Goal: Information Seeking & Learning: Learn about a topic

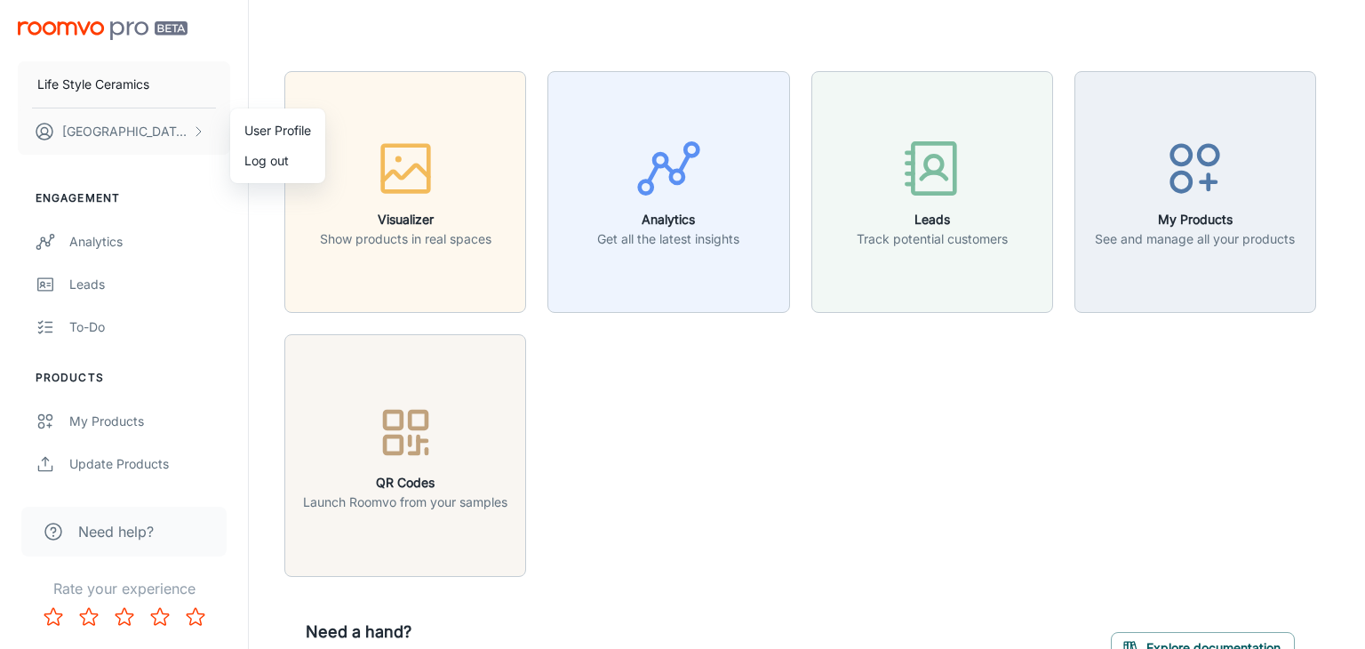
click at [92, 254] on div at bounding box center [682, 324] width 1365 height 649
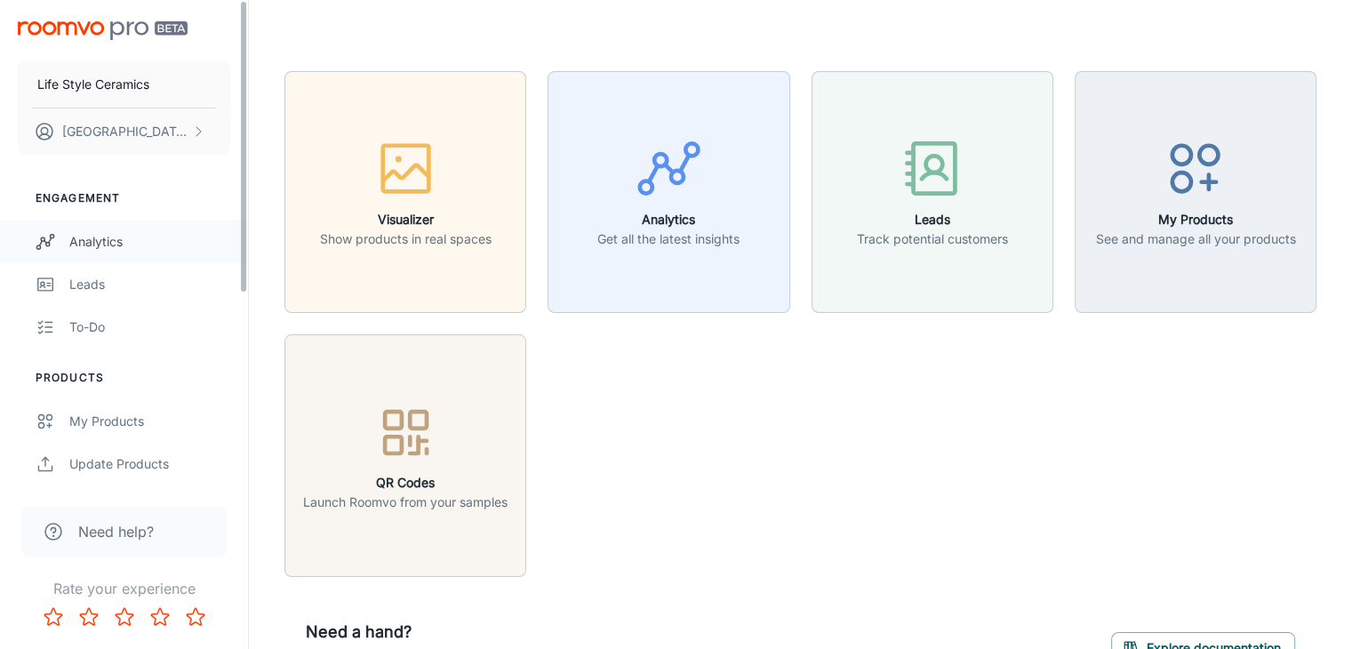
click at [130, 241] on div "Analytics" at bounding box center [149, 242] width 161 height 20
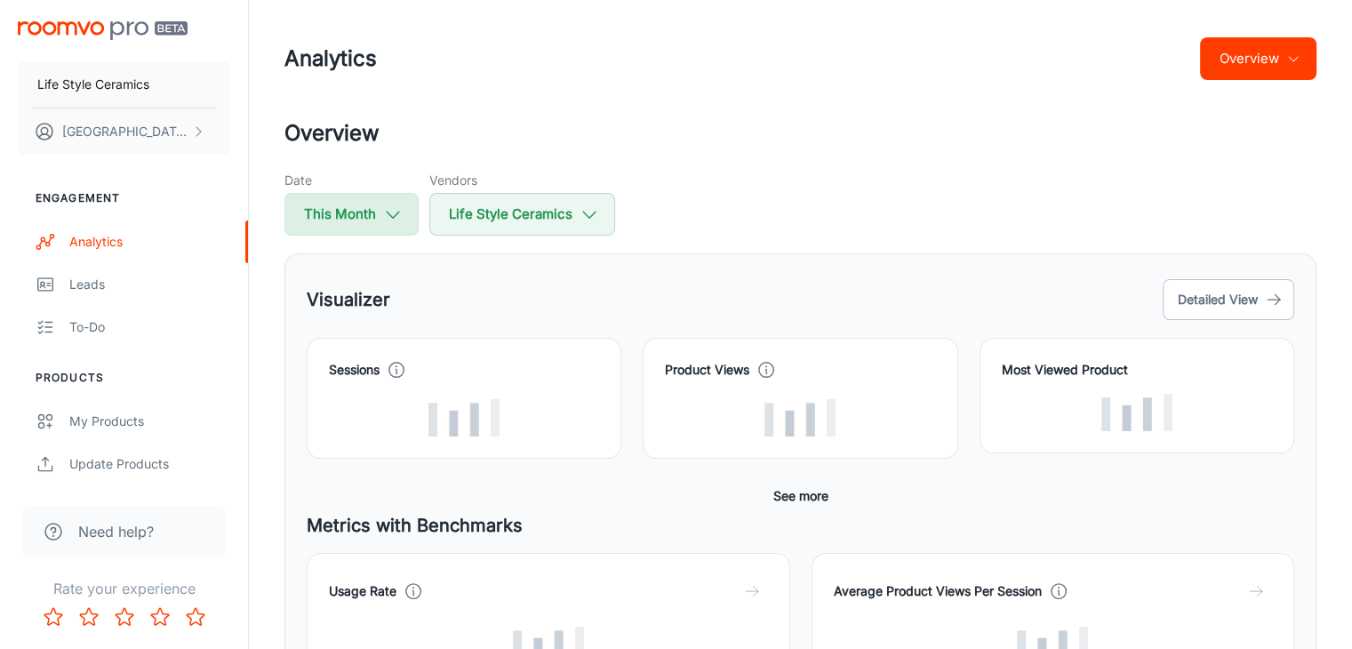
click at [355, 217] on button "This Month" at bounding box center [351, 214] width 134 height 43
select select "8"
select select "2025"
select select "8"
select select "2025"
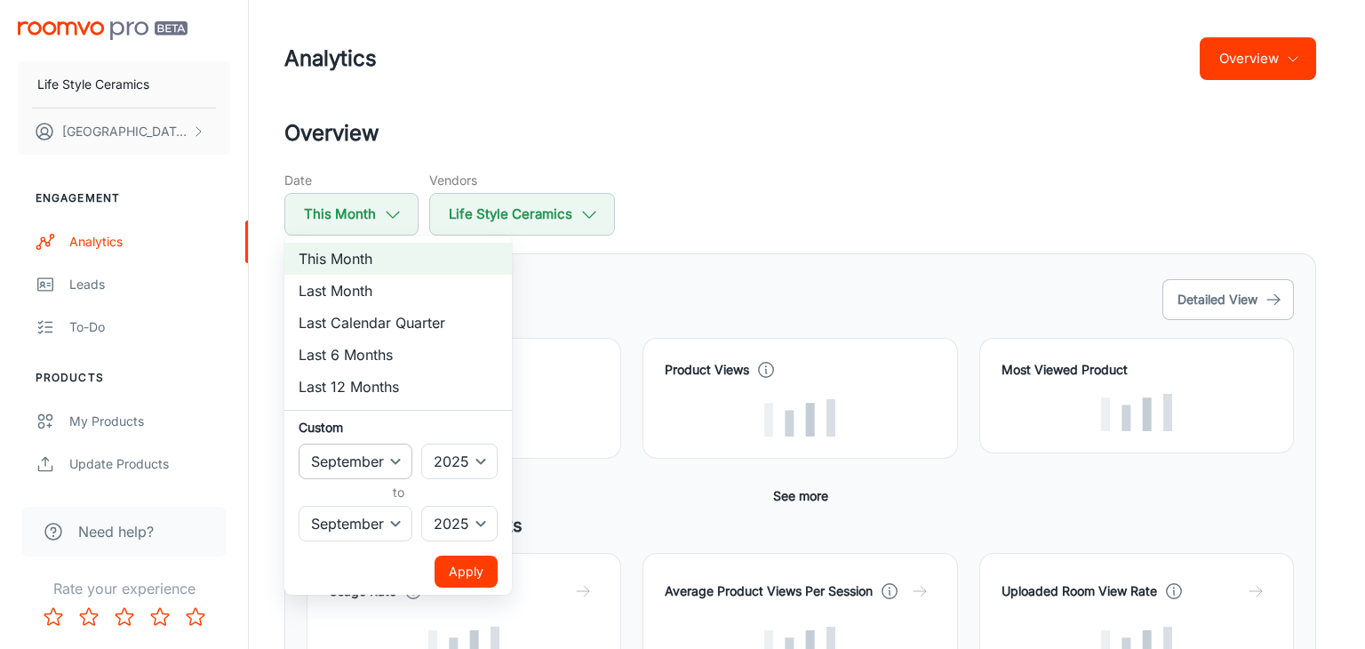
click at [388, 460] on select "January February March April May June July August September October November De…" at bounding box center [356, 461] width 114 height 36
click at [380, 469] on select "January February March April May June July August September October November De…" at bounding box center [356, 461] width 114 height 36
click at [534, 477] on div at bounding box center [682, 324] width 1365 height 649
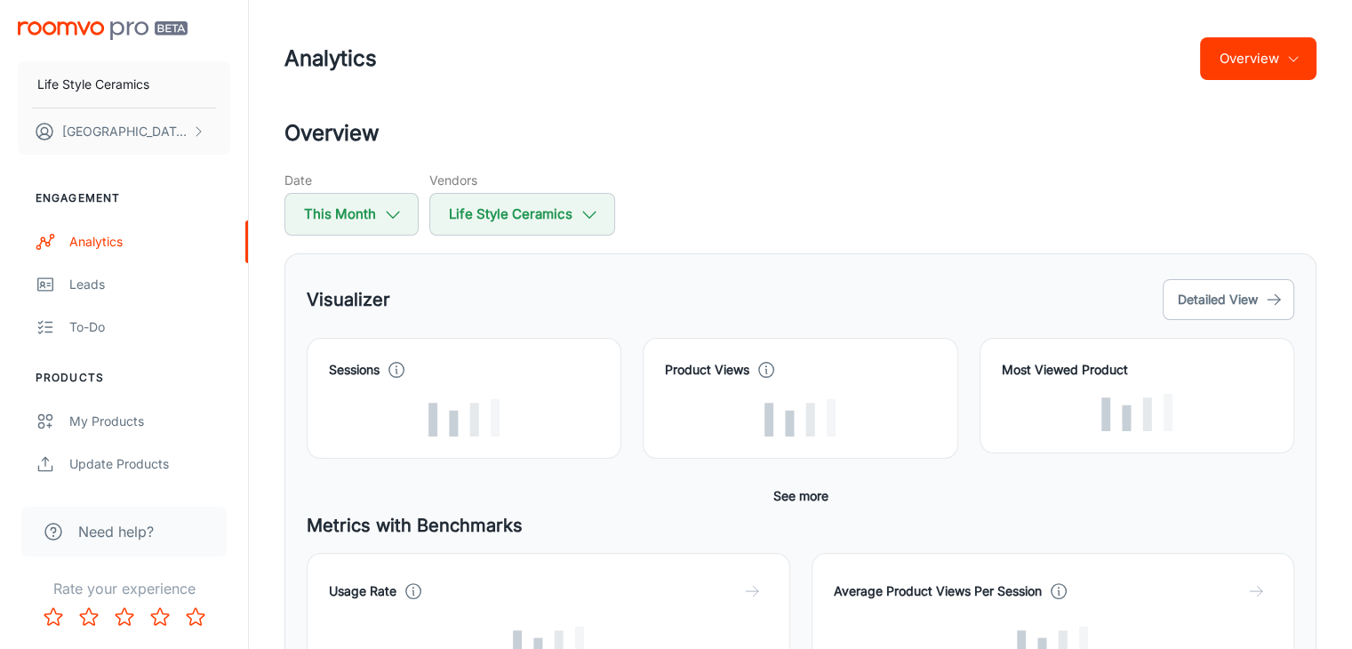
click at [491, 470] on div "This Month Last Month Last Calendar Quarter Last 6 Months Last 12 Months Custom…" at bounding box center [676, 324] width 1352 height 649
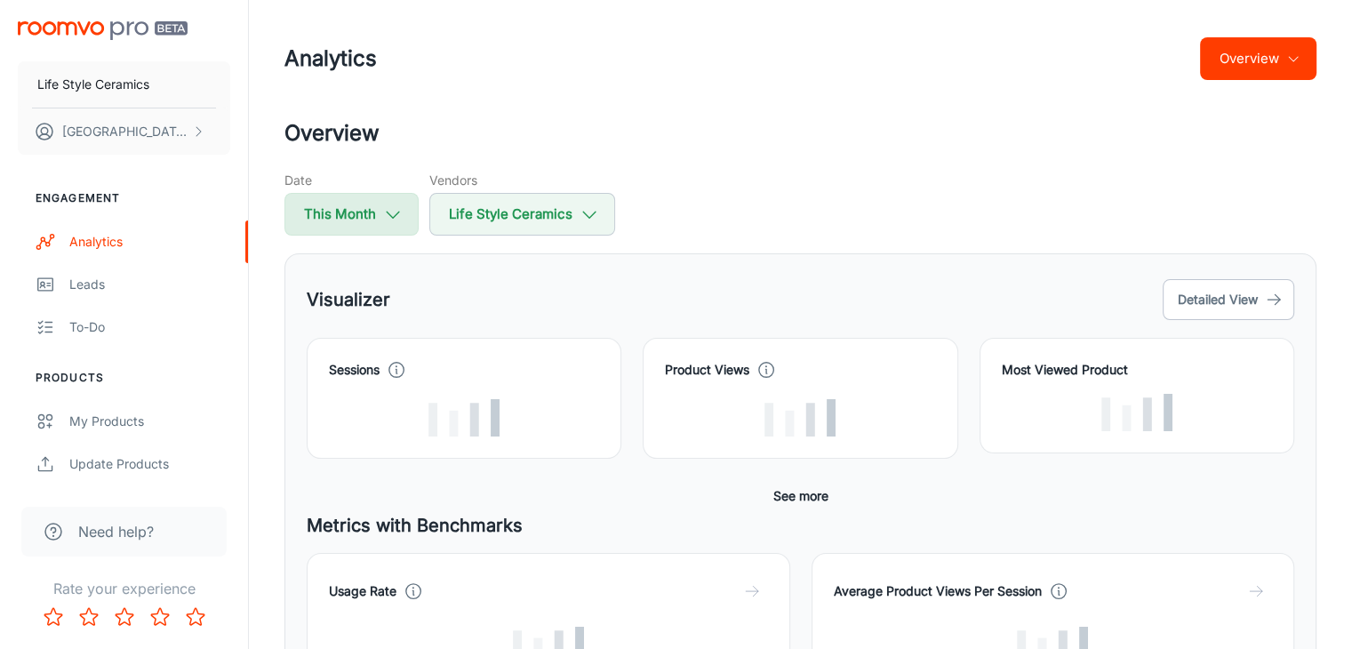
click at [366, 221] on button "This Month" at bounding box center [351, 214] width 134 height 43
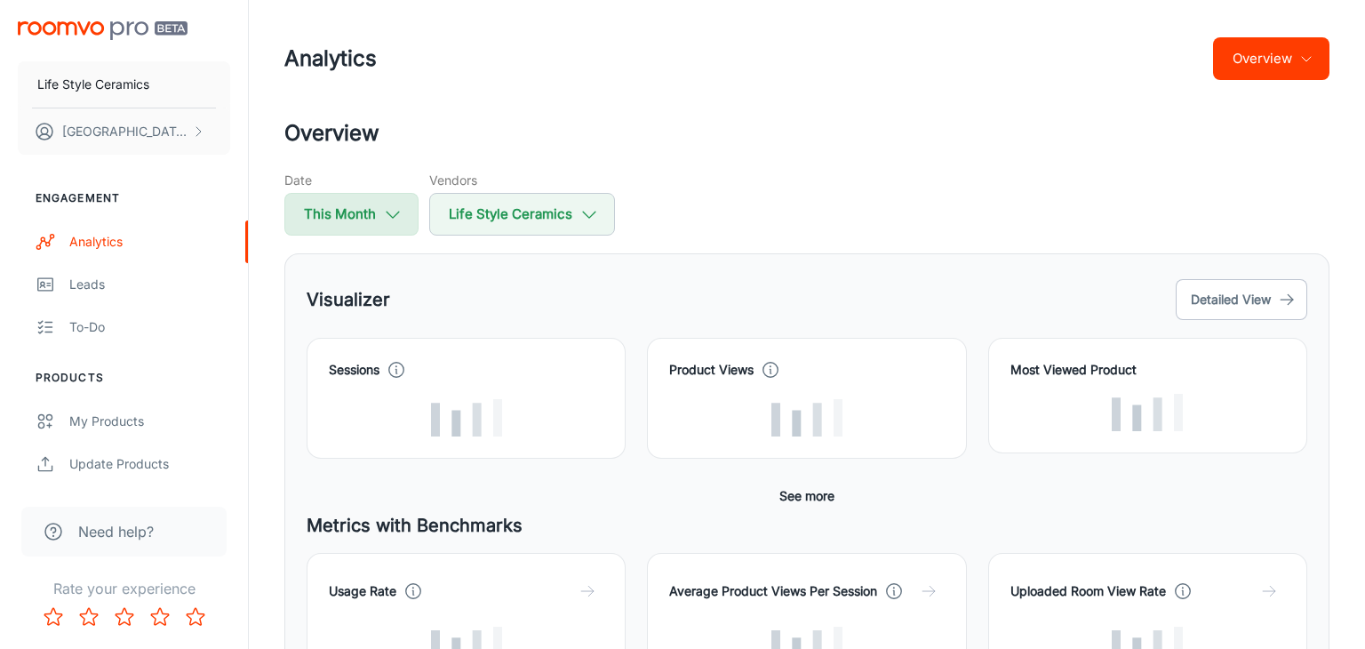
select select "8"
select select "2025"
select select "8"
select select "2025"
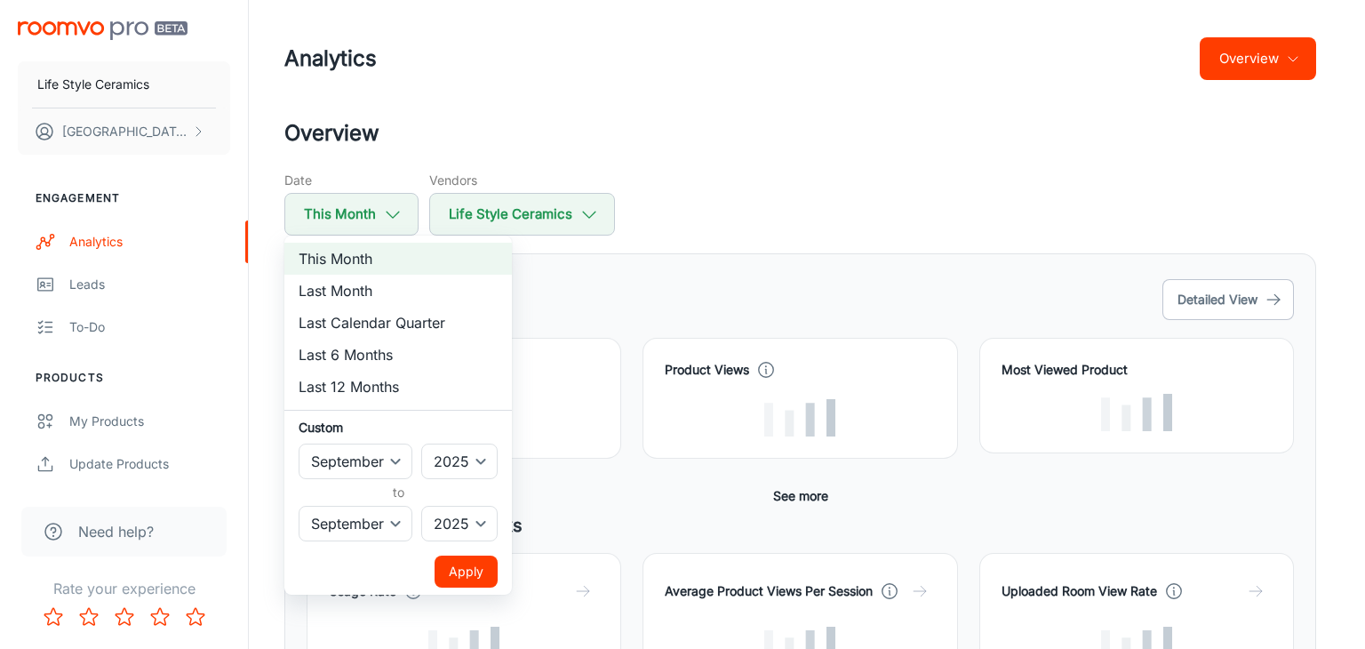
click at [354, 283] on li "Last Month" at bounding box center [398, 291] width 228 height 32
select select "7"
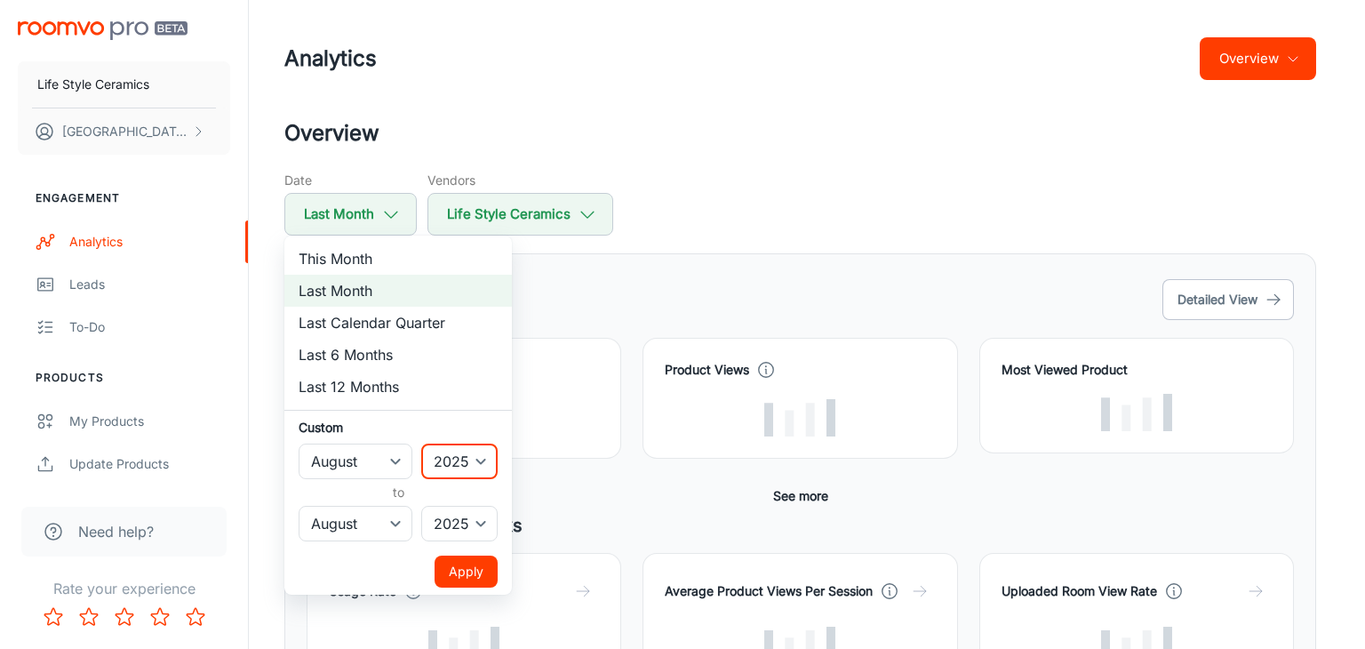
click at [479, 465] on select "2022 2023 2024 2025" at bounding box center [459, 461] width 76 height 36
select select "2024"
click at [422, 443] on select "2022 2023 2024 2025" at bounding box center [459, 461] width 76 height 36
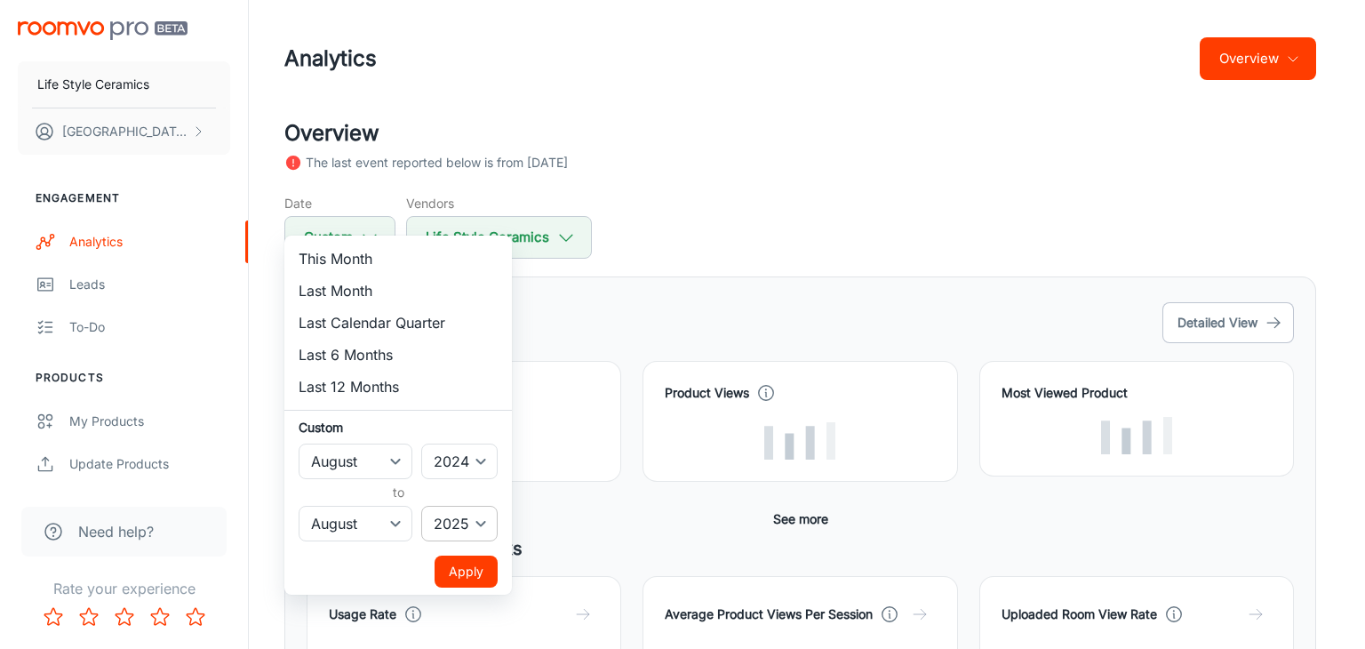
click at [470, 525] on select "2022 2023 2024 2025" at bounding box center [459, 524] width 76 height 36
select select "2024"
click at [422, 528] on select "2022 2023 2024 2025" at bounding box center [459, 524] width 76 height 36
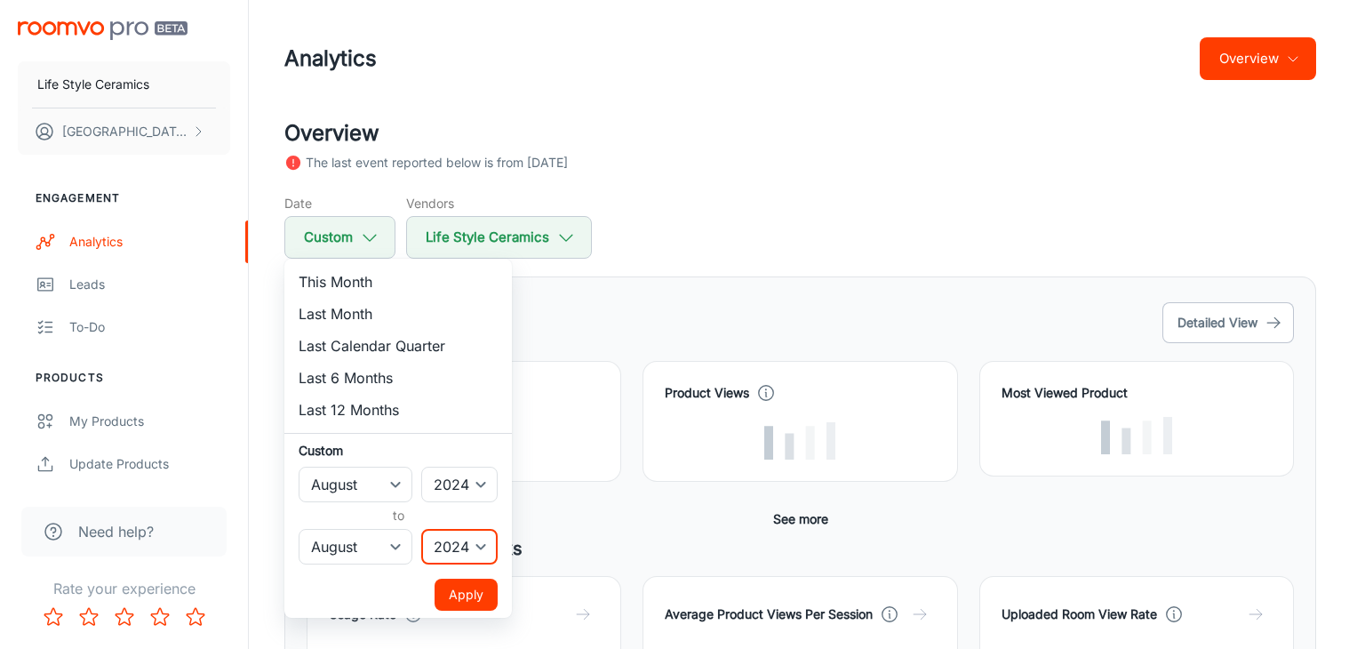
click at [471, 609] on button "Apply" at bounding box center [466, 595] width 63 height 32
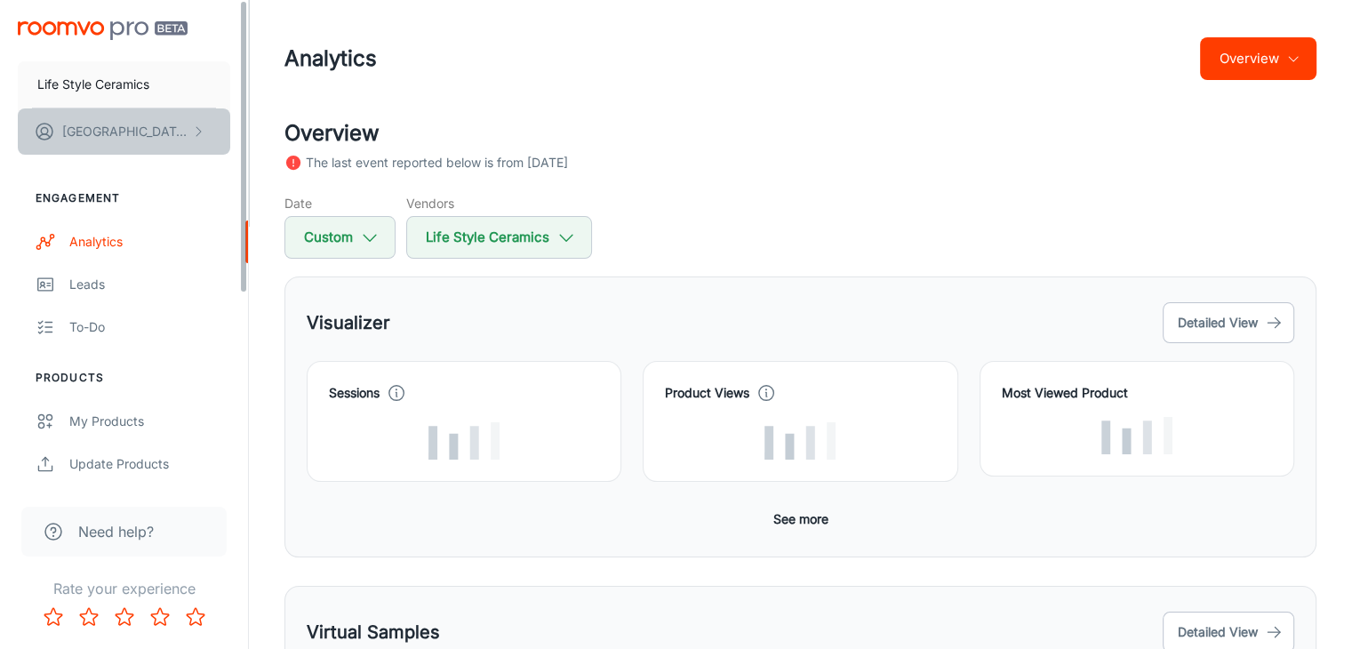
click at [211, 126] on button "[PERSON_NAME]" at bounding box center [124, 131] width 212 height 46
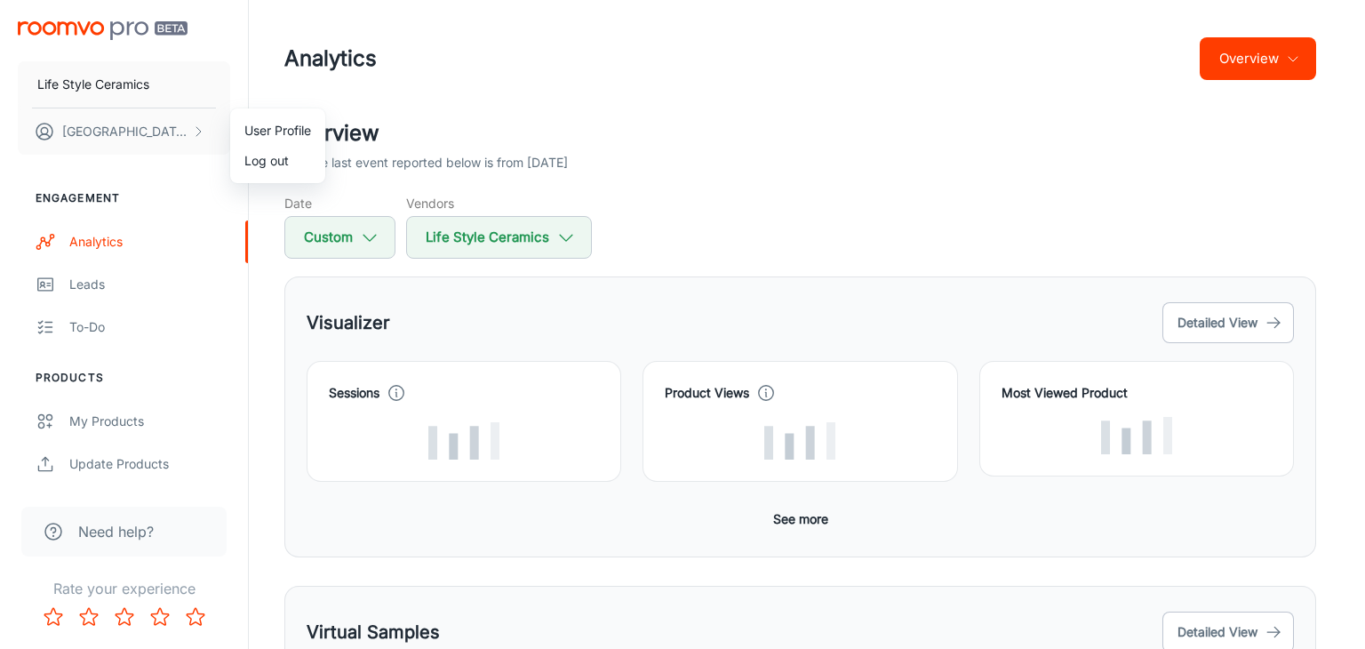
click at [975, 153] on div at bounding box center [682, 324] width 1365 height 649
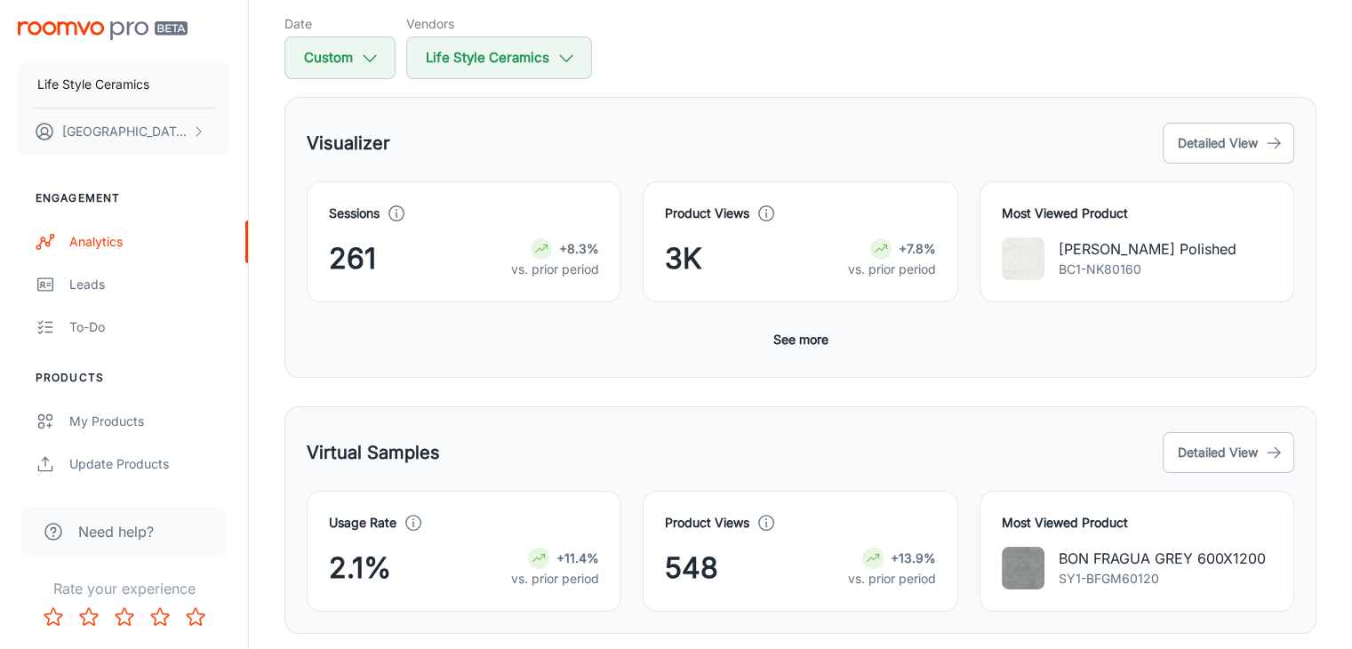
scroll to position [178, 0]
drag, startPoint x: 700, startPoint y: 260, endPoint x: 657, endPoint y: 267, distance: 44.1
click at [657, 267] on div "Product Views 3K +7.8% vs. prior period" at bounding box center [800, 243] width 315 height 121
click at [658, 267] on div "Product Views 3K +7.8% vs. prior period" at bounding box center [800, 243] width 315 height 121
drag, startPoint x: 639, startPoint y: 230, endPoint x: 725, endPoint y: 264, distance: 92.6
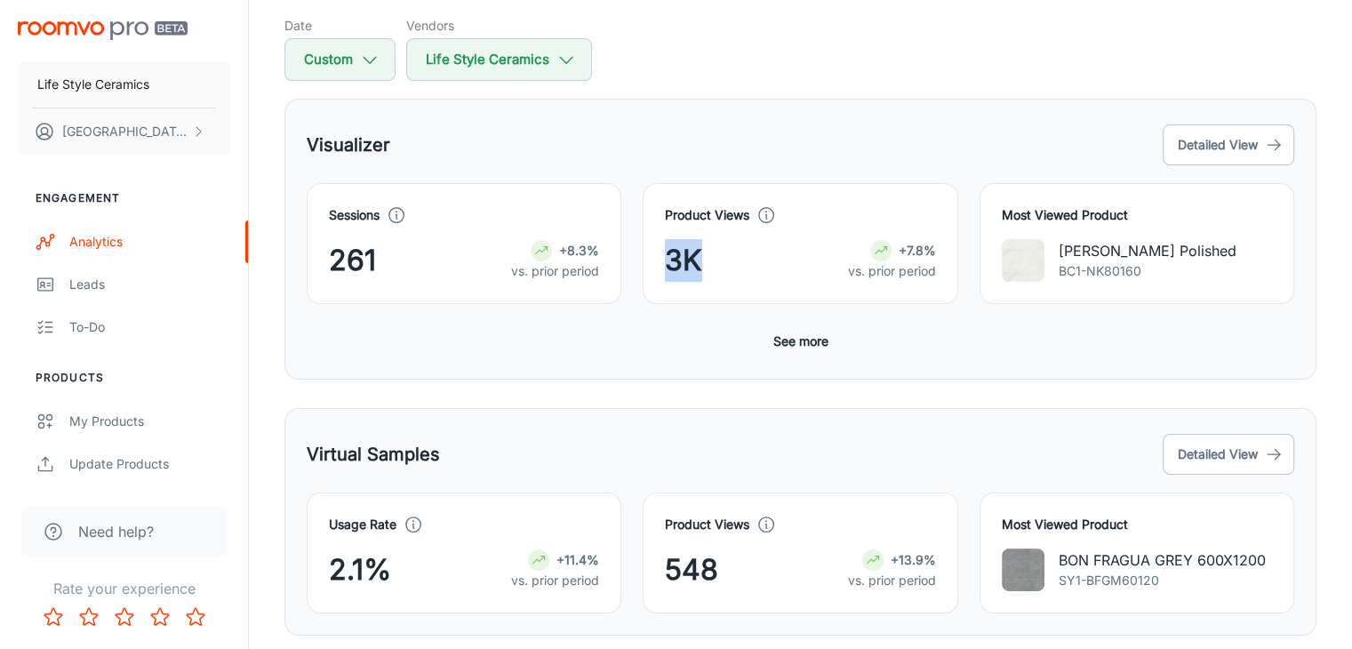
click at [725, 264] on div "Product Views 3K +7.8% vs. prior period" at bounding box center [789, 233] width 336 height 142
click at [734, 257] on div "3K +7.8% vs. prior period" at bounding box center [800, 260] width 270 height 43
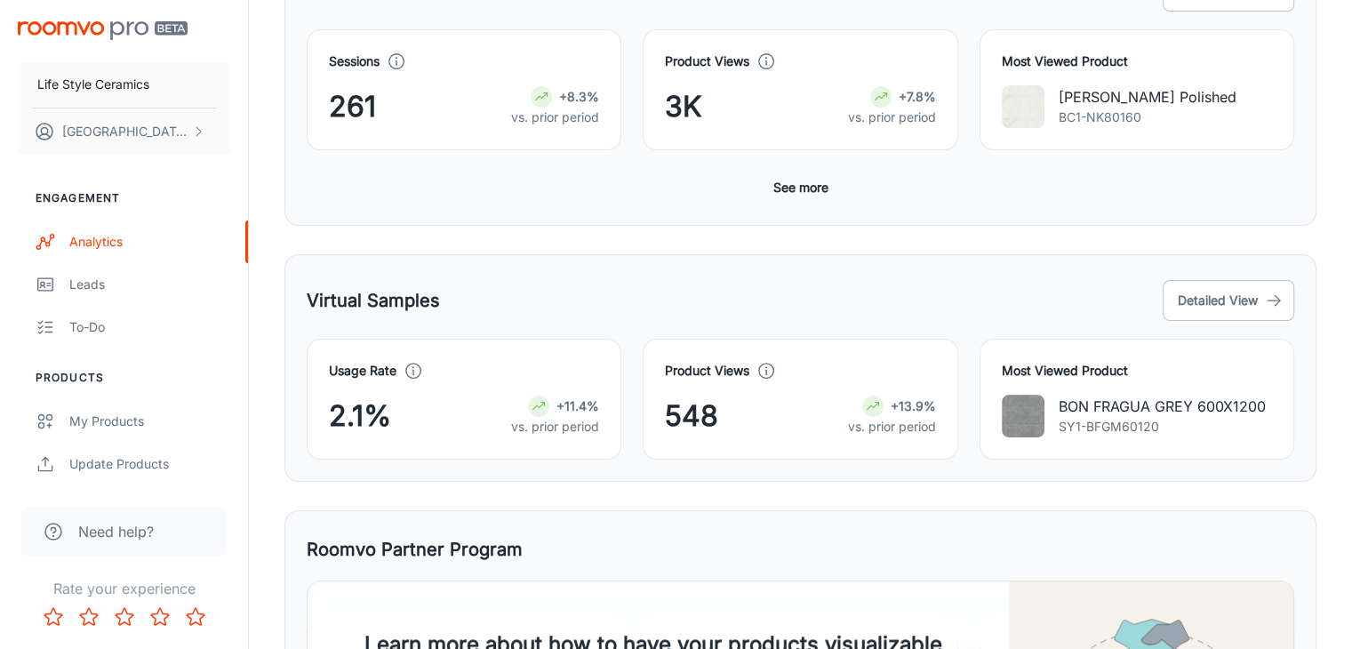
scroll to position [355, 0]
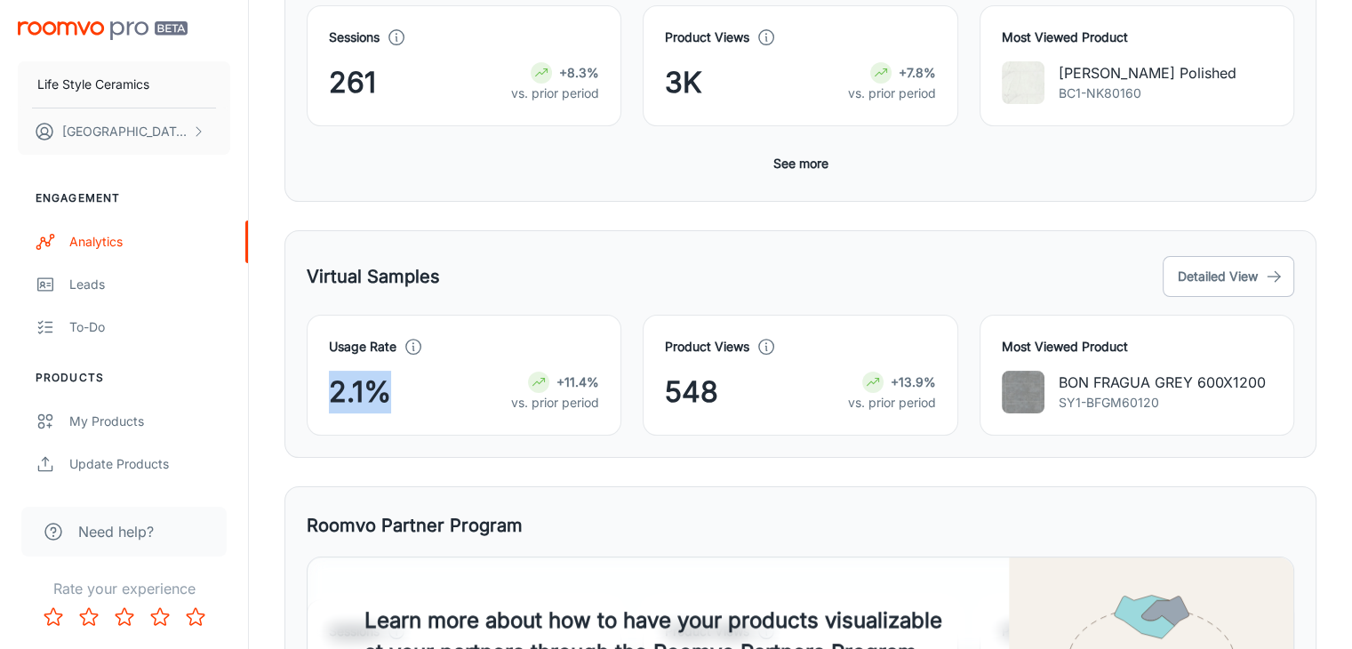
drag, startPoint x: 316, startPoint y: 384, endPoint x: 435, endPoint y: 399, distance: 120.0
click at [434, 399] on div "Usage Rate 2.1% +11.4% vs. prior period" at bounding box center [464, 375] width 315 height 121
click at [435, 399] on div "2.1% +11.4% vs. prior period" at bounding box center [464, 392] width 270 height 43
drag, startPoint x: 659, startPoint y: 415, endPoint x: 779, endPoint y: 411, distance: 120.1
click at [636, 415] on div "Product Views 548 +13.9% vs. prior period" at bounding box center [789, 364] width 336 height 142
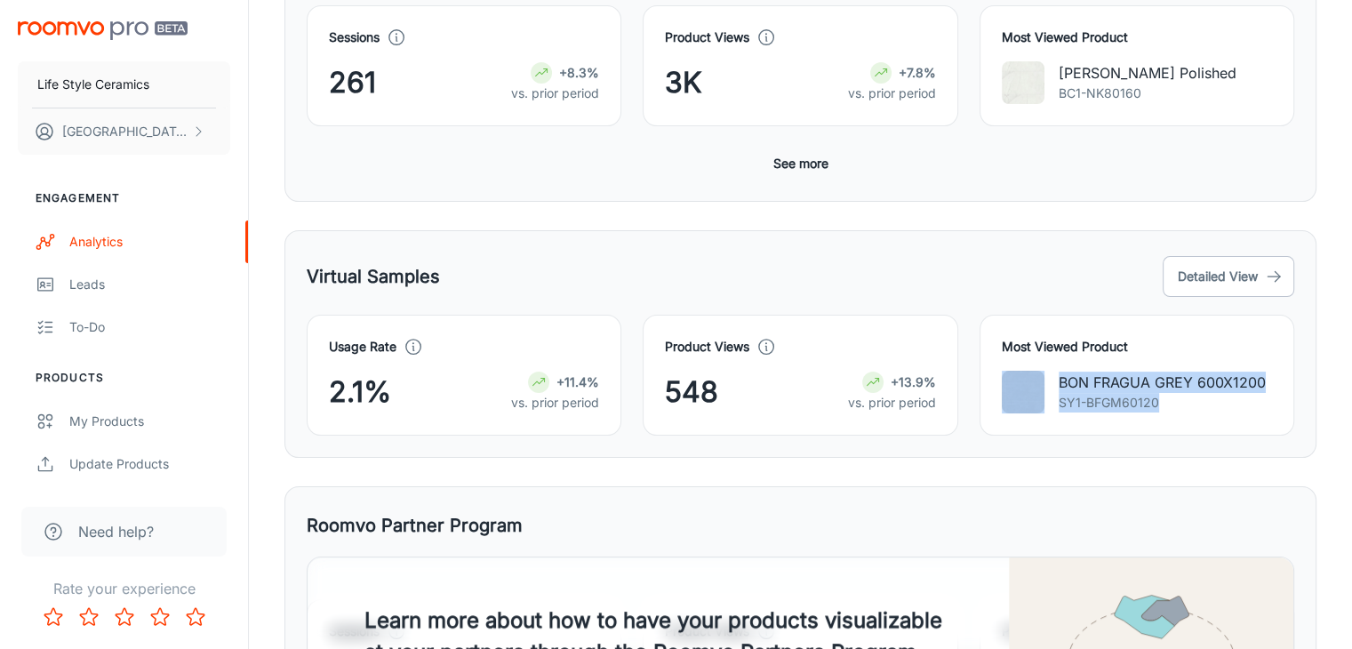
drag, startPoint x: 1172, startPoint y: 408, endPoint x: 993, endPoint y: 361, distance: 185.6
click at [993, 361] on div "Most Viewed Product BON FRAGUA GREY 600X1200 SY1-BFGM60120" at bounding box center [1136, 375] width 315 height 121
click at [1230, 397] on p "SY1-BFGM60120" at bounding box center [1161, 403] width 207 height 20
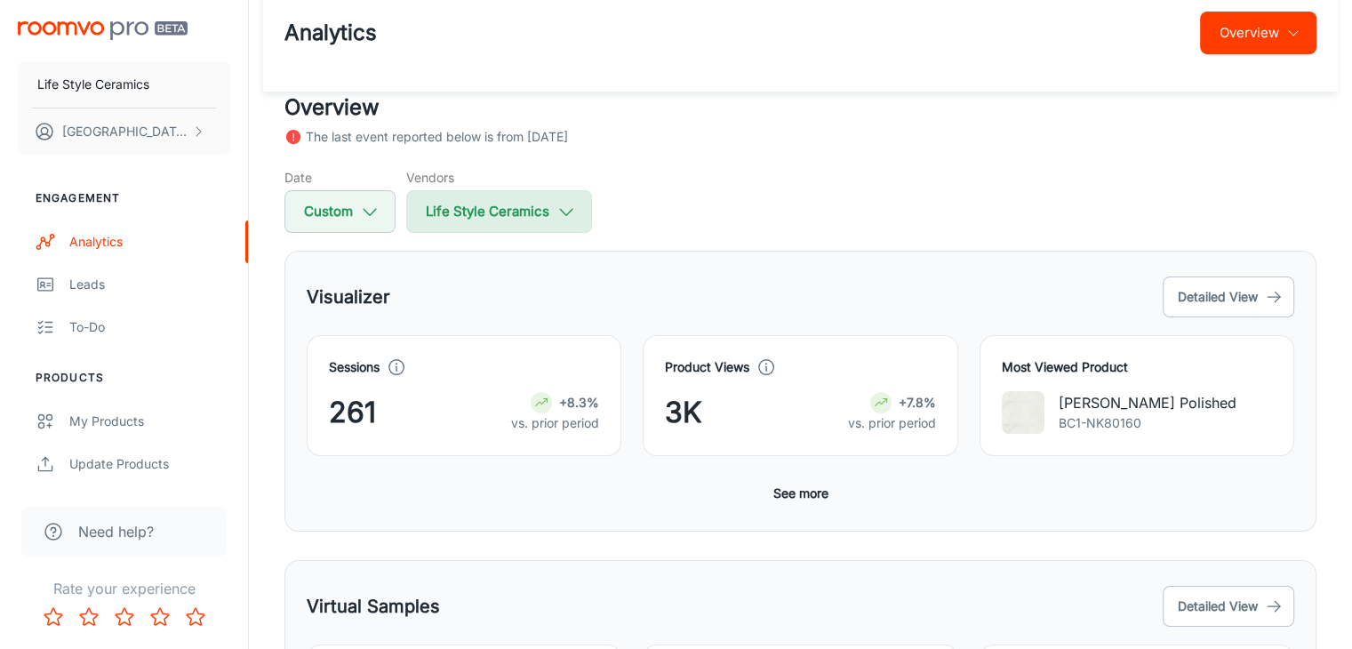
scroll to position [0, 0]
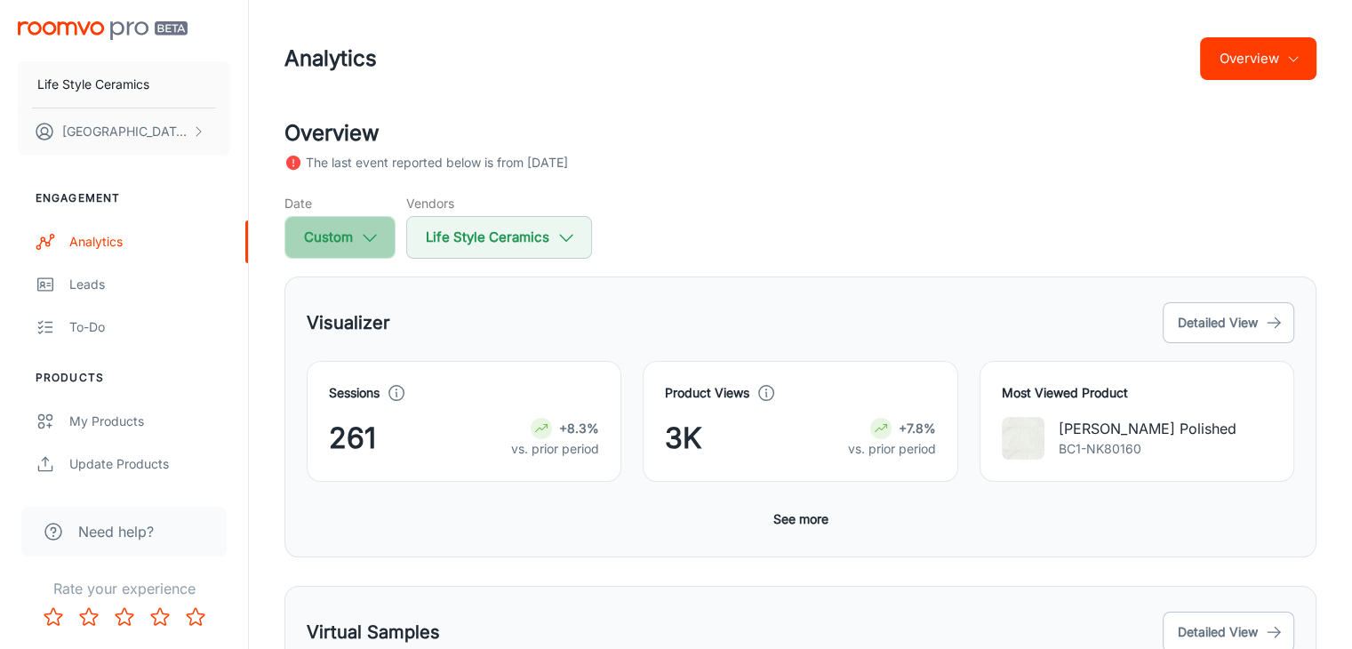
click at [367, 235] on icon "button" at bounding box center [370, 238] width 20 height 20
select select "7"
select select "2024"
select select "7"
select select "2024"
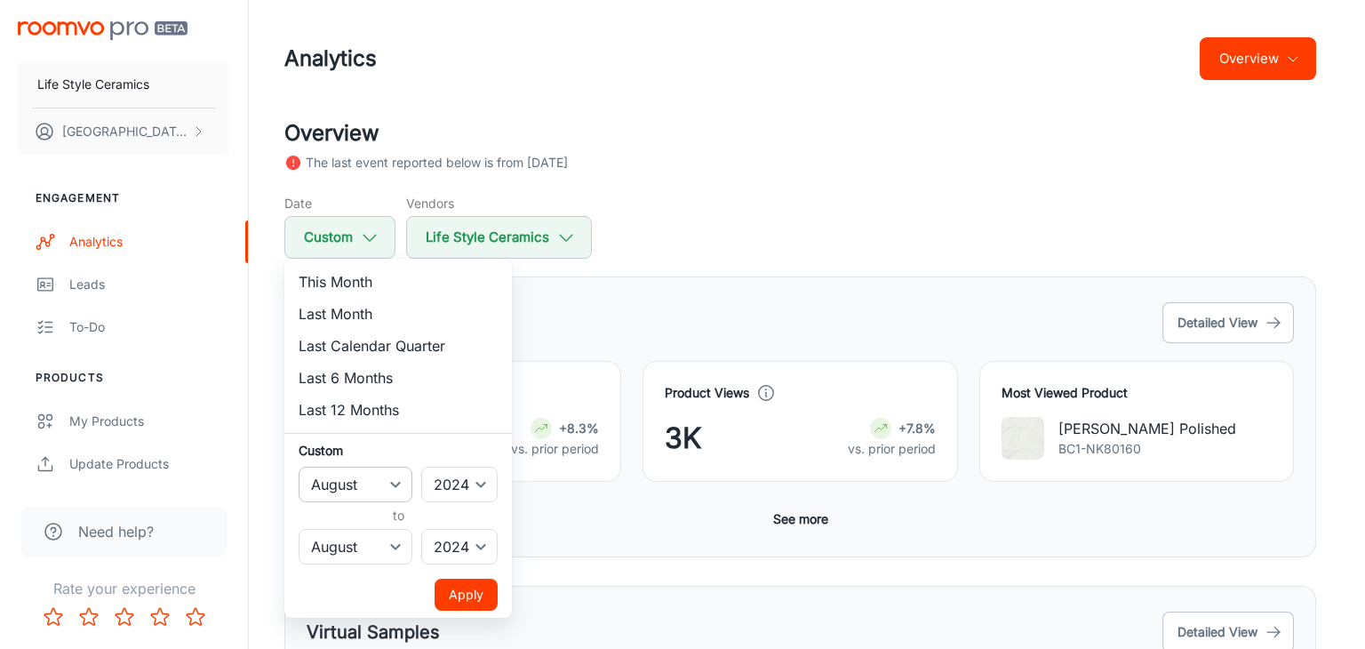
click at [370, 487] on select "January February March April May June July August September October November De…" at bounding box center [356, 485] width 114 height 36
click at [904, 120] on div at bounding box center [682, 324] width 1365 height 649
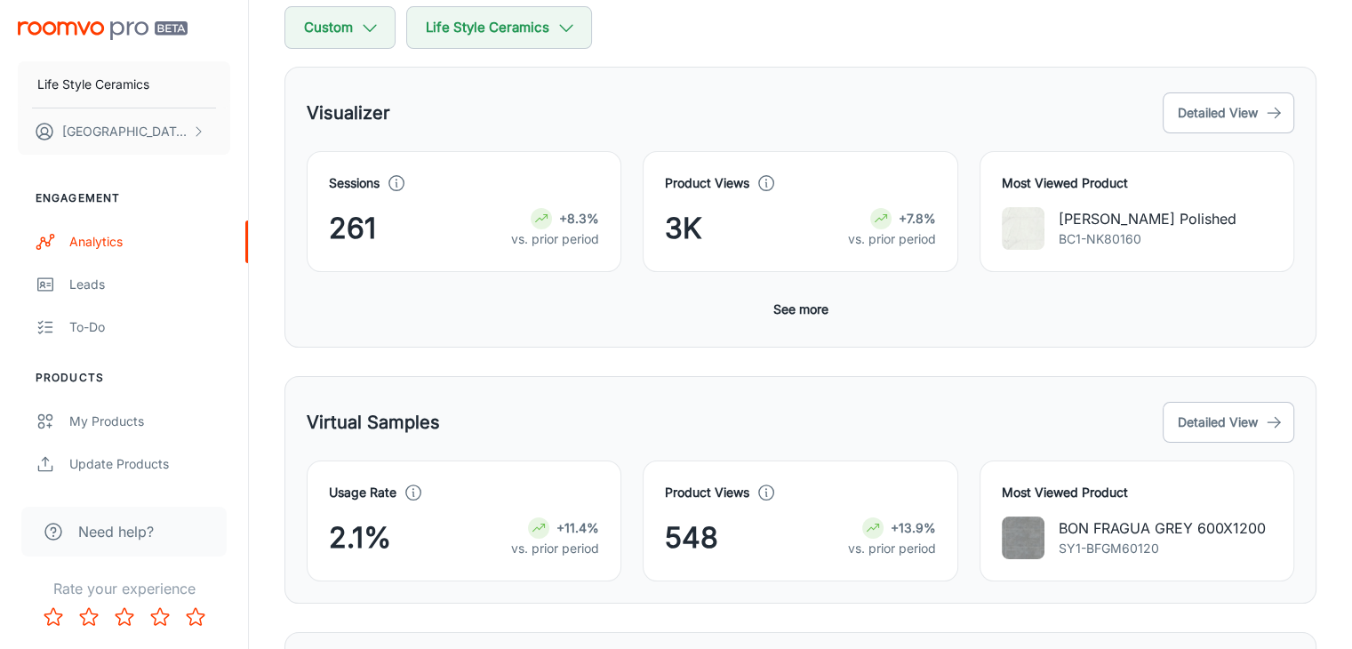
scroll to position [267, 0]
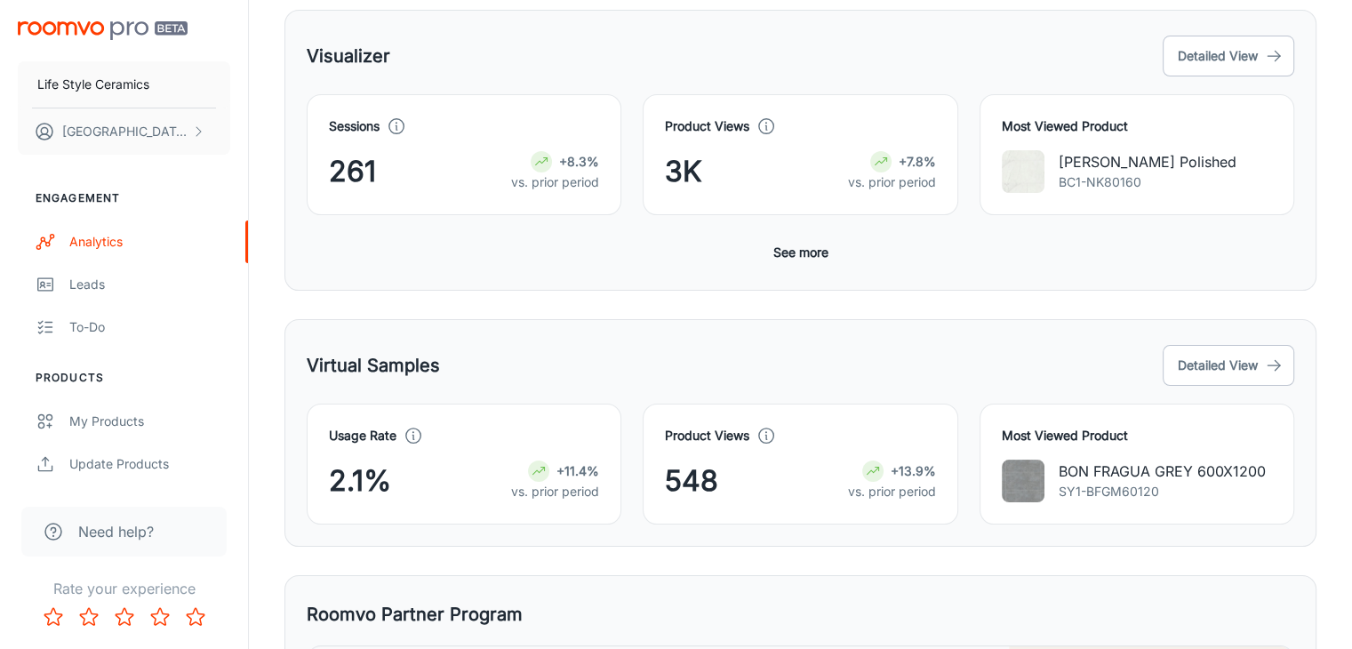
click at [314, 305] on div "Visualizer Detailed View Sessions 261 +8.3% vs. prior period Product Views 3K +…" at bounding box center [800, 442] width 1032 height 864
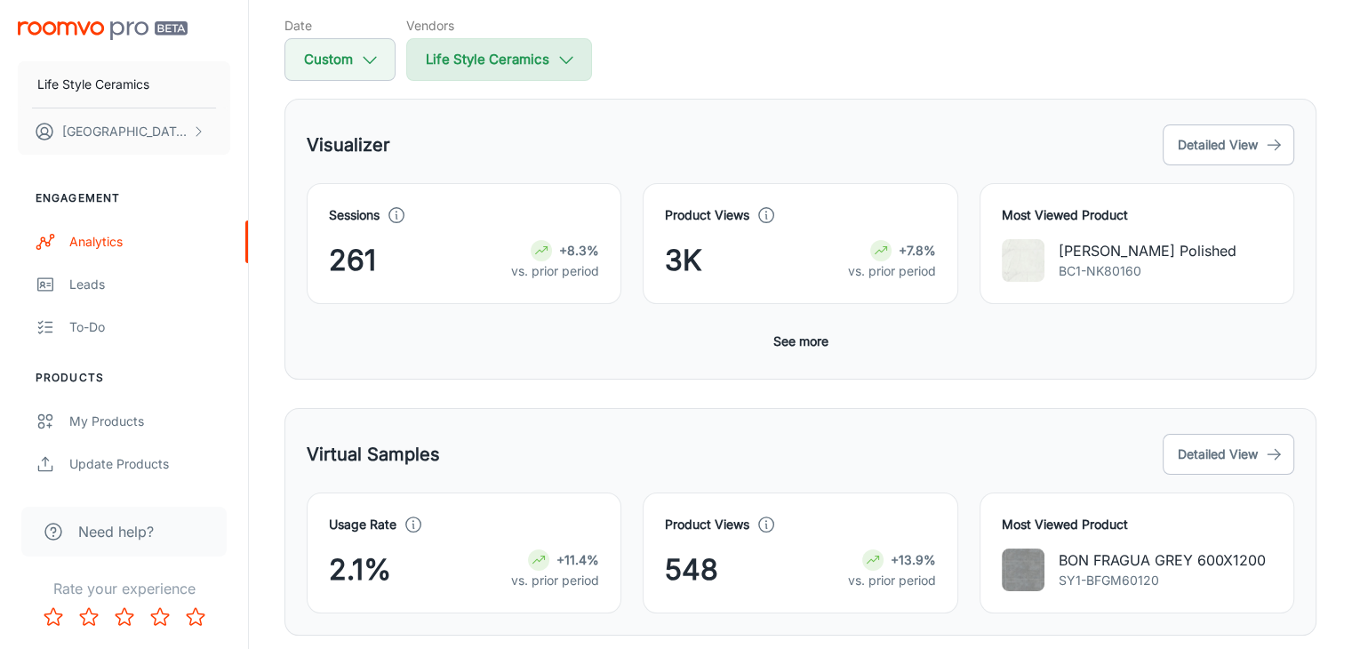
scroll to position [0, 0]
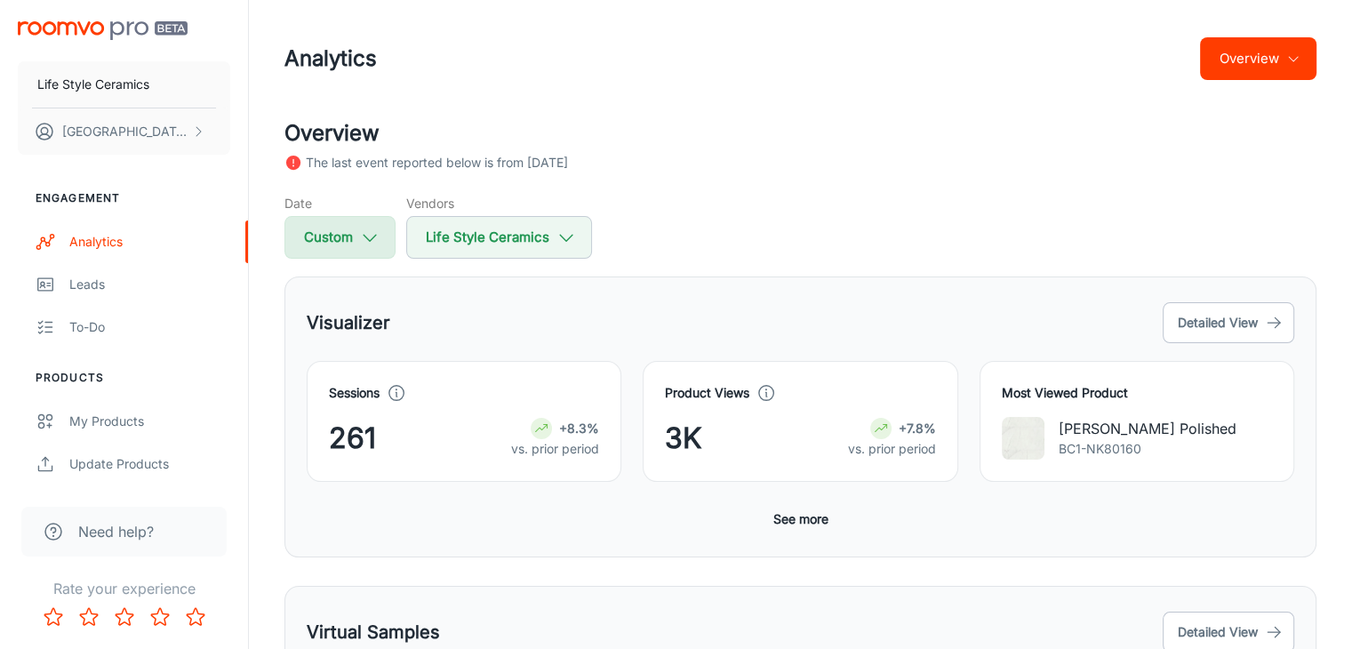
click at [360, 239] on icon "button" at bounding box center [370, 238] width 20 height 20
select select "7"
select select "2024"
select select "7"
select select "2024"
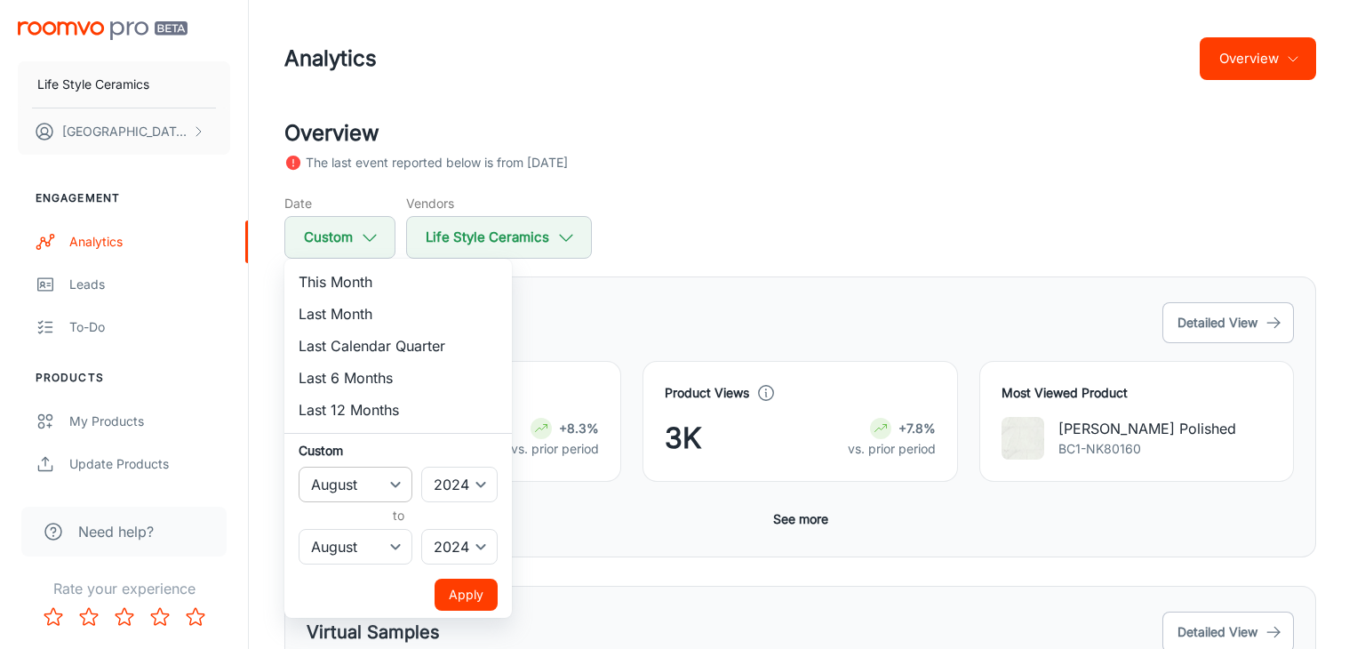
click at [370, 499] on select "January February March April May June July August September October November De…" at bounding box center [356, 485] width 114 height 36
select select "6"
click at [299, 467] on select "January February March April May June July August September October November De…" at bounding box center [356, 485] width 114 height 36
click at [375, 554] on select "January February March April May June July August September October November De…" at bounding box center [356, 547] width 114 height 36
select select "6"
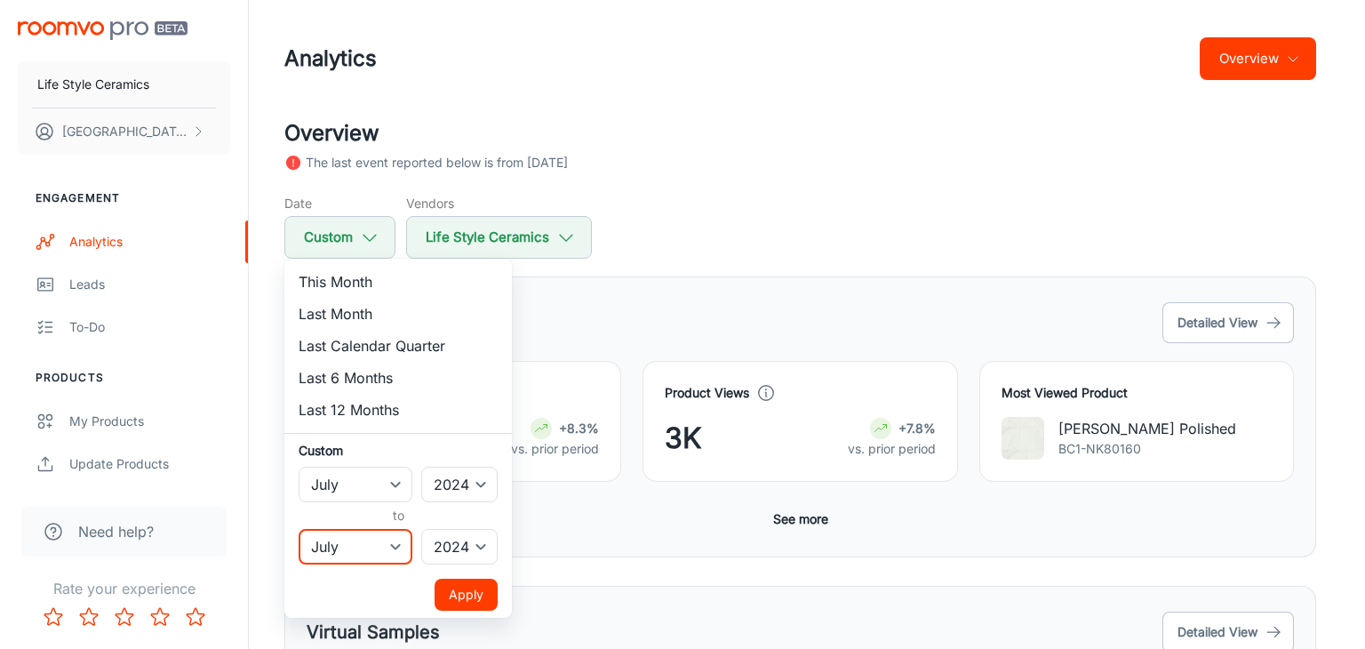
click at [299, 529] on select "January February March April May June July August September October November De…" at bounding box center [356, 547] width 114 height 36
click at [470, 589] on button "Apply" at bounding box center [466, 595] width 63 height 32
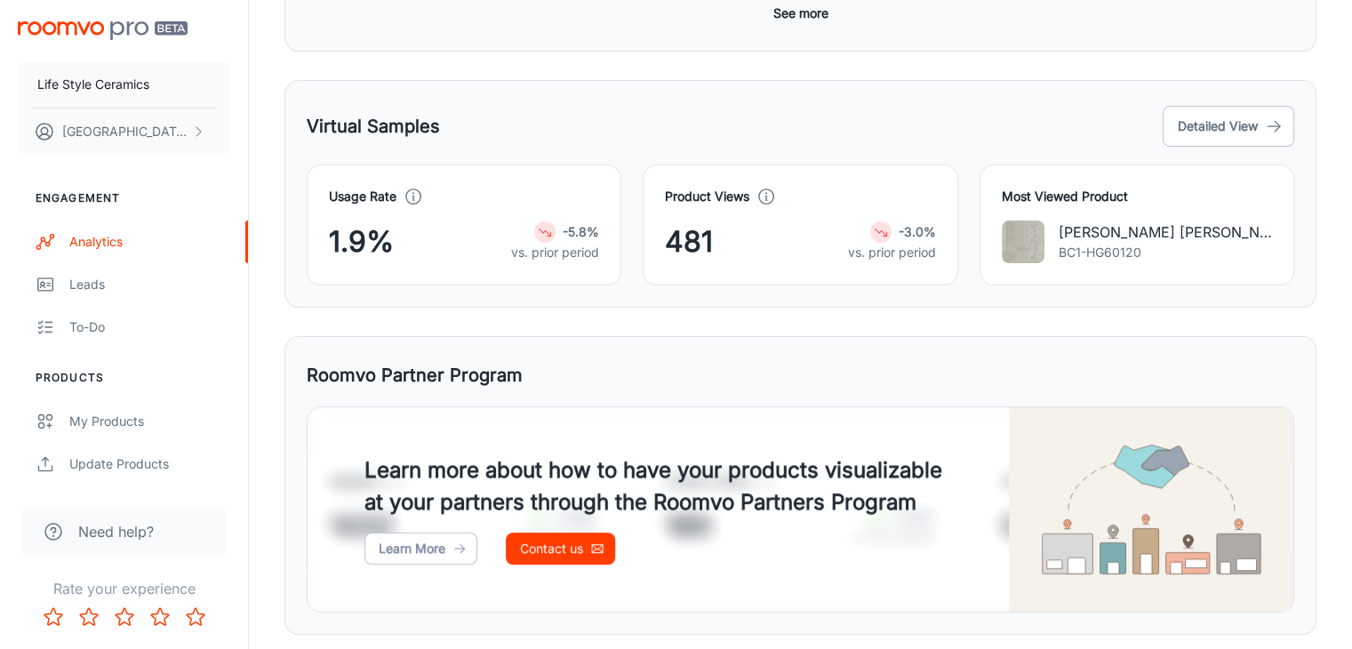
scroll to position [533, 0]
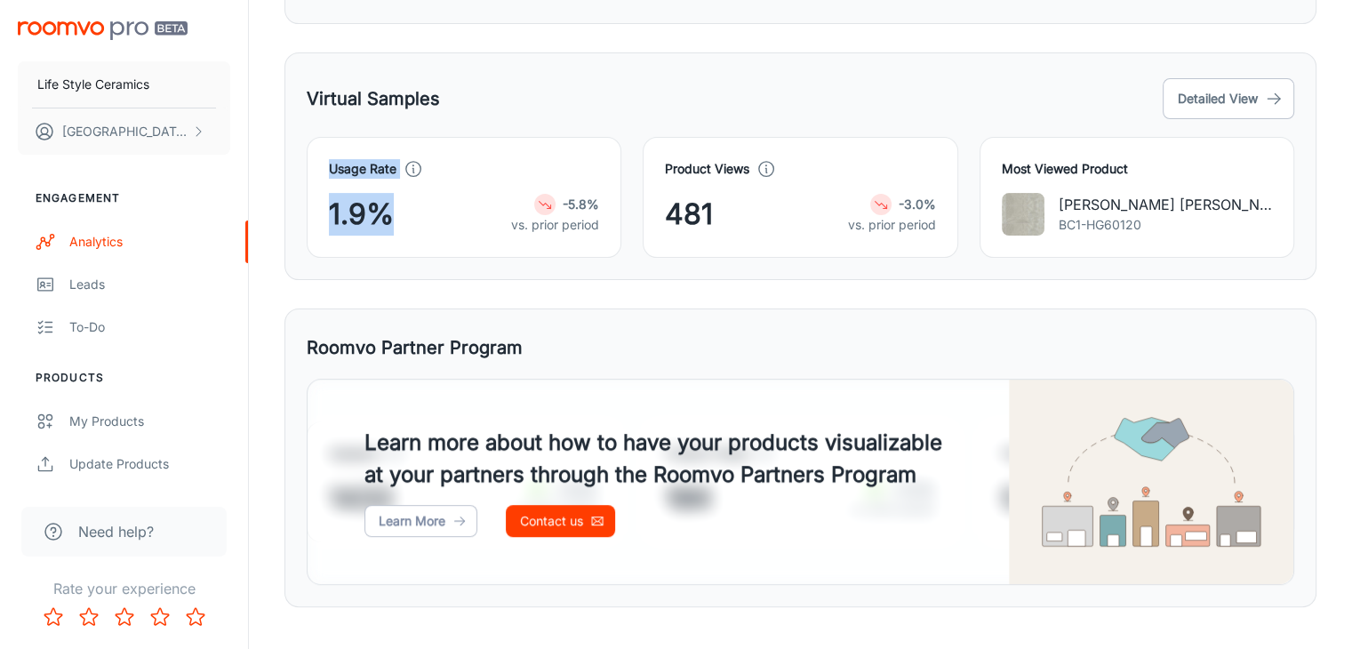
drag, startPoint x: 313, startPoint y: 133, endPoint x: 423, endPoint y: 234, distance: 149.1
click at [423, 234] on div "Usage Rate 1.9% -5.8% vs. prior period" at bounding box center [453, 187] width 336 height 142
click at [423, 234] on div "Usage Rate 1.9% -5.8% vs. prior period" at bounding box center [464, 197] width 315 height 121
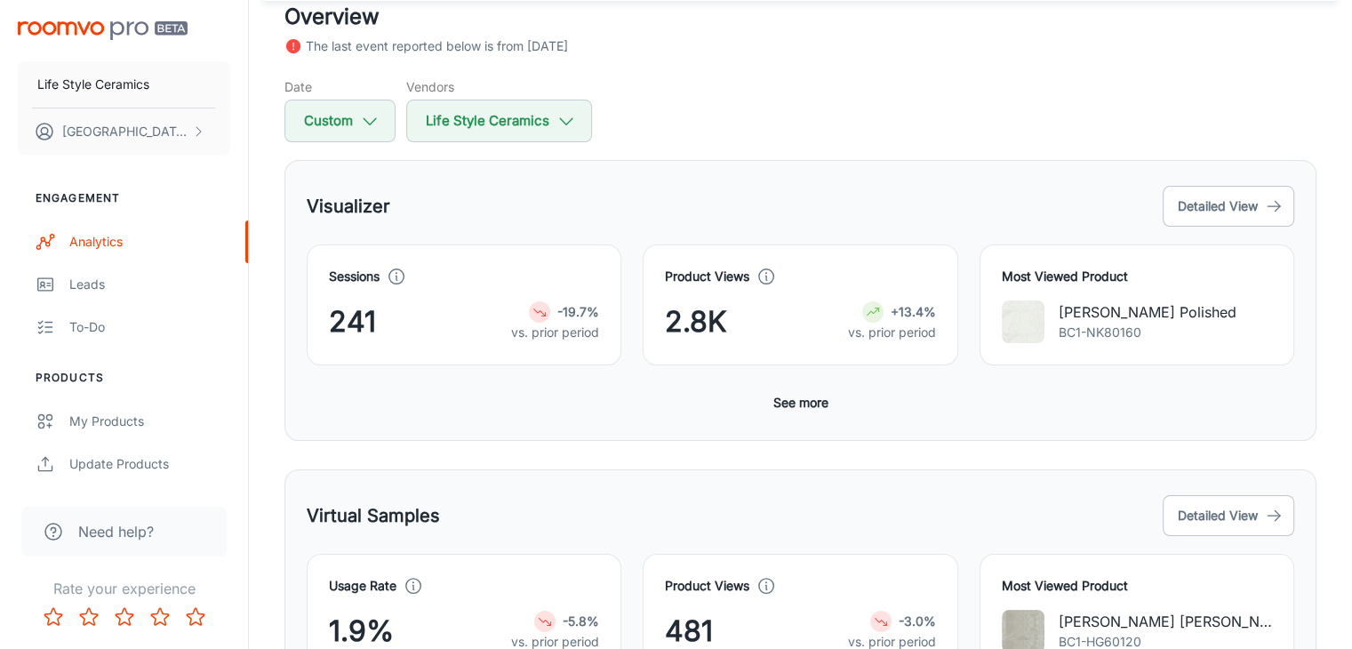
scroll to position [116, 0]
click at [1250, 511] on button "Detailed View" at bounding box center [1228, 516] width 132 height 41
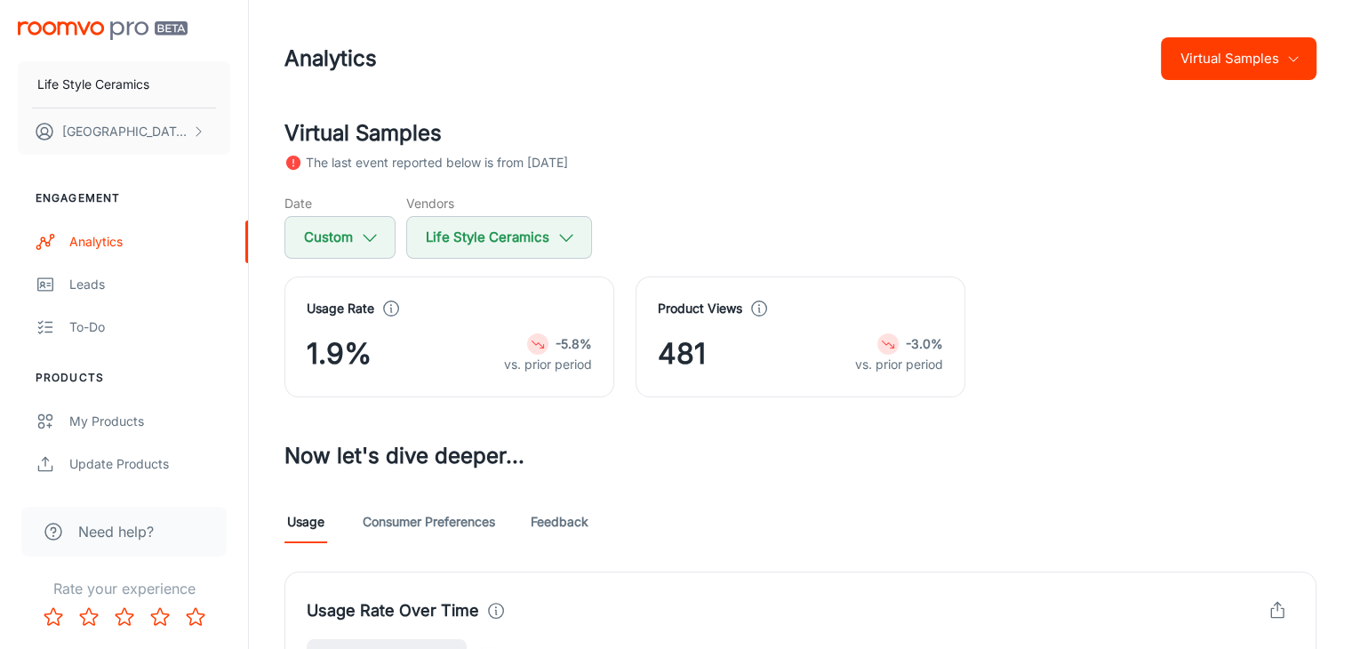
drag, startPoint x: 325, startPoint y: 156, endPoint x: 699, endPoint y: 157, distance: 374.1
click at [699, 157] on div "The last event reported below is from [DATE]" at bounding box center [800, 163] width 1032 height 20
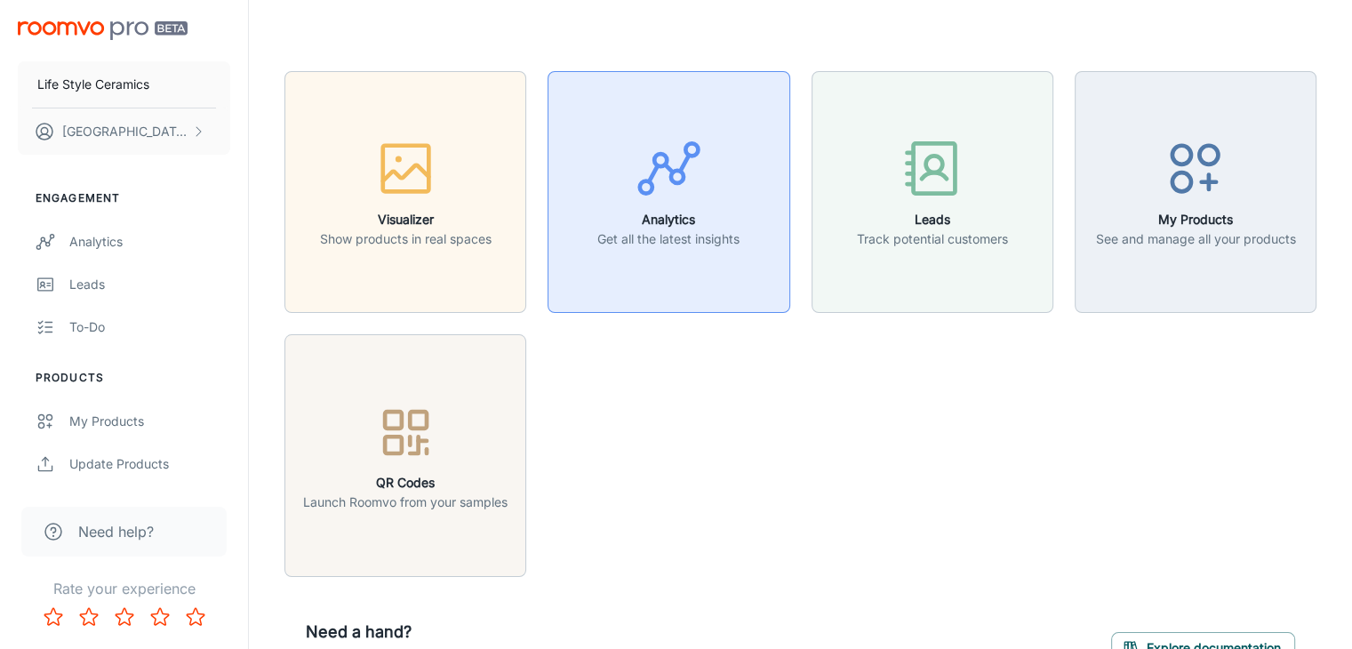
click at [562, 221] on button "Analytics Get all the latest insights" at bounding box center [668, 192] width 242 height 242
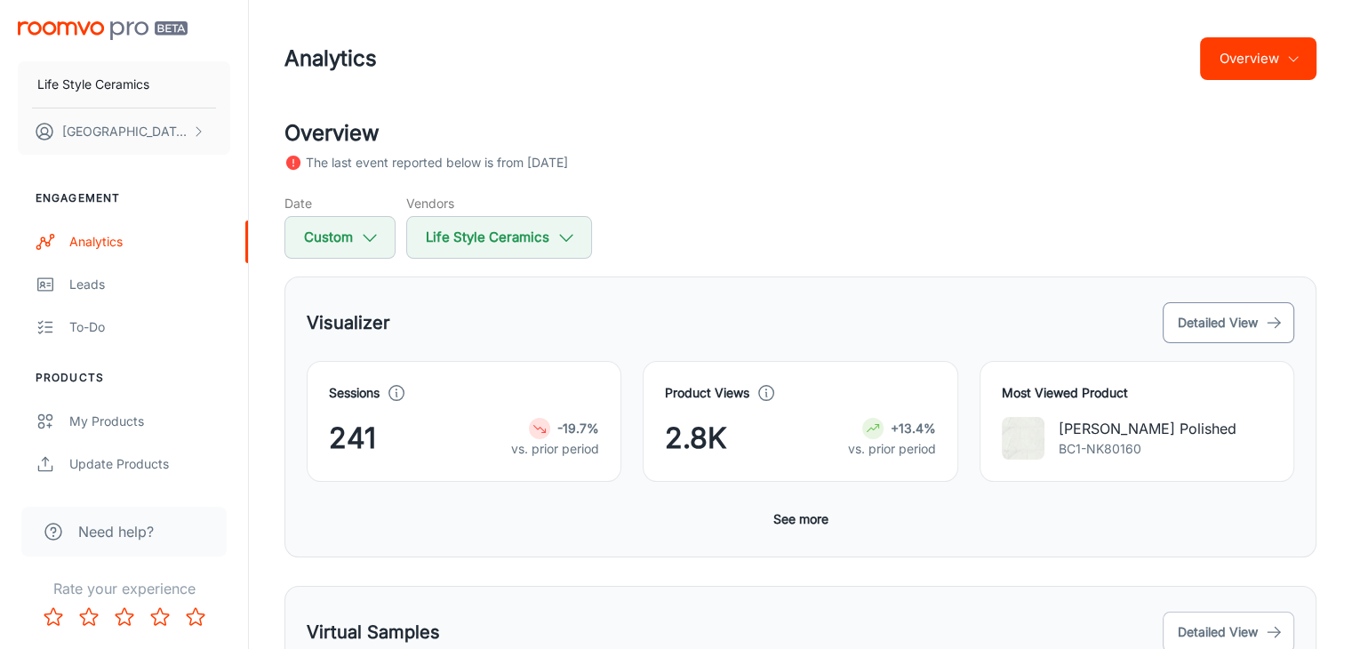
click at [1205, 323] on button "Detailed View" at bounding box center [1228, 322] width 132 height 41
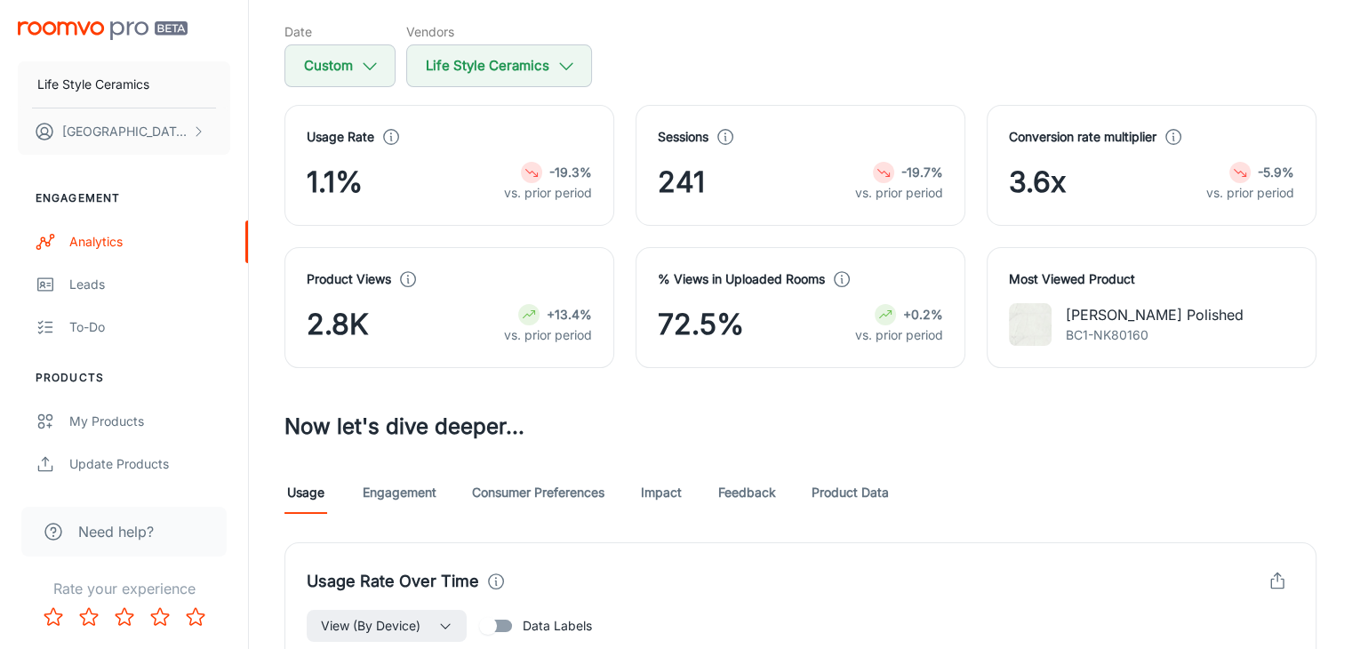
scroll to position [178, 0]
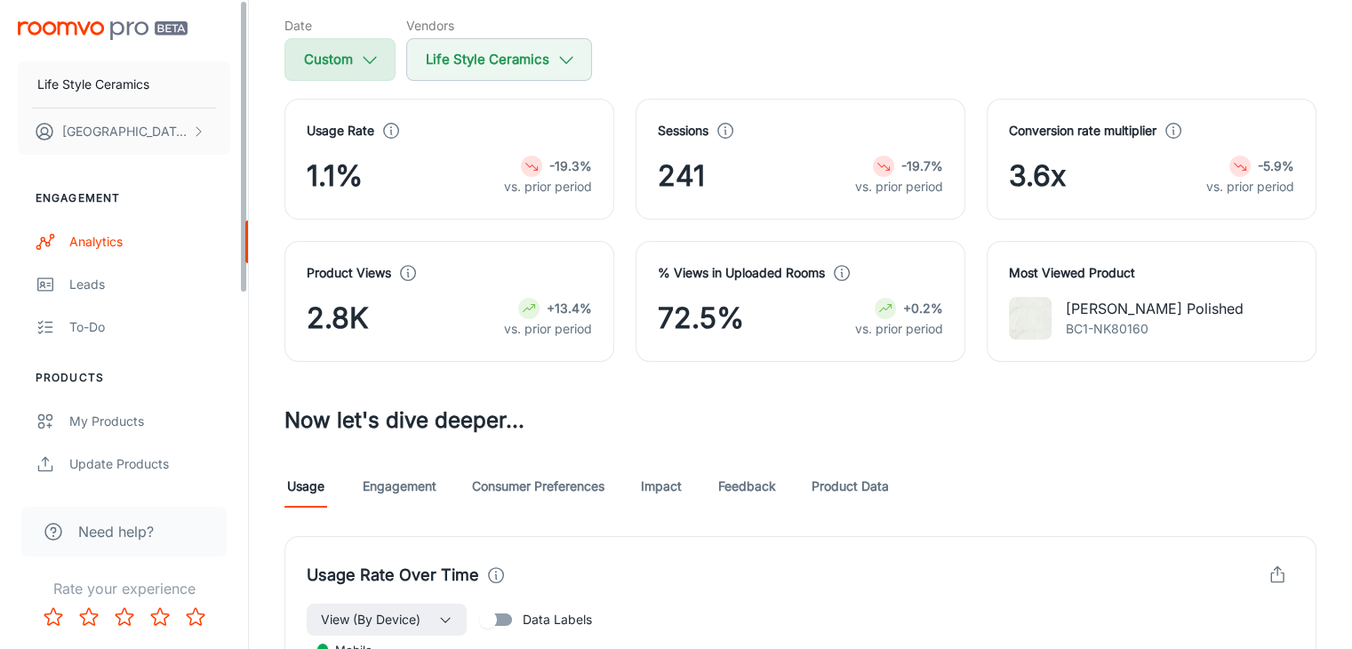
click at [350, 58] on button "Custom" at bounding box center [339, 59] width 111 height 43
select select "6"
select select "2024"
select select "6"
select select "2024"
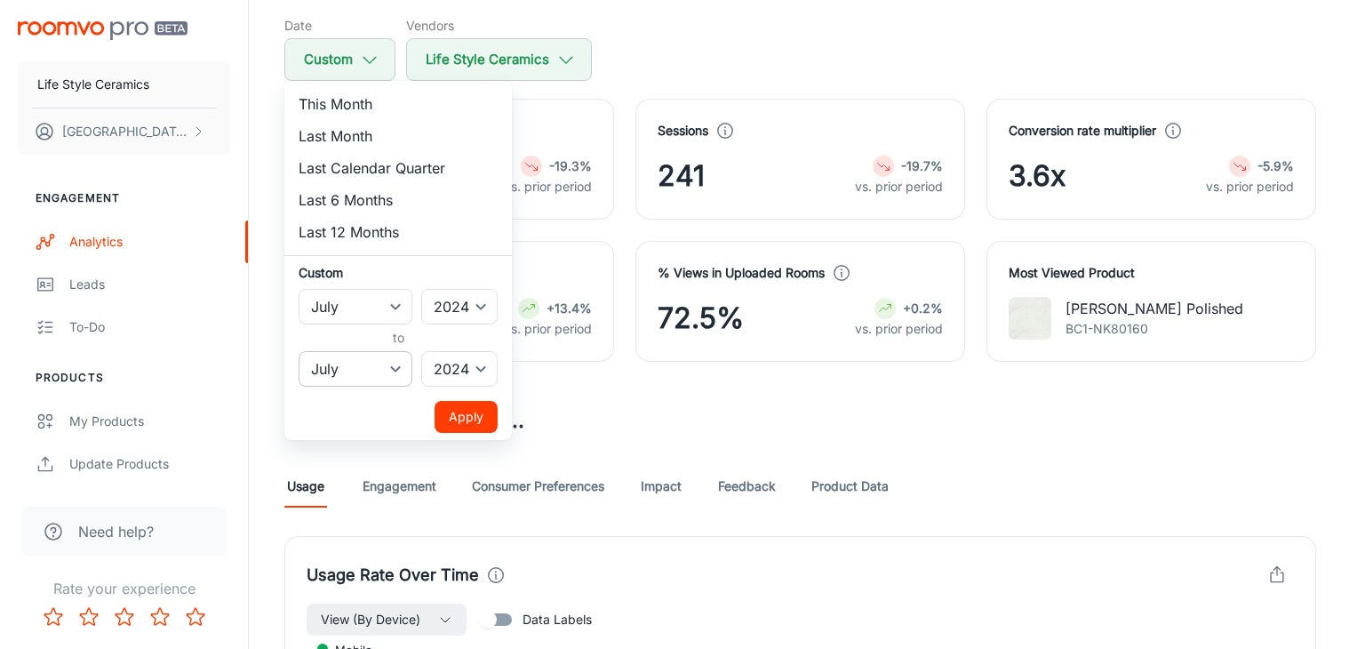
click at [375, 381] on select "January February March April May June July August September October November De…" at bounding box center [356, 369] width 114 height 36
select select "7"
click at [299, 351] on select "January February March April May June July August September October November De…" at bounding box center [356, 369] width 114 height 36
click at [341, 321] on select "January February March April May June July August September October November De…" at bounding box center [356, 307] width 114 height 36
select select "7"
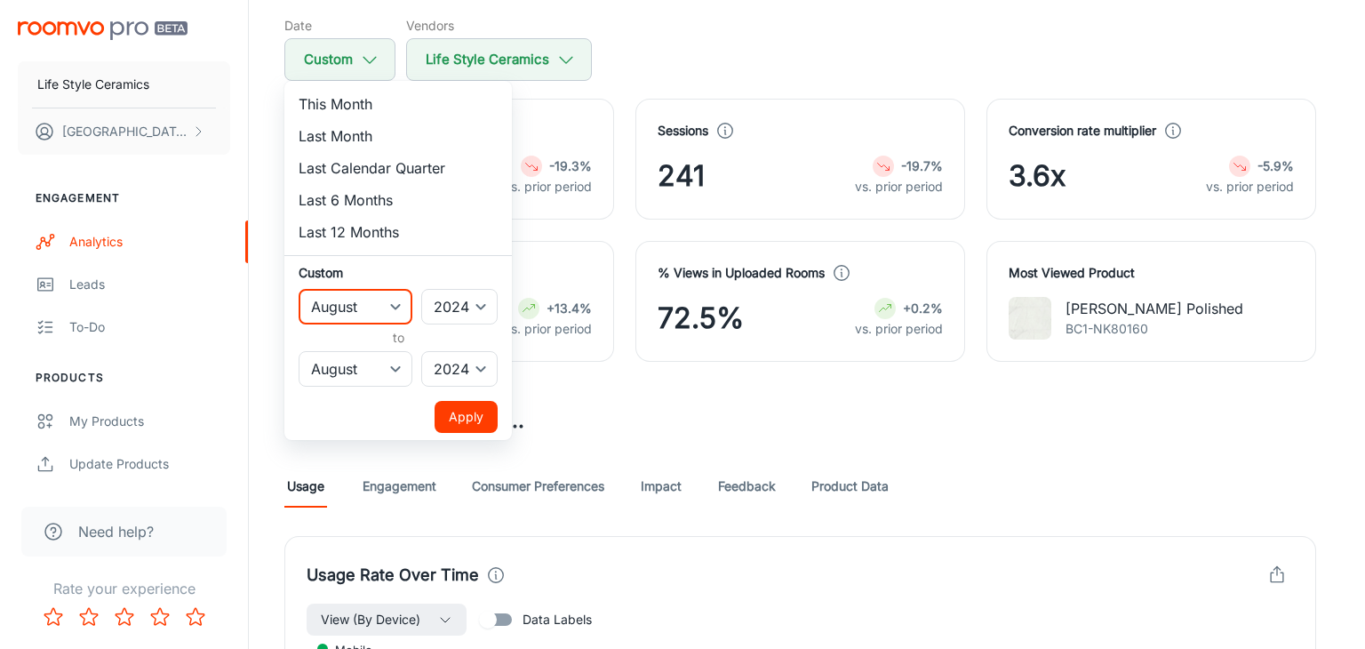
click at [299, 289] on select "January February March April May June July August September October November De…" at bounding box center [356, 307] width 114 height 36
click at [464, 413] on button "Apply" at bounding box center [466, 417] width 63 height 32
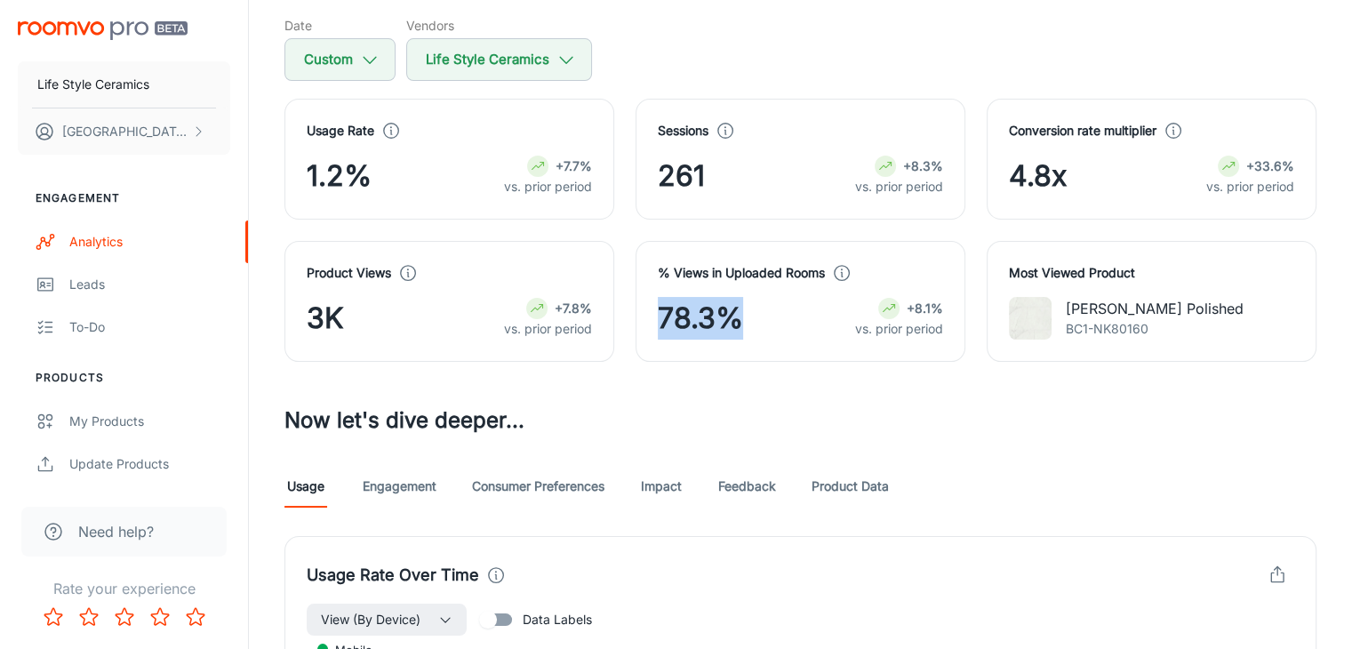
drag, startPoint x: 746, startPoint y: 330, endPoint x: 648, endPoint y: 328, distance: 98.7
click at [648, 328] on div "% Views in Uploaded Rooms 78.3% +8.1% vs. prior period" at bounding box center [800, 301] width 330 height 121
copy span "78.3%"
click at [853, 404] on h3 "Now let's dive deeper..." at bounding box center [800, 420] width 1032 height 32
drag, startPoint x: 842, startPoint y: 262, endPoint x: 835, endPoint y: 268, distance: 9.4
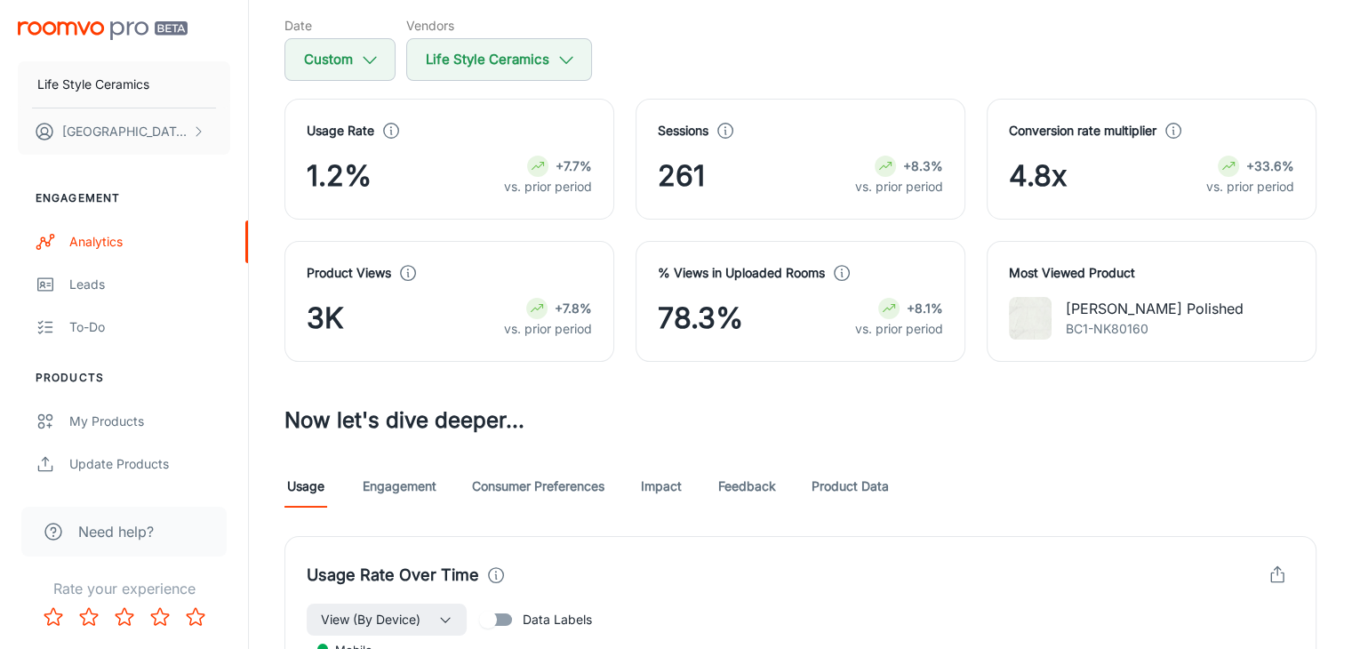
click at [842, 263] on icon at bounding box center [842, 273] width 20 height 20
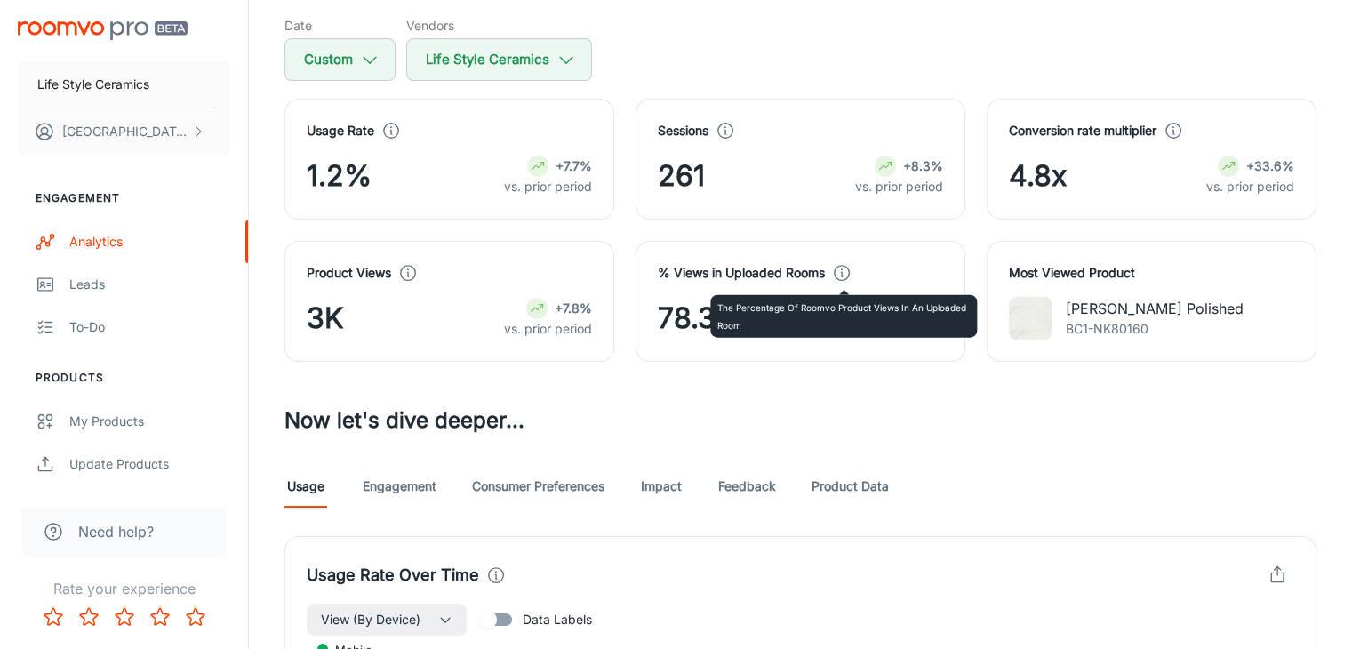
click at [835, 268] on icon at bounding box center [842, 273] width 20 height 20
drag, startPoint x: 758, startPoint y: 339, endPoint x: 712, endPoint y: 314, distance: 52.5
click at [712, 314] on div "The percentage of Roomvo product views in an uploaded room" at bounding box center [843, 316] width 267 height 43
copy p "The percentage of Roomvo product views in an uploaded room"
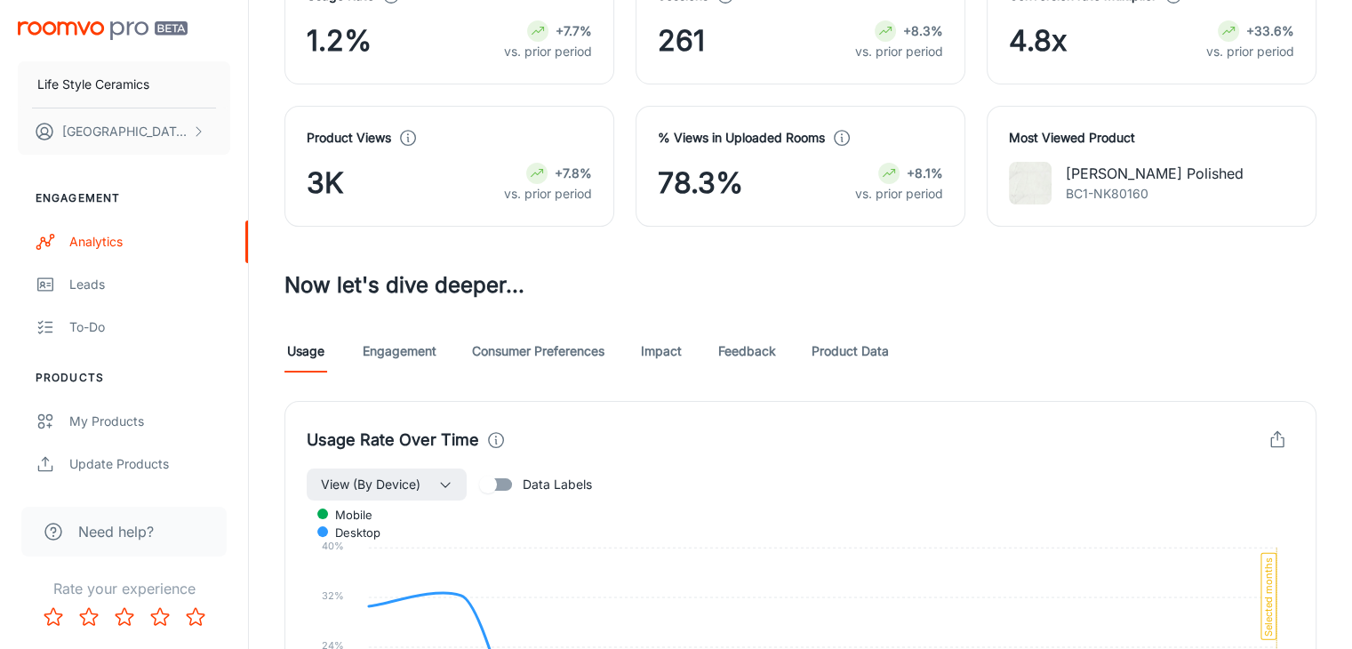
scroll to position [84, 0]
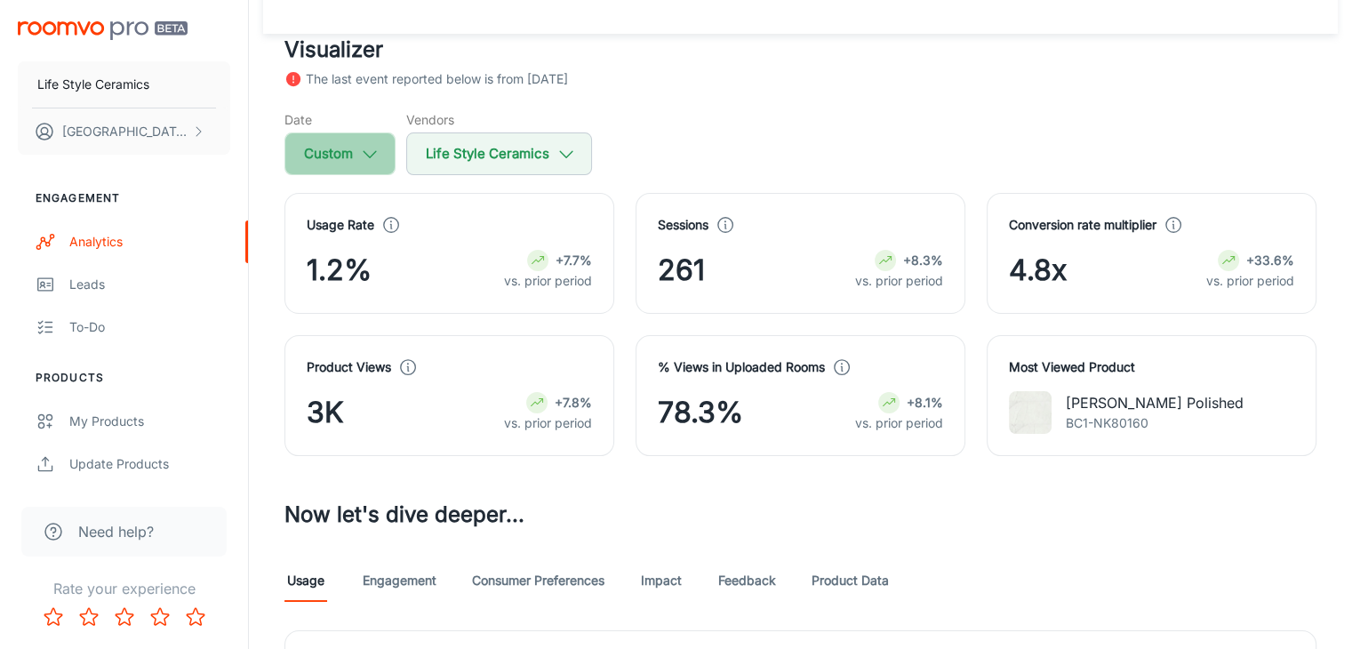
click at [362, 140] on button "Custom" at bounding box center [339, 153] width 111 height 43
select select "7"
select select "2024"
select select "7"
select select "2024"
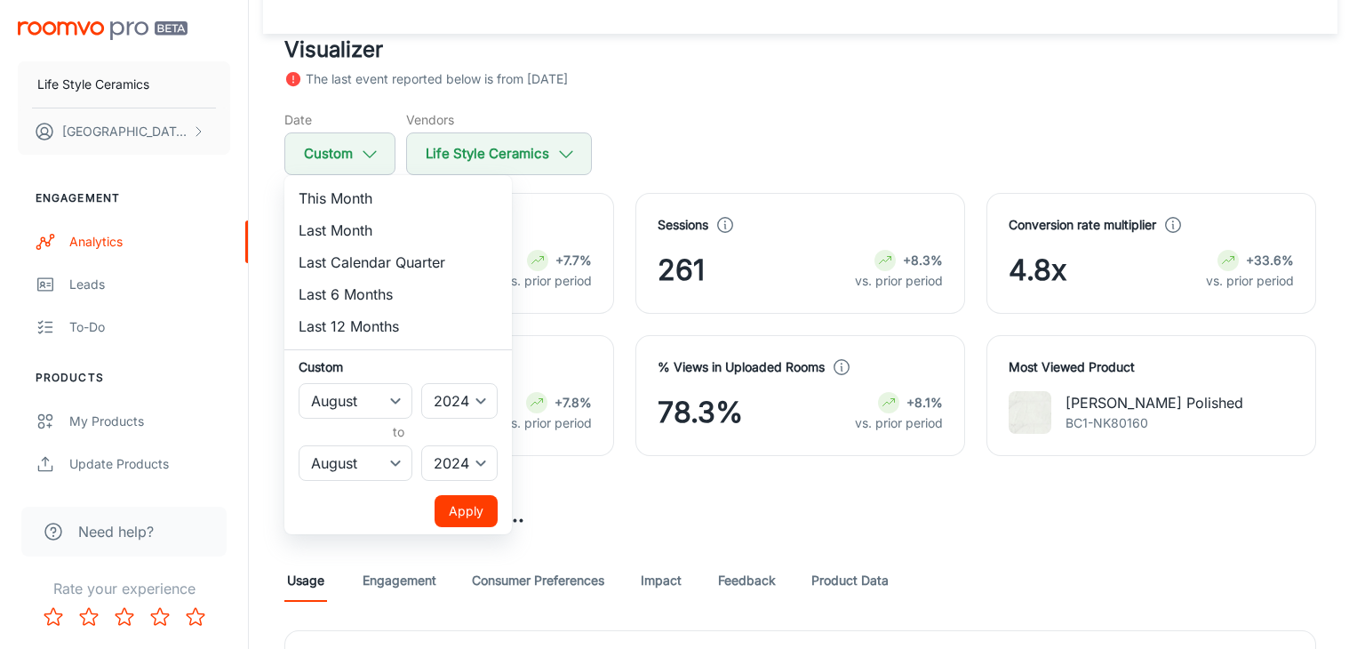
click at [377, 331] on li "Last 12 Months" at bounding box center [398, 326] width 228 height 32
select select "8"
select select "2025"
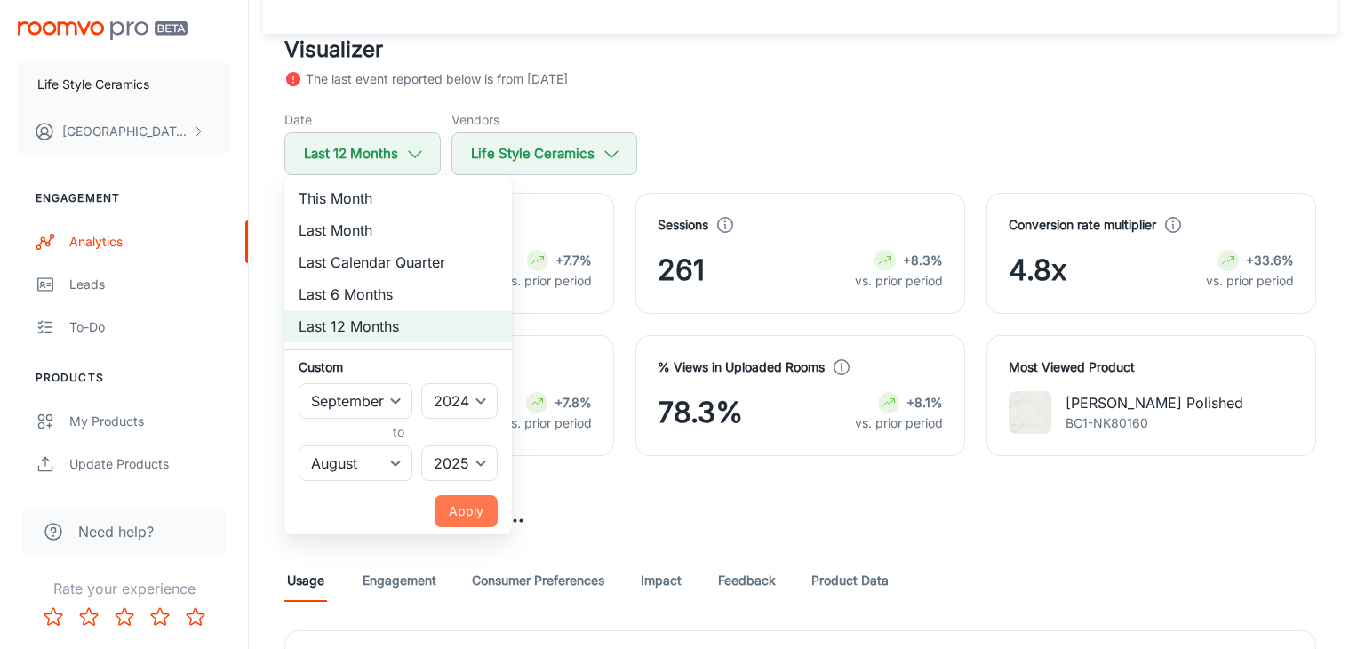
click at [488, 520] on button "Apply" at bounding box center [466, 511] width 63 height 32
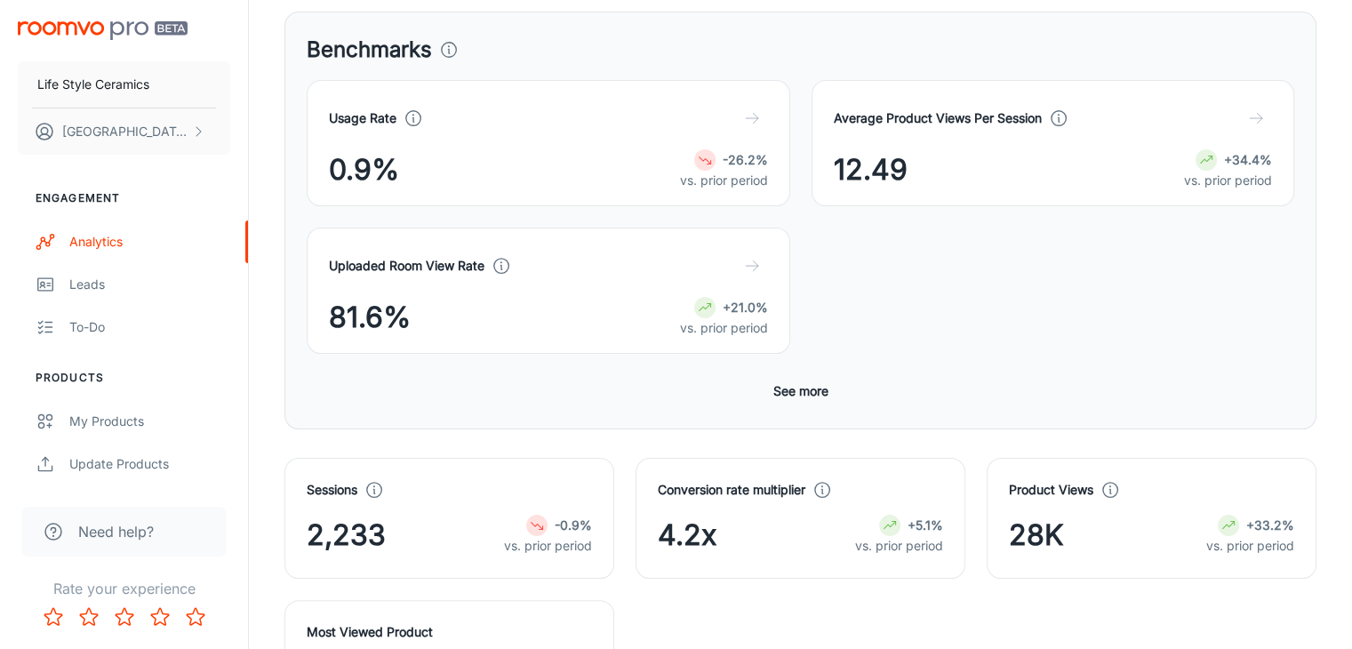
scroll to position [261, 0]
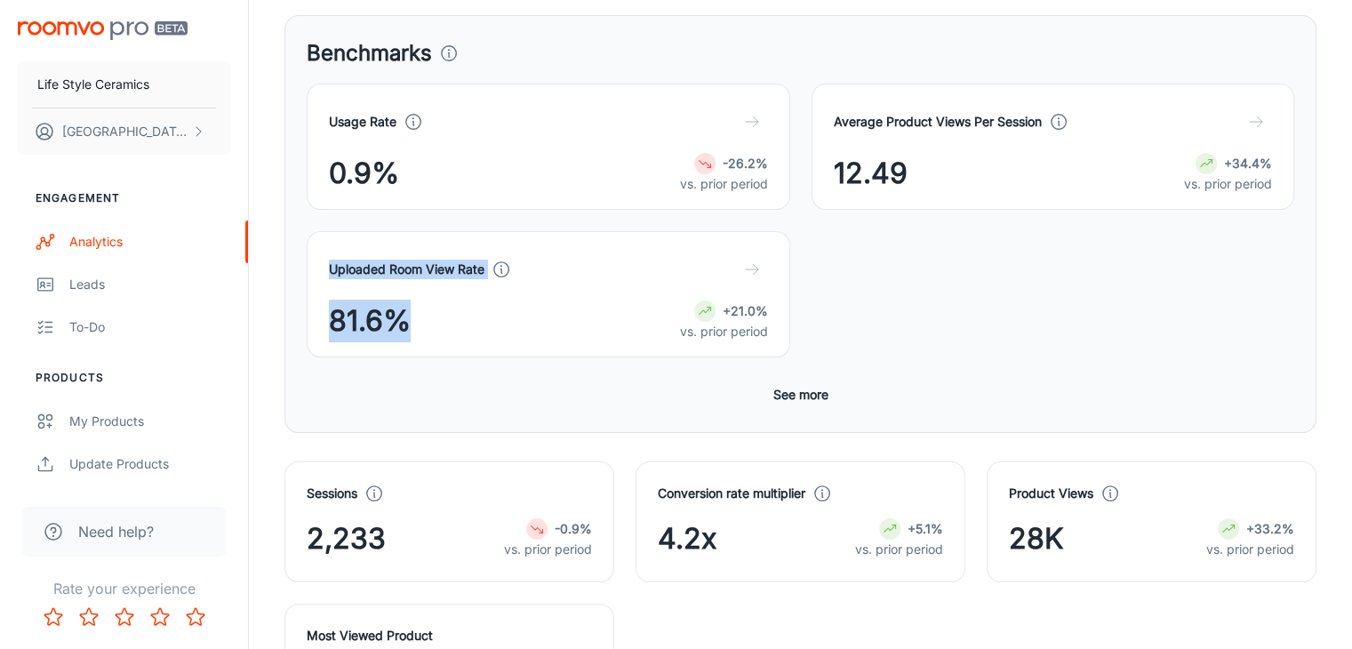
drag, startPoint x: 1090, startPoint y: 188, endPoint x: 952, endPoint y: 188, distance: 137.7
click at [952, 188] on div "Usage Rate 0.9% -26.2% vs. prior period Average Product Views Per Session 12.49…" at bounding box center [789, 209] width 1009 height 295
click at [790, 231] on div "Uploaded Room View Rate 81.6% +21.0% vs. prior period" at bounding box center [548, 294] width 483 height 126
drag, startPoint x: 1088, startPoint y: 192, endPoint x: 978, endPoint y: 192, distance: 110.2
click at [790, 210] on div "Uploaded Room View Rate 81.6% +21.0% vs. prior period" at bounding box center [537, 284] width 505 height 148
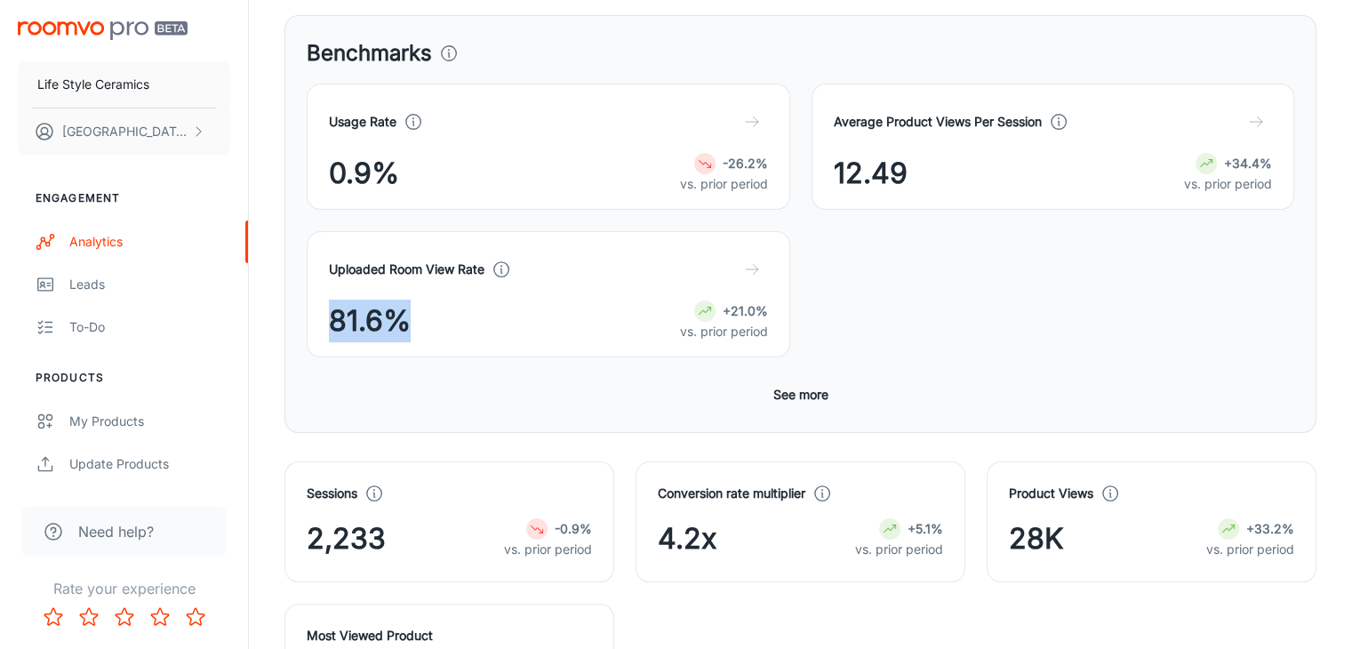
click at [1099, 218] on div "Usage Rate 0.9% -26.2% vs. prior period Average Product Views Per Session 12.49…" at bounding box center [800, 247] width 987 height 327
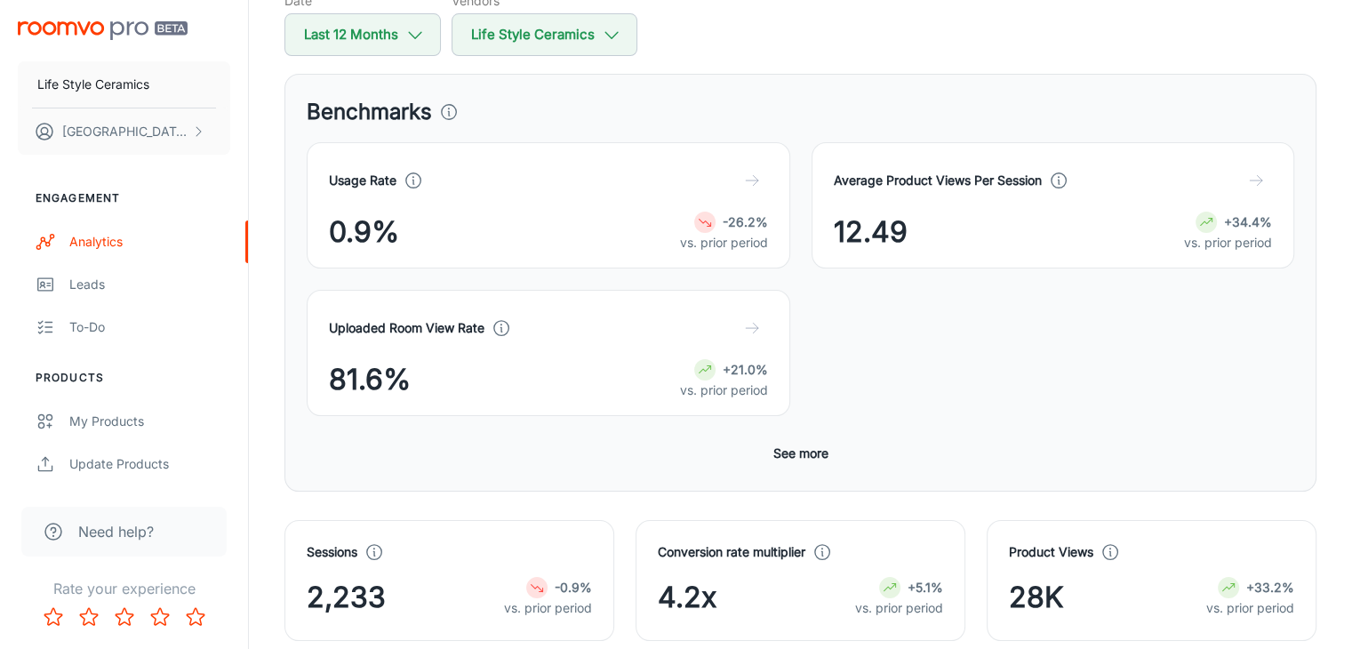
scroll to position [84, 0]
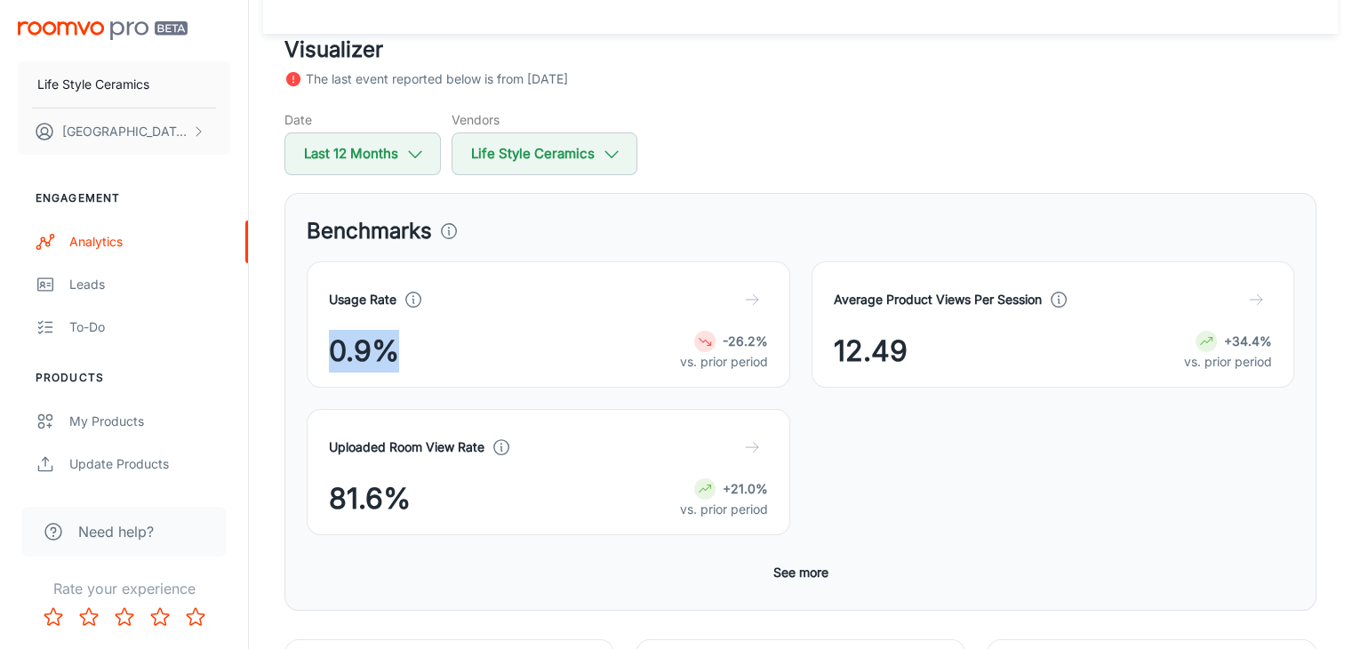
drag, startPoint x: 409, startPoint y: 357, endPoint x: 330, endPoint y: 351, distance: 79.3
click at [330, 351] on div "0.9% -26.2% vs. prior period" at bounding box center [548, 351] width 439 height 43
click at [500, 349] on div "0.9% -26.2% vs. prior period" at bounding box center [548, 351] width 439 height 43
click at [416, 299] on icon at bounding box center [413, 300] width 20 height 20
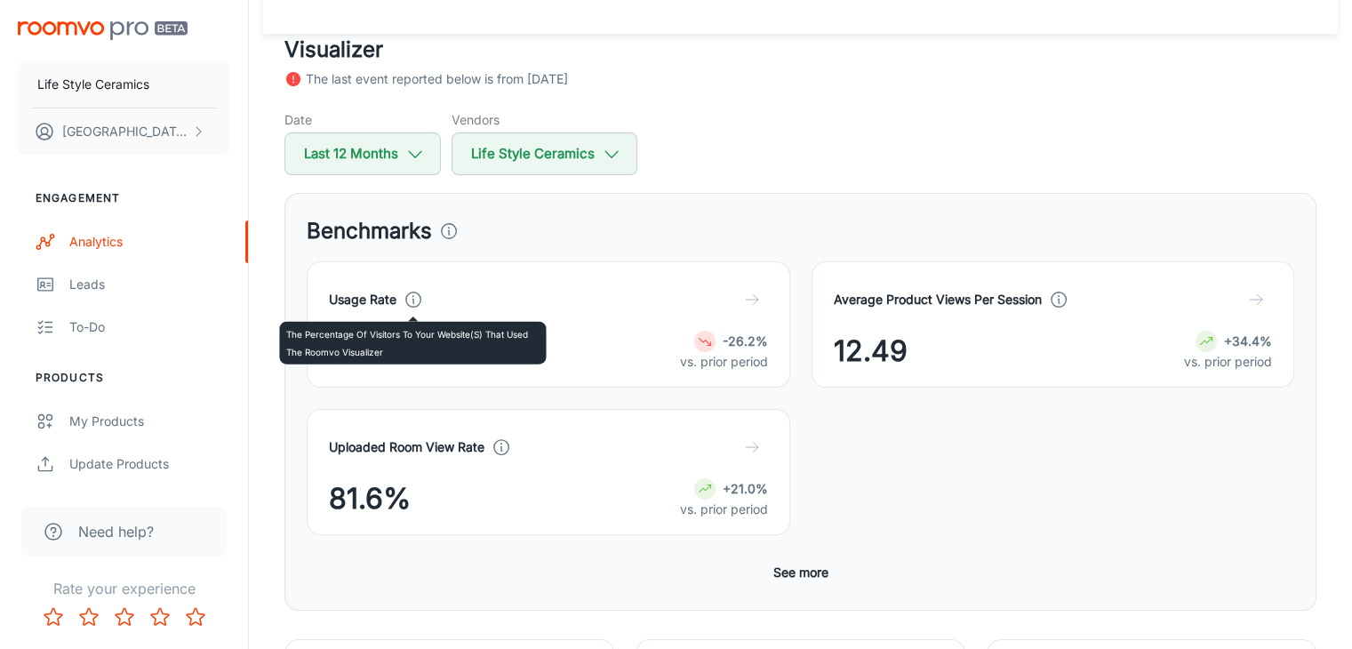
click at [416, 299] on icon at bounding box center [413, 300] width 20 height 20
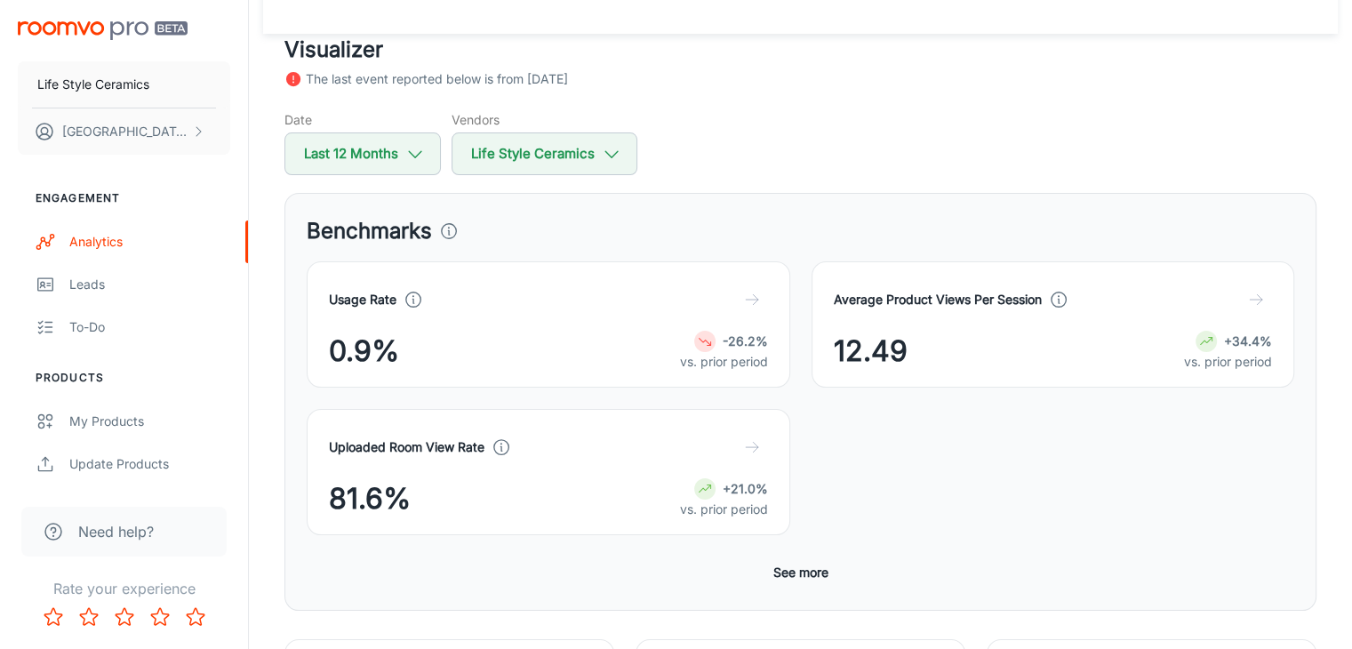
click at [419, 371] on div "Usage Rate 0.9% -26.2% vs. prior period" at bounding box center [548, 324] width 483 height 126
drag, startPoint x: 387, startPoint y: 362, endPoint x: 306, endPoint y: 360, distance: 81.8
click at [306, 360] on div "Usage Rate 0.9% -26.2% vs. prior period" at bounding box center [537, 314] width 505 height 148
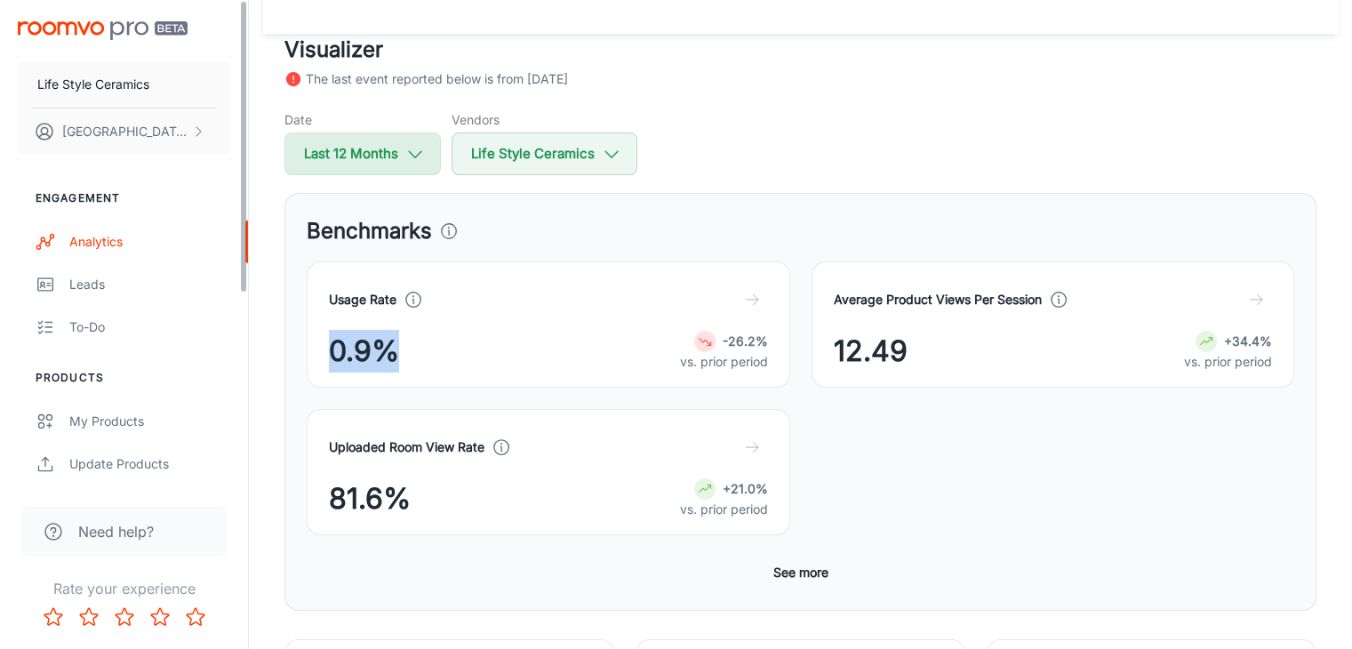
click at [354, 164] on button "Last 12 Months" at bounding box center [362, 153] width 156 height 43
select select "8"
select select "2024"
select select "7"
select select "2025"
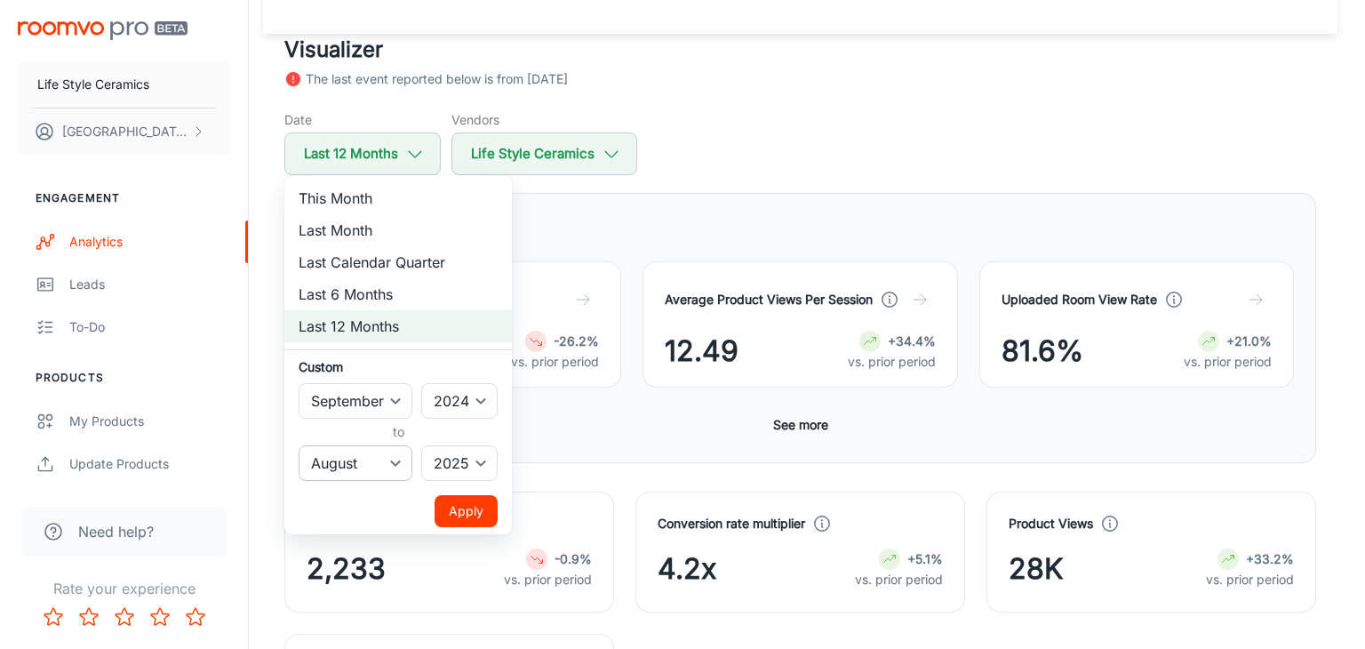
click at [346, 470] on select "January February March April May June July August September October November De…" at bounding box center [356, 463] width 114 height 36
select select "2"
click at [299, 445] on select "January February March April May June July August September October November De…" at bounding box center [356, 463] width 114 height 36
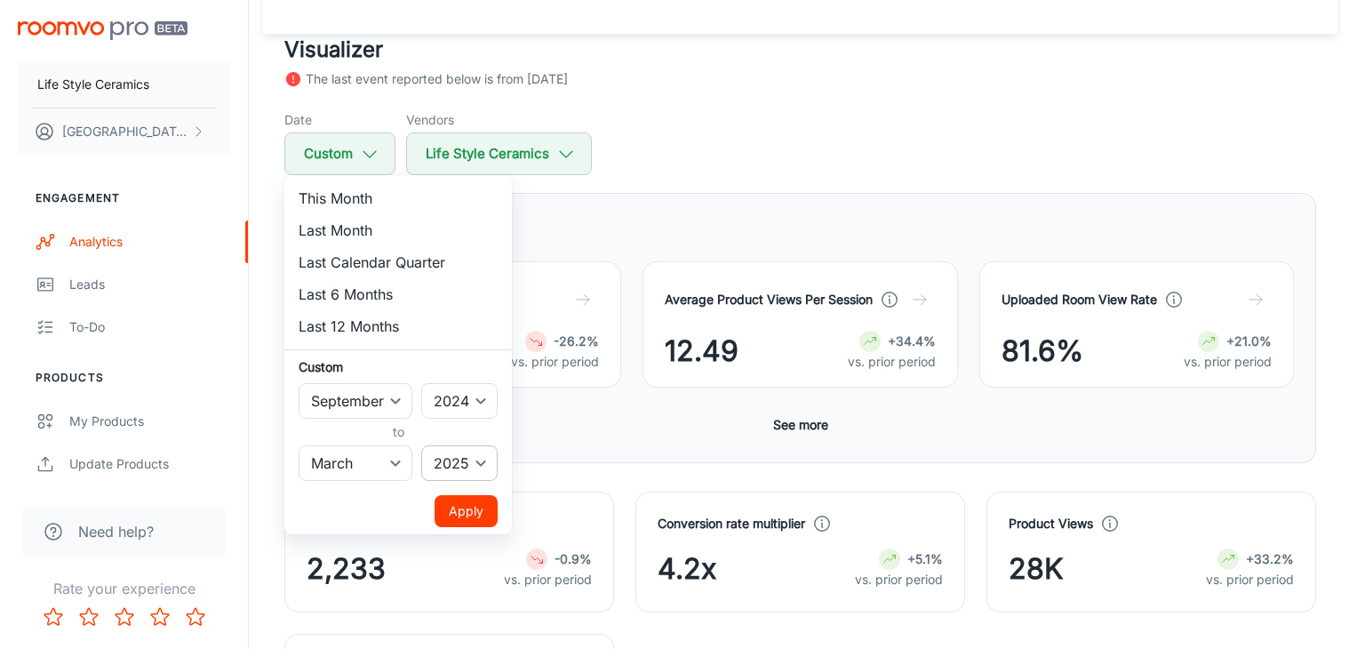
click at [464, 458] on select "2022 2023 2024 2025" at bounding box center [459, 463] width 76 height 36
click at [422, 445] on select "2022 2023 2024 2025" at bounding box center [459, 463] width 76 height 36
click at [469, 467] on select "2022 2023 2024 2025" at bounding box center [459, 463] width 76 height 36
select select "2025"
click at [422, 445] on select "2022 2023 2024 2025" at bounding box center [459, 463] width 76 height 36
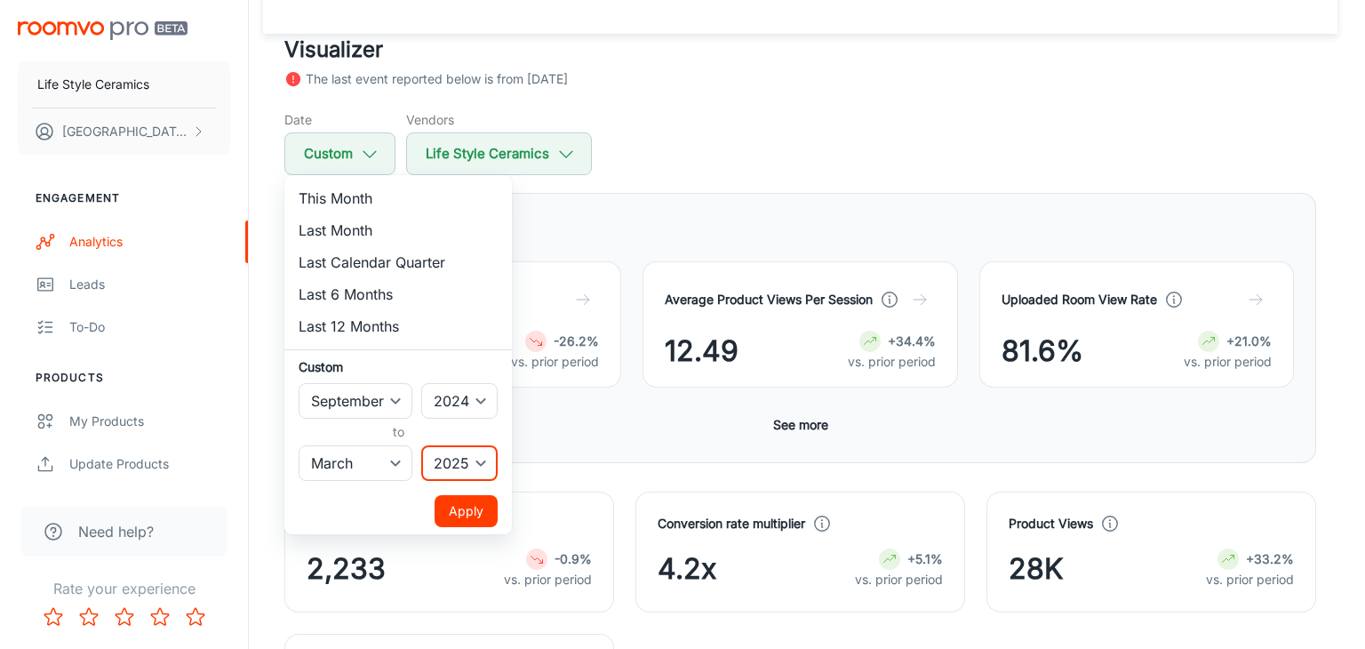
click at [466, 491] on ul "This Month Last Month Last Calendar Quarter Last 6 Months Last 12 Months Custom…" at bounding box center [398, 354] width 228 height 359
click at [466, 516] on button "Apply" at bounding box center [466, 511] width 63 height 32
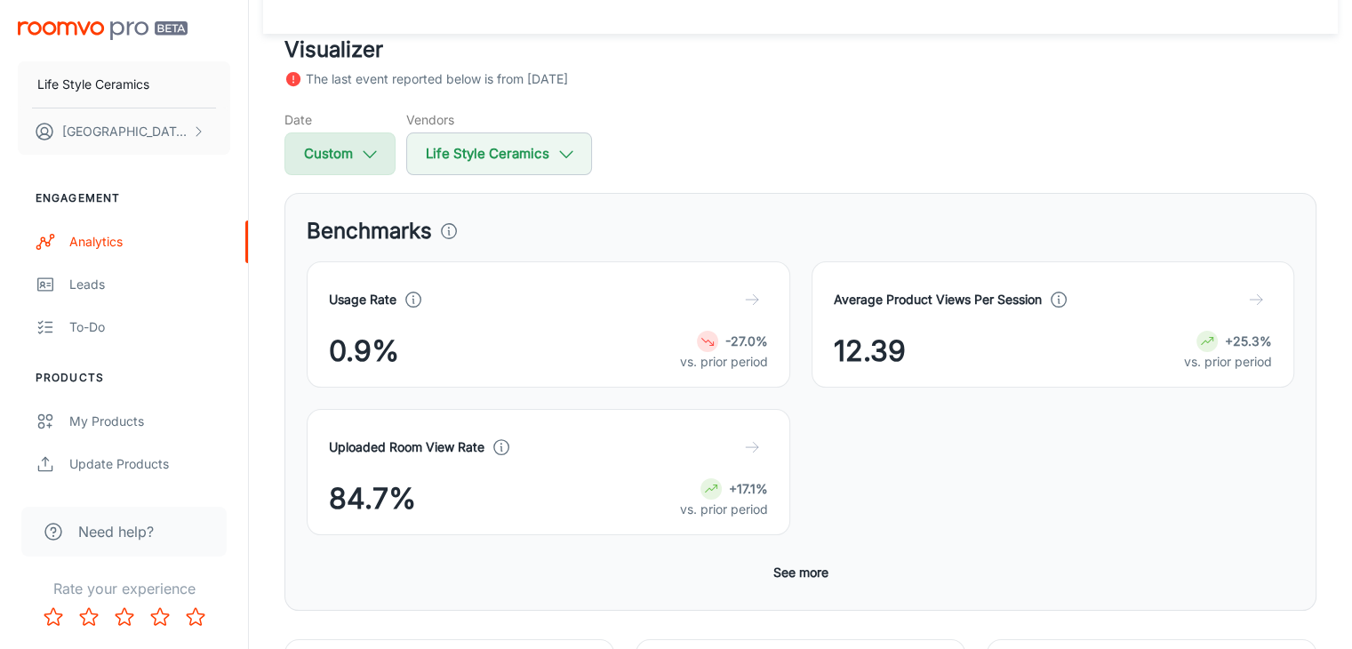
click at [376, 153] on icon "button" at bounding box center [370, 154] width 20 height 20
select select "8"
select select "2024"
select select "2"
select select "2025"
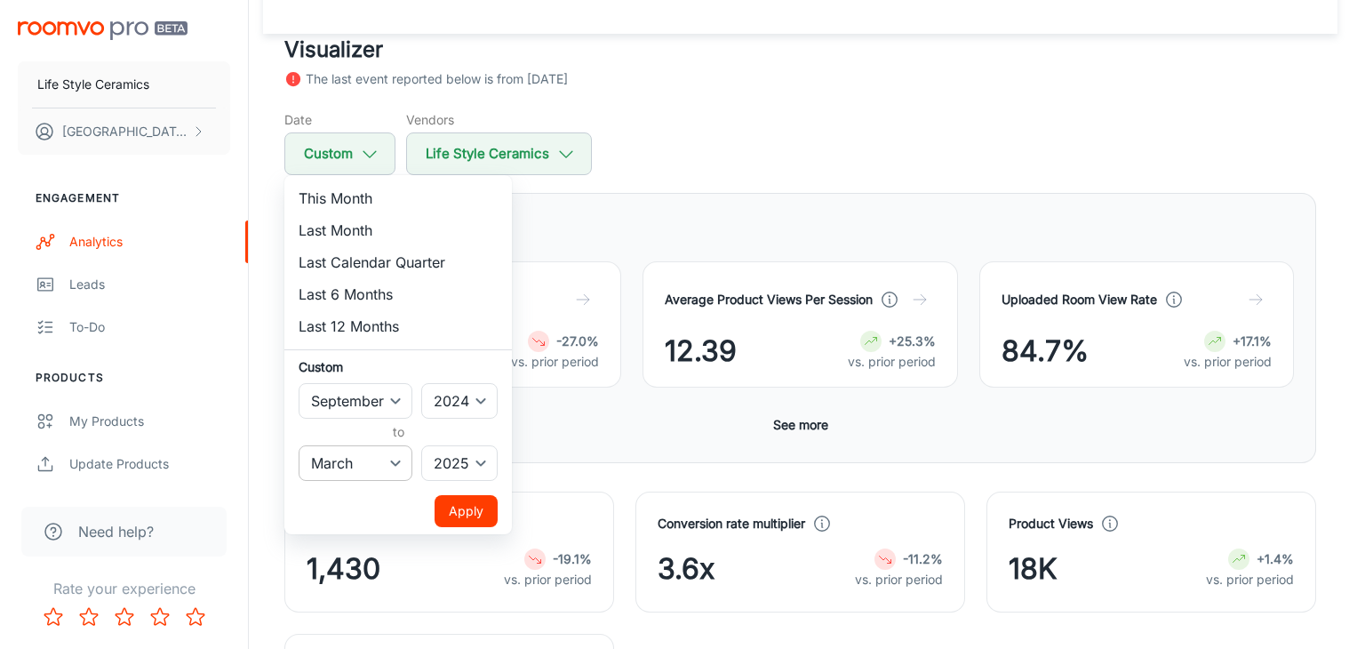
click at [379, 458] on select "January February March April May June July August September October November De…" at bounding box center [356, 463] width 114 height 36
select select "0"
click at [299, 445] on select "January February March April May June July August September October November De…" at bounding box center [356, 463] width 114 height 36
click at [454, 523] on button "Apply" at bounding box center [466, 511] width 63 height 32
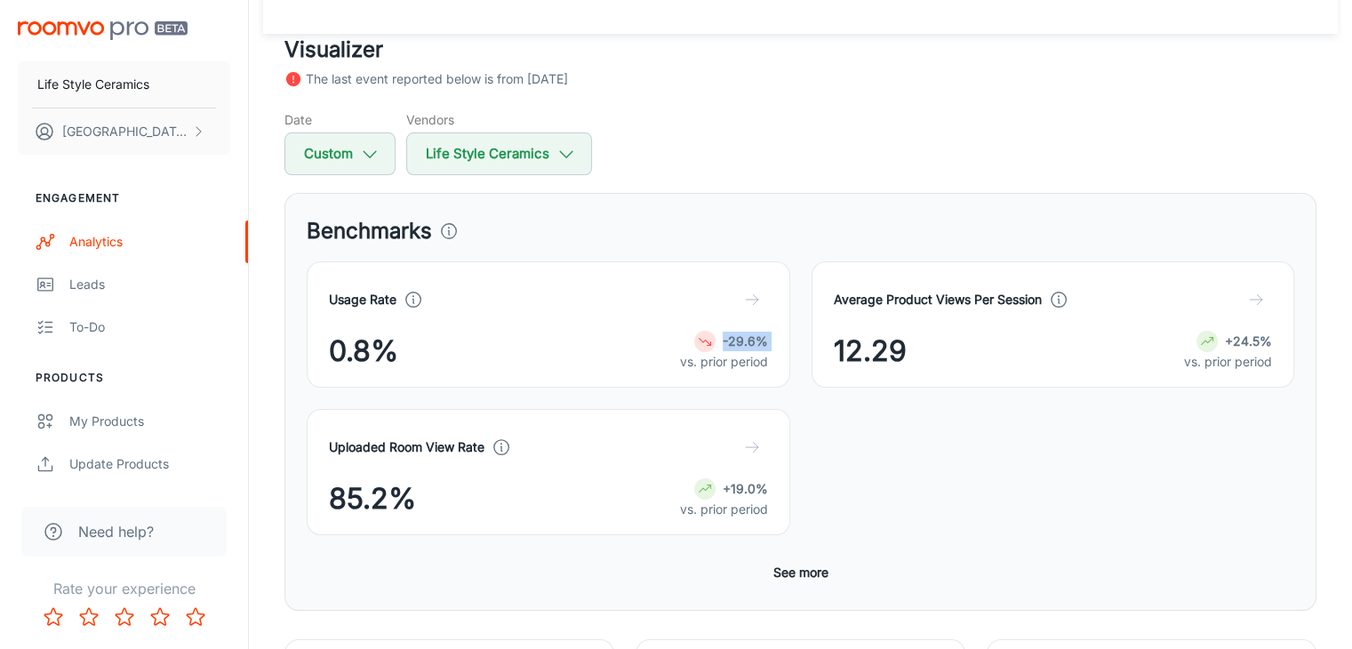
drag, startPoint x: 428, startPoint y: 376, endPoint x: 359, endPoint y: 377, distance: 69.3
click at [395, 376] on div "Usage Rate 0.8% -29.6% vs. prior period" at bounding box center [548, 324] width 483 height 126
click at [415, 292] on icon at bounding box center [413, 300] width 20 height 20
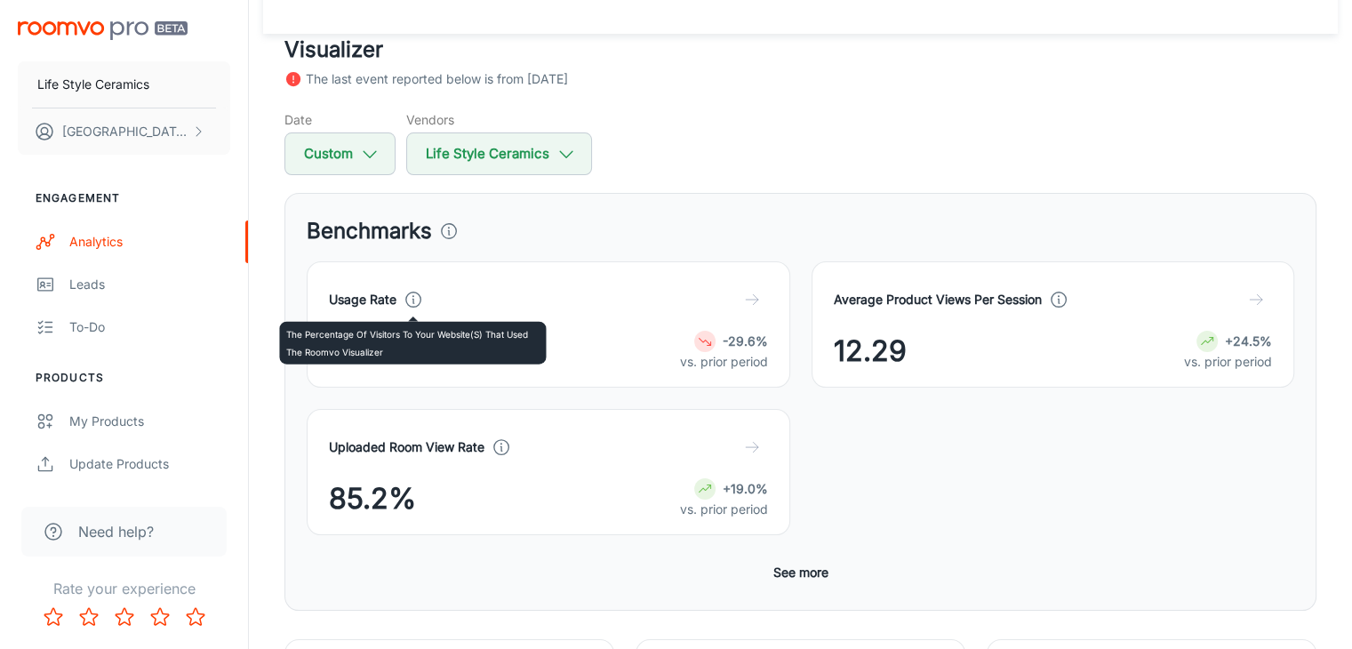
click at [415, 292] on circle at bounding box center [413, 299] width 15 height 15
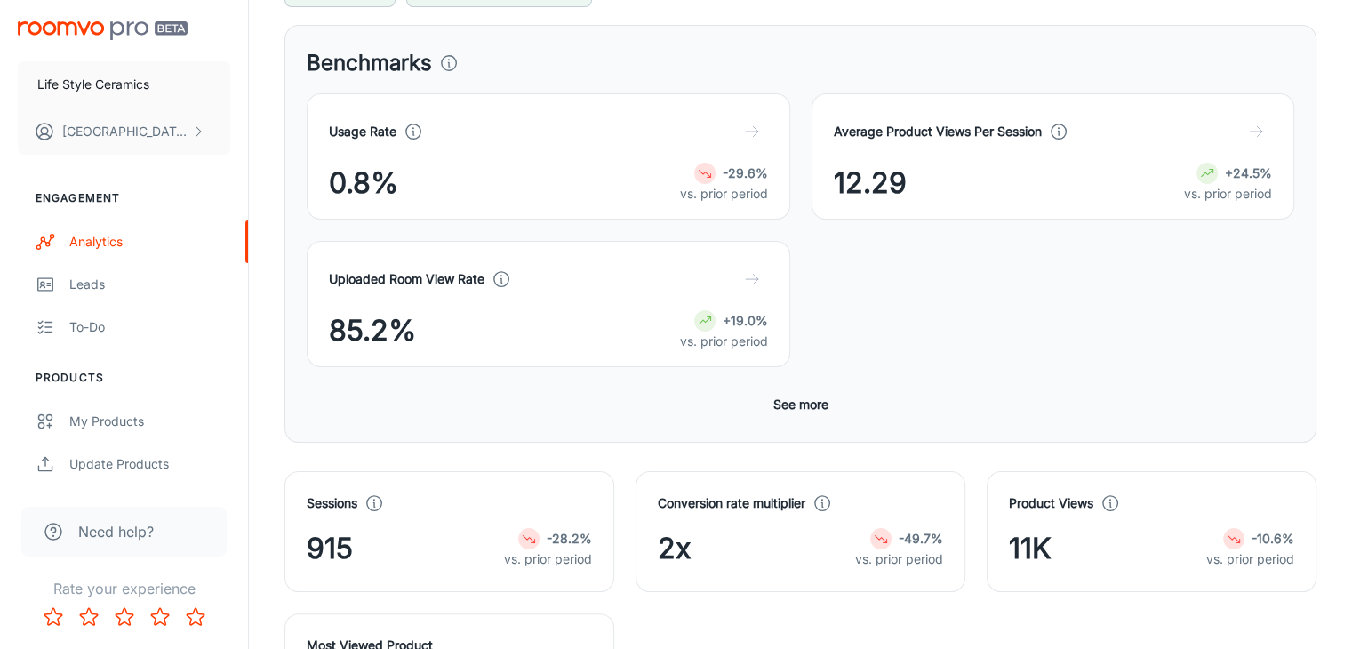
scroll to position [261, 0]
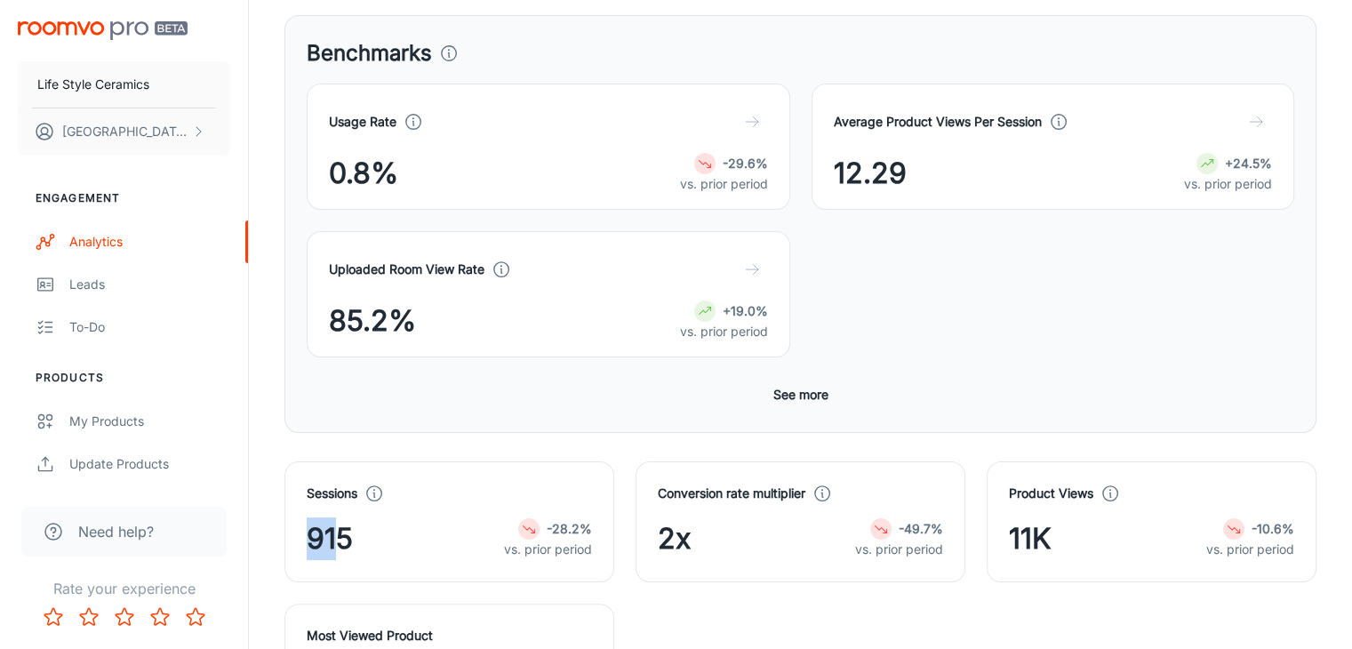
drag, startPoint x: 332, startPoint y: 416, endPoint x: 309, endPoint y: 403, distance: 26.2
click at [309, 517] on span "915" at bounding box center [330, 538] width 46 height 43
click at [350, 517] on span "915" at bounding box center [330, 538] width 46 height 43
drag, startPoint x: 358, startPoint y: 401, endPoint x: 298, endPoint y: 401, distance: 60.4
click at [298, 461] on div "Sessions 915 -28.2% vs. prior period" at bounding box center [449, 521] width 330 height 121
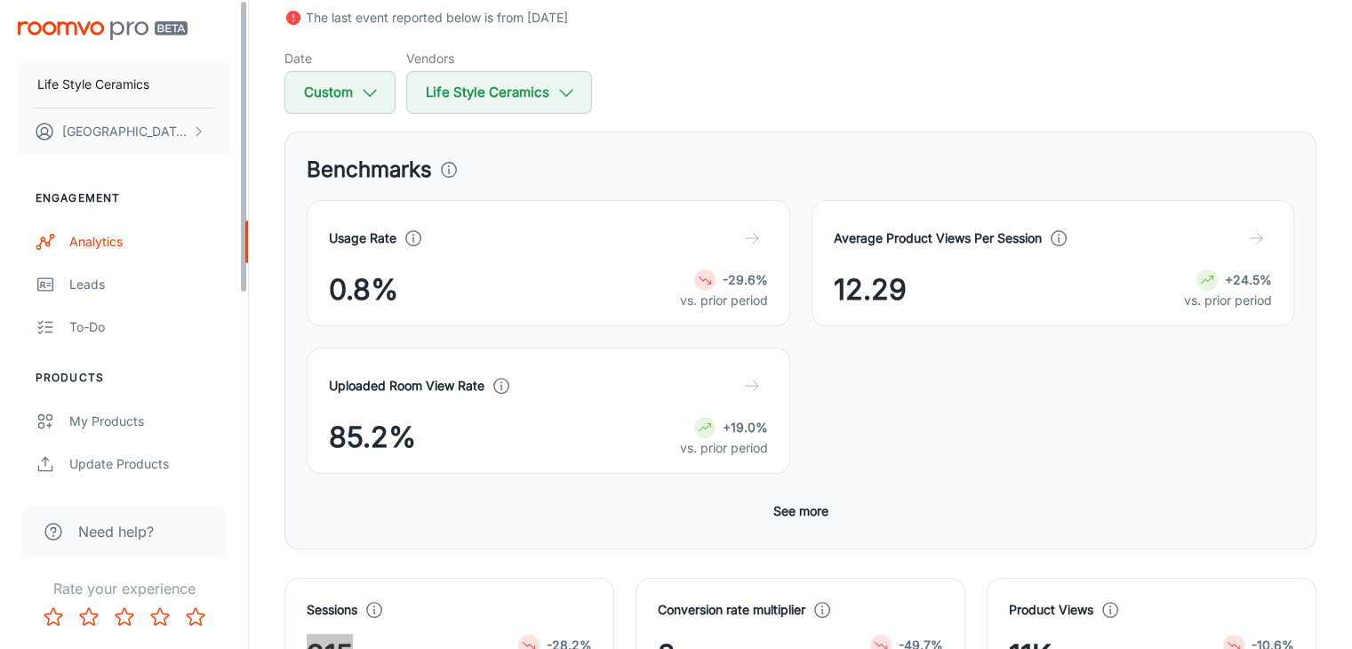
scroll to position [0, 0]
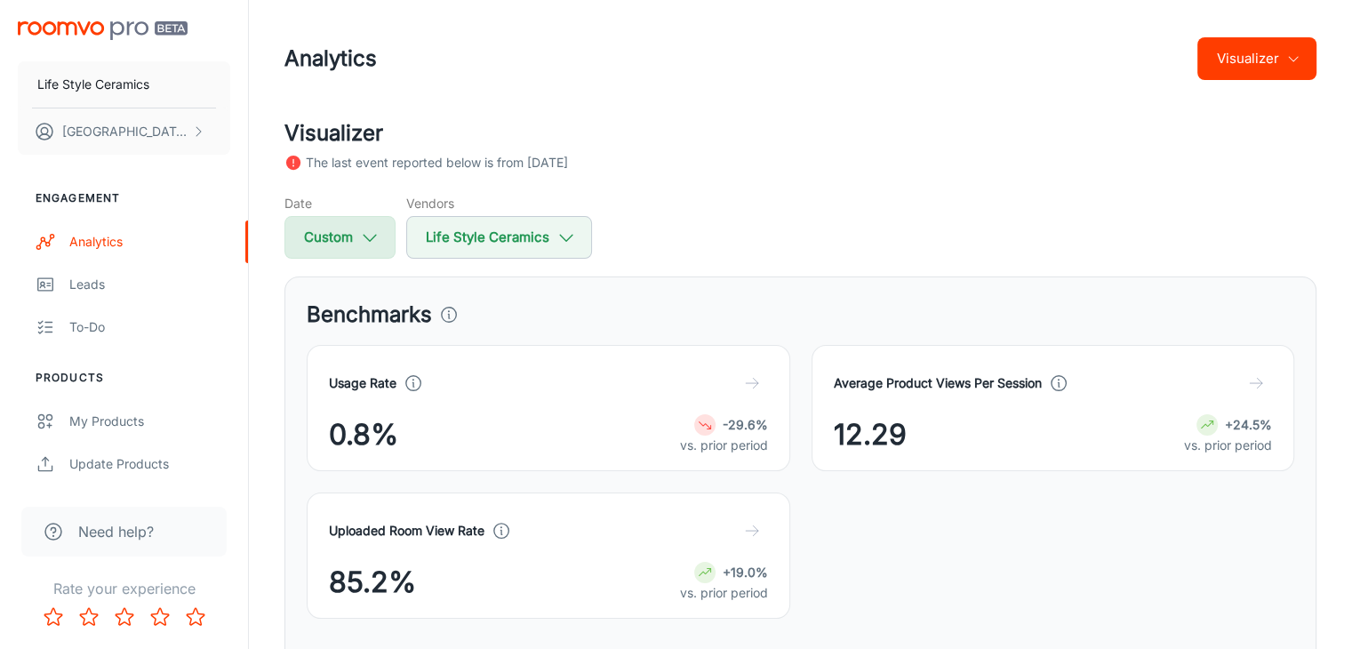
click at [371, 231] on icon "button" at bounding box center [370, 238] width 20 height 20
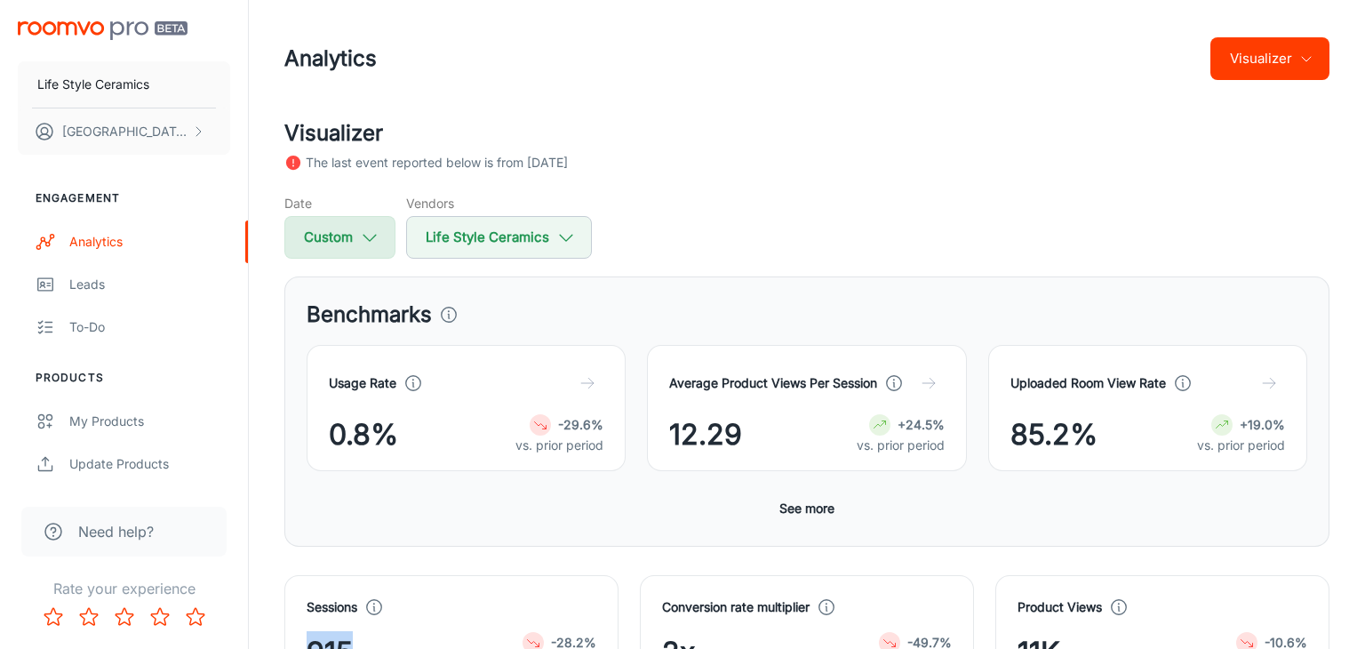
select select "8"
select select "2024"
select select "2025"
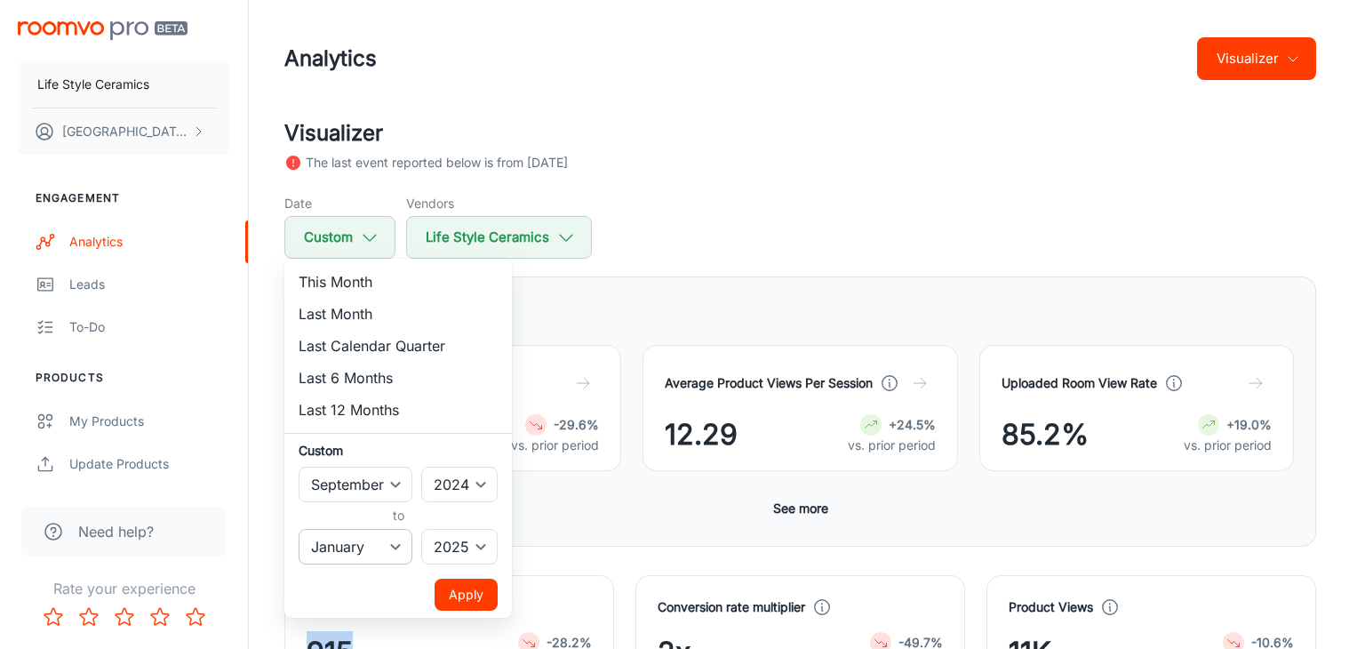
click at [359, 538] on select "January February March April May June July August September October November De…" at bounding box center [356, 547] width 114 height 36
click at [359, 539] on select "January February March April May June July August September October November De…" at bounding box center [356, 547] width 114 height 36
click at [374, 490] on select "January February March April May June July August September October November De…" at bounding box center [356, 485] width 114 height 36
click at [299, 467] on select "January February March April May June July August September October November De…" at bounding box center [356, 485] width 114 height 36
click at [362, 193] on div at bounding box center [682, 324] width 1365 height 649
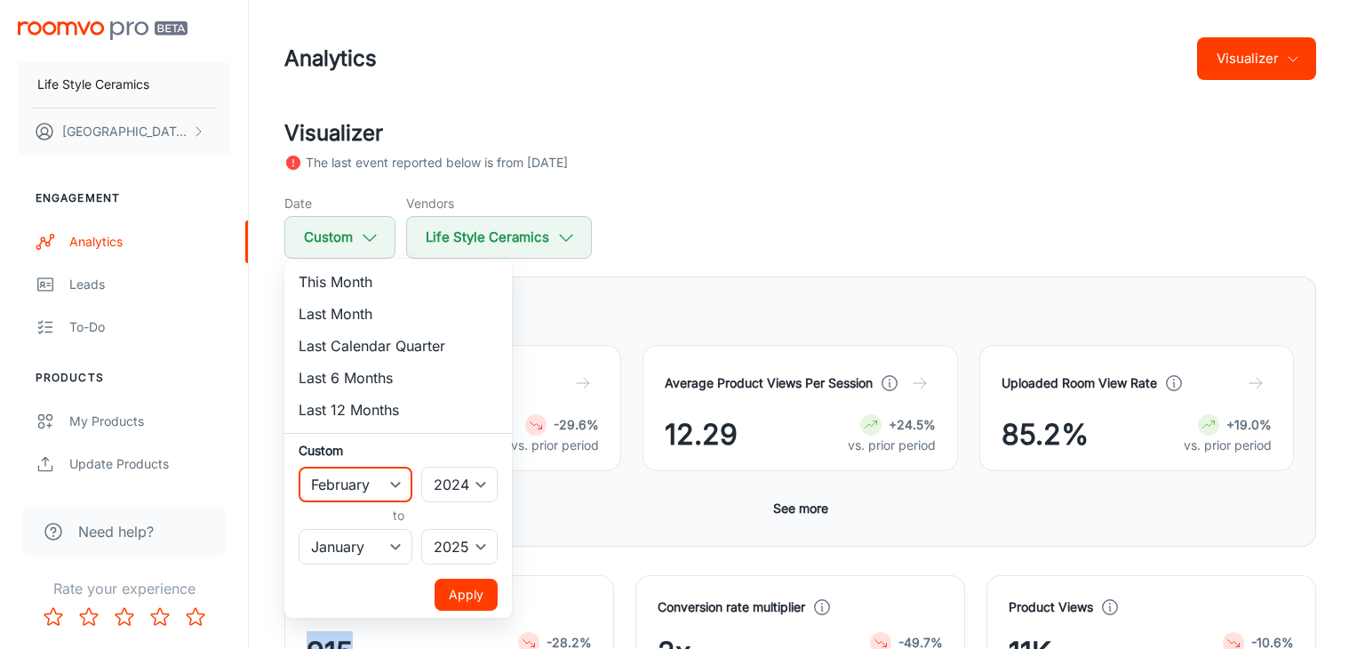
select select "8"
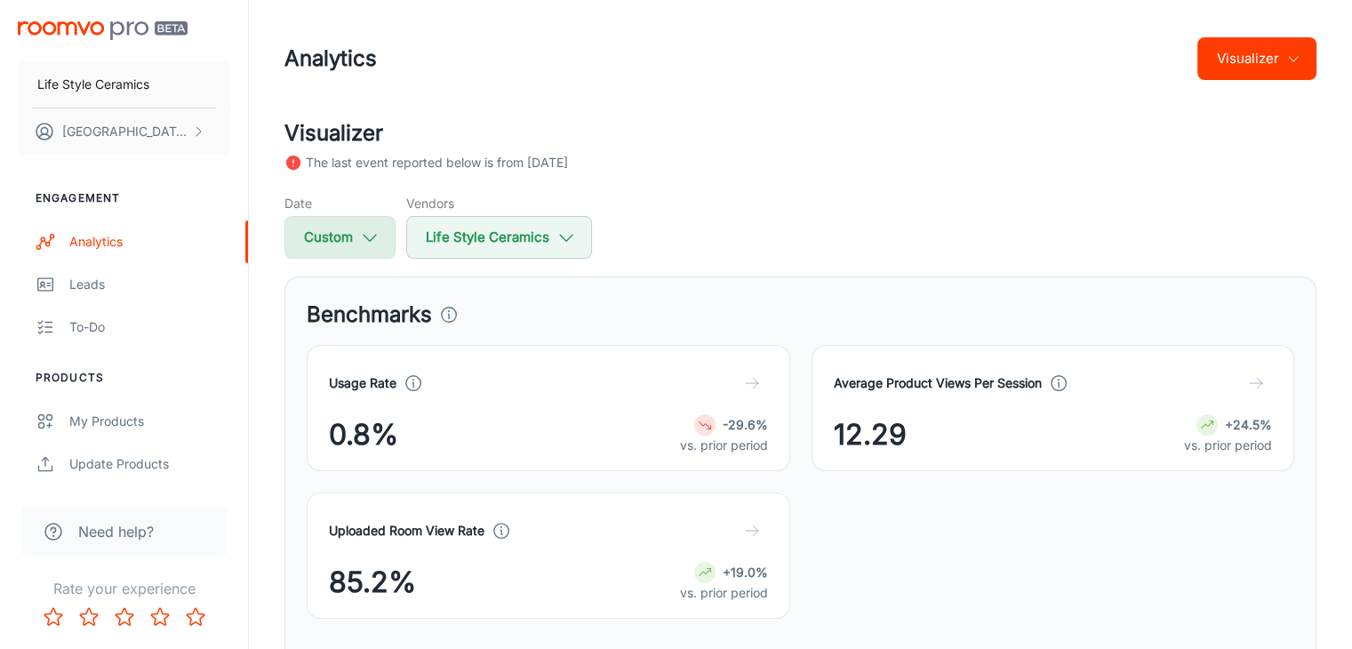
click at [355, 233] on button "Custom" at bounding box center [339, 237] width 111 height 43
select select "8"
select select "2024"
select select "2025"
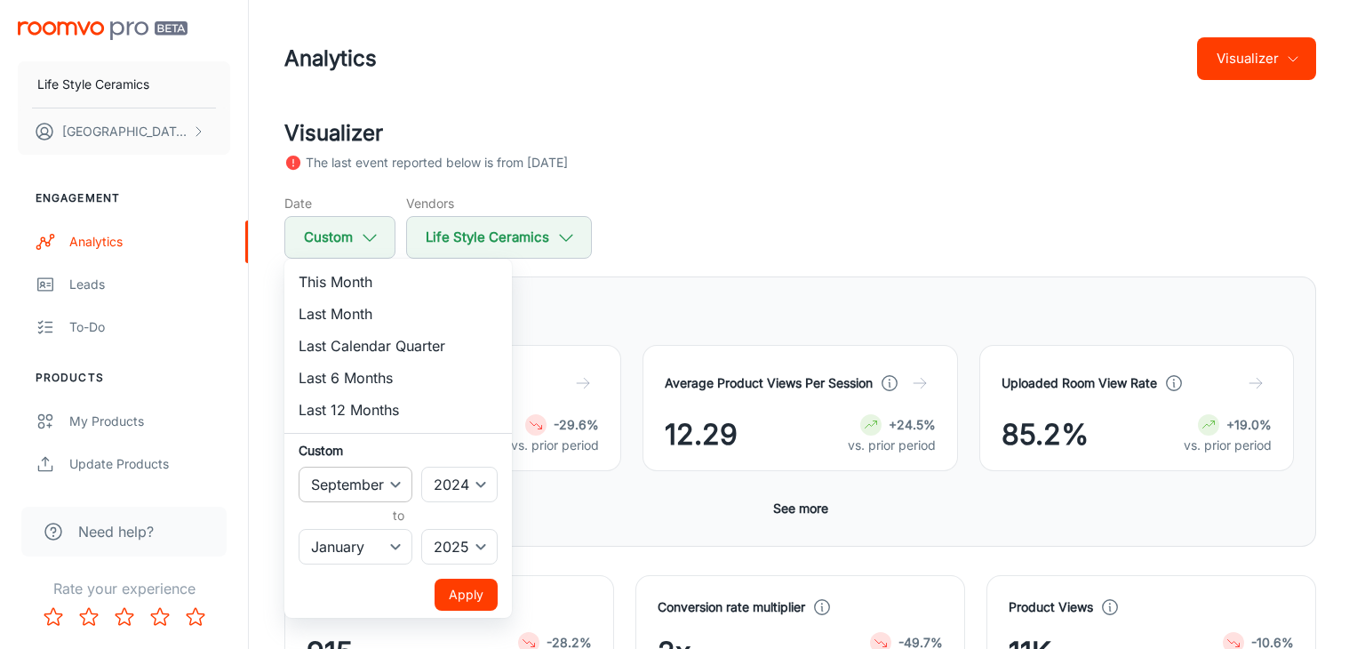
click at [348, 484] on select "January February March April May June July August September October November De…" at bounding box center [356, 485] width 114 height 36
select select "0"
click at [299, 467] on select "January February March April May June July August September October November De…" at bounding box center [356, 485] width 114 height 36
click at [369, 552] on select "January February March April May June July August September October November De…" at bounding box center [356, 547] width 114 height 36
select select "11"
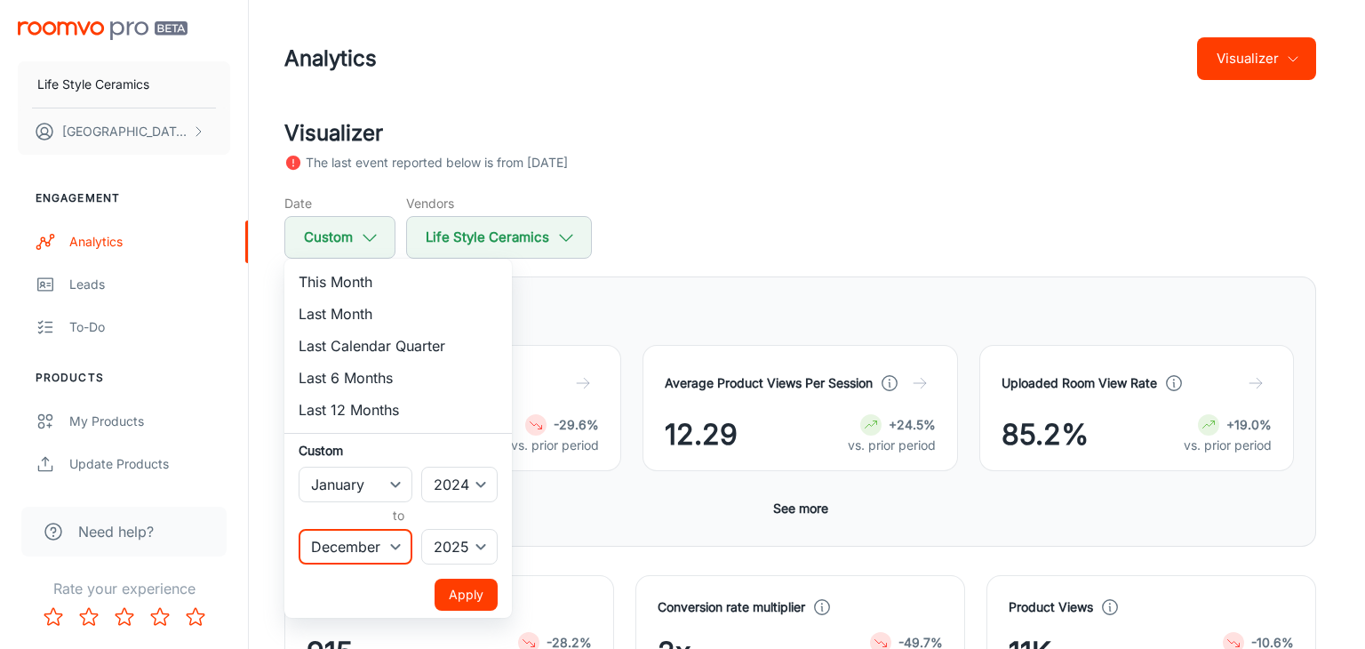
click at [299, 529] on select "January February March April May June July August September October November De…" at bounding box center [356, 547] width 114 height 36
click at [462, 590] on button "Apply" at bounding box center [466, 595] width 63 height 32
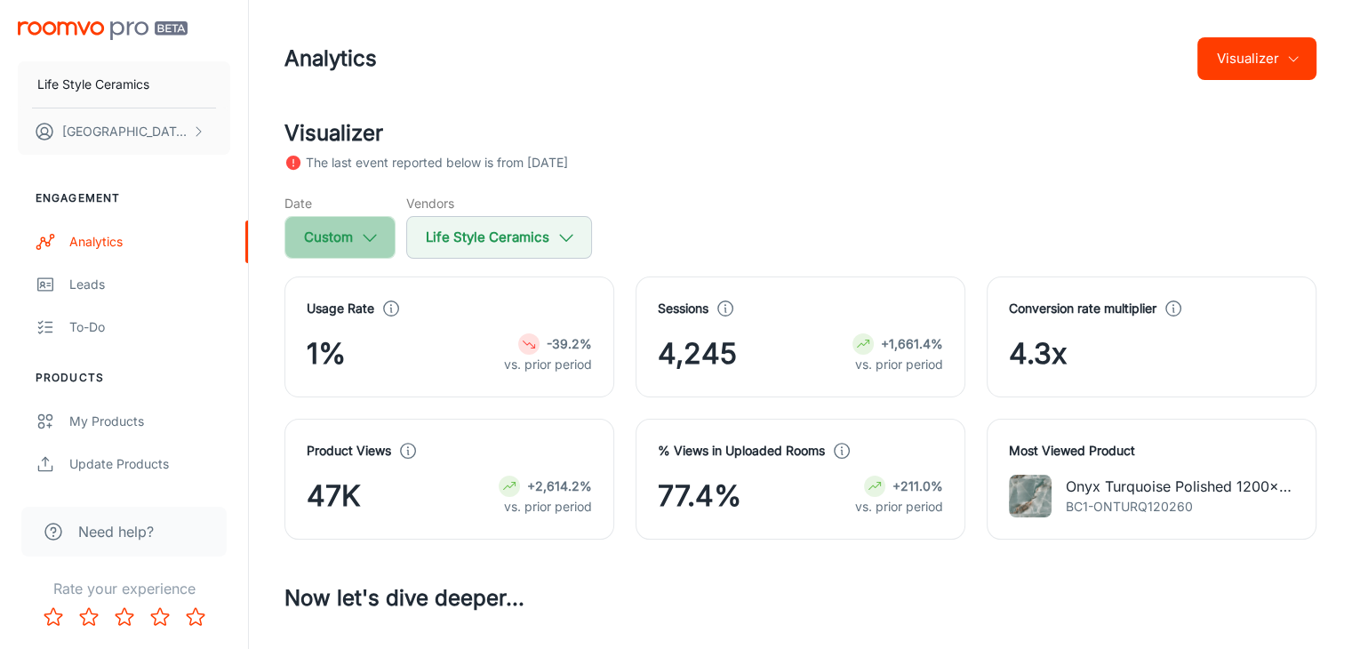
click at [362, 239] on icon "button" at bounding box center [370, 238] width 20 height 20
select select "2024"
select select "11"
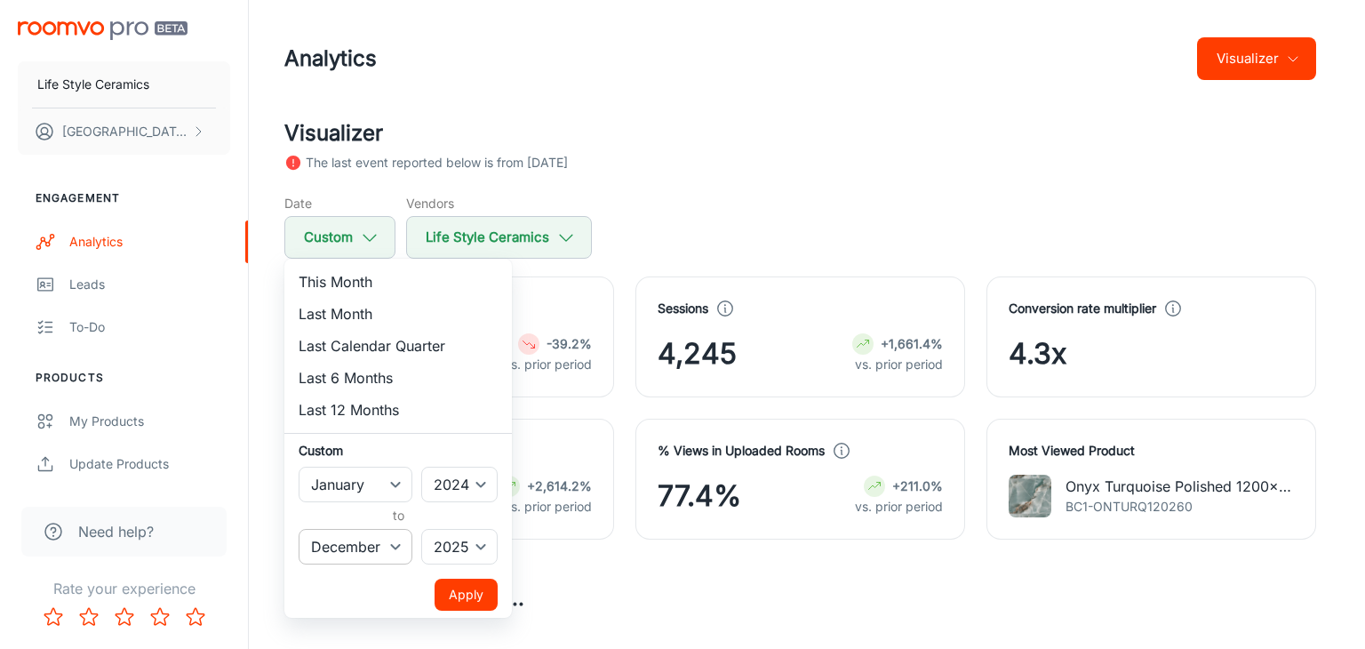
drag, startPoint x: 387, startPoint y: 549, endPoint x: 401, endPoint y: 556, distance: 15.1
click at [387, 549] on select "January February March April May June July August September October November De…" at bounding box center [356, 547] width 114 height 36
click at [455, 541] on select "2022 2023 2024 2025" at bounding box center [459, 547] width 76 height 36
click at [459, 547] on select "2022 2023 2024 2025" at bounding box center [459, 547] width 76 height 36
click at [460, 543] on select "2022 2023 2024 2025" at bounding box center [459, 547] width 76 height 36
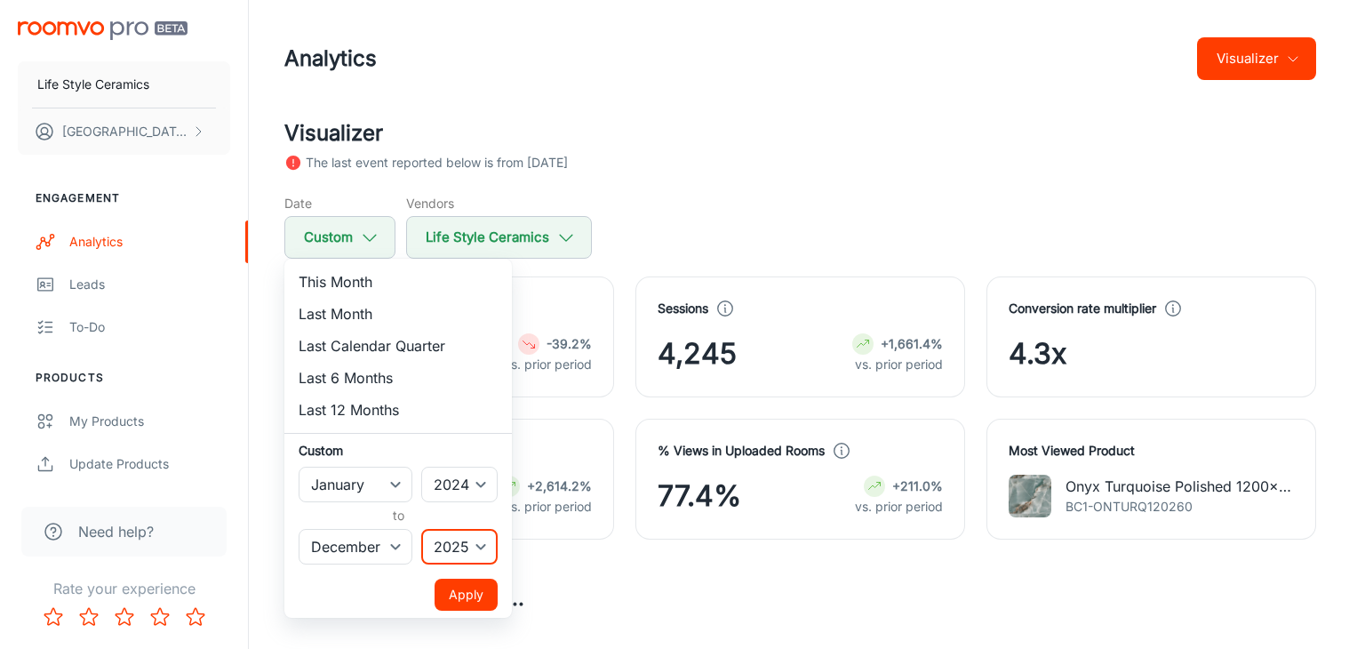
select select "2024"
click at [422, 529] on select "2022 2023 2024 2025" at bounding box center [459, 547] width 76 height 36
click at [467, 580] on button "Apply" at bounding box center [466, 595] width 63 height 32
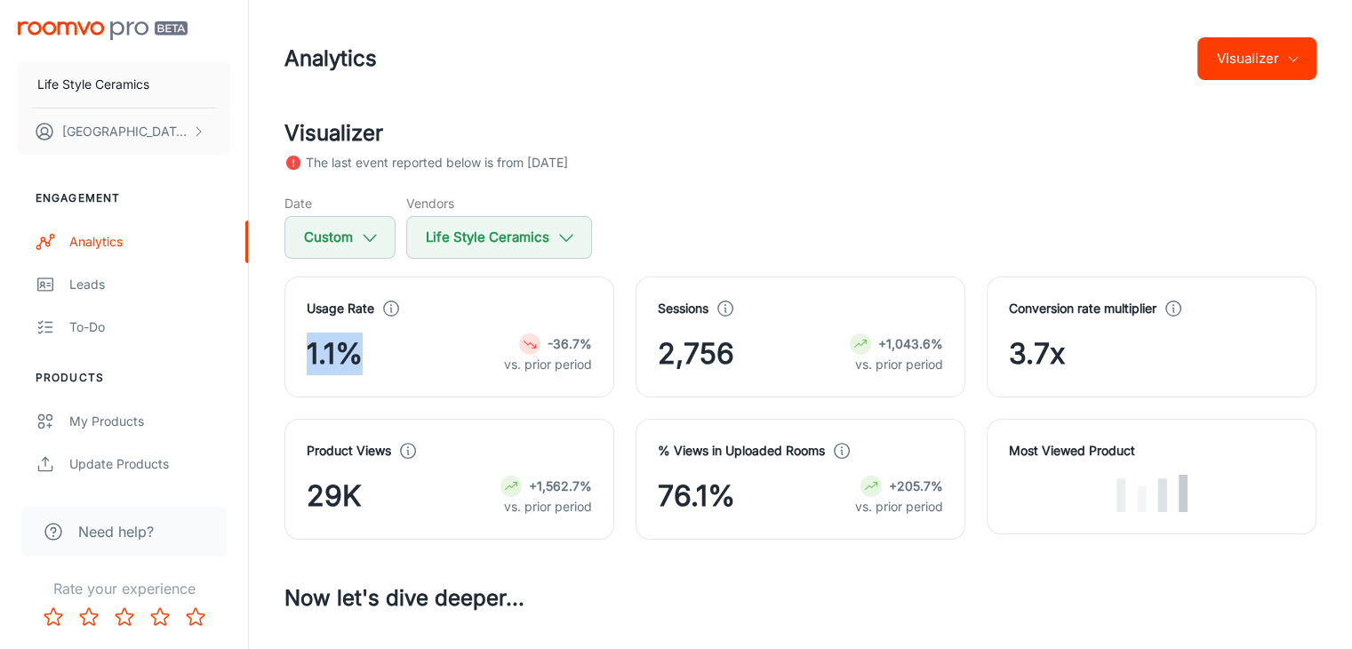
drag, startPoint x: 318, startPoint y: 364, endPoint x: 267, endPoint y: 361, distance: 51.7
click at [267, 361] on div "Usage Rate 1.1% -36.7% vs. prior period" at bounding box center [438, 326] width 351 height 142
click at [508, 349] on div "-36.7%" at bounding box center [548, 343] width 88 height 21
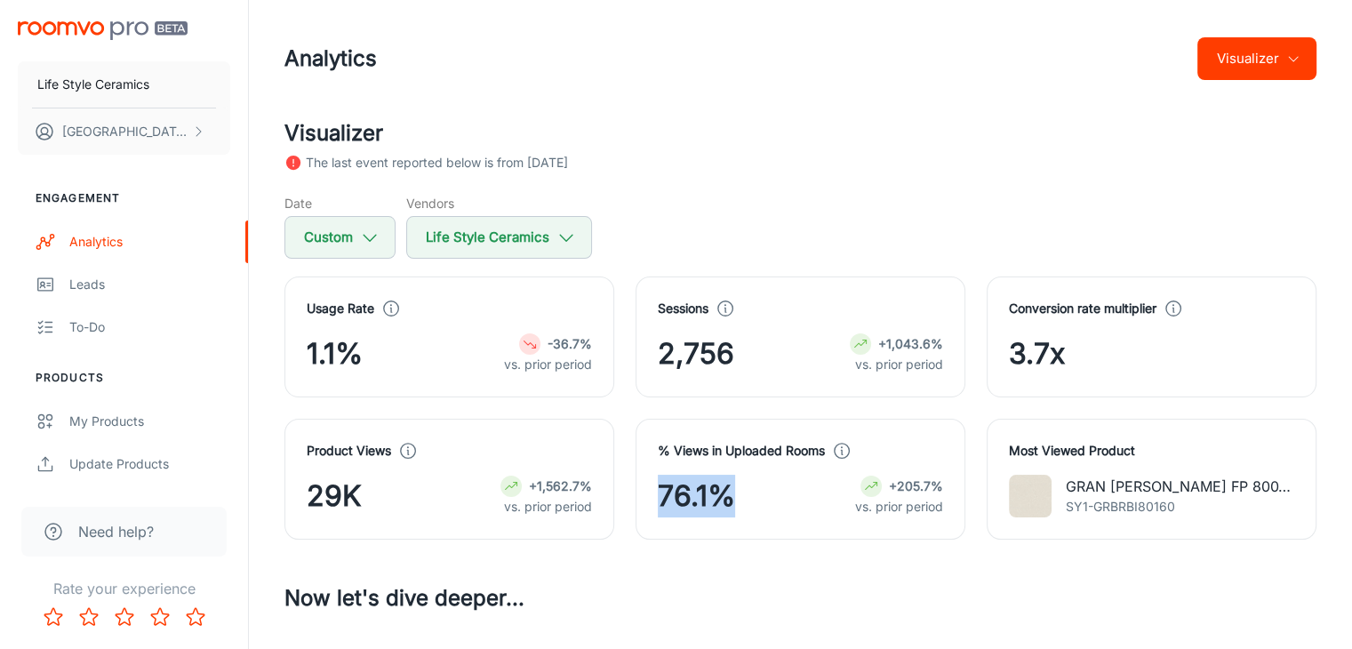
drag, startPoint x: 761, startPoint y: 508, endPoint x: 595, endPoint y: 502, distance: 165.4
click at [600, 503] on div "Usage Rate 1.1% -36.7% vs. prior period Sessions 2,756 +1,043.6% vs. prior peri…" at bounding box center [789, 397] width 1053 height 284
drag, startPoint x: 741, startPoint y: 505, endPoint x: 653, endPoint y: 477, distance: 92.2
click at [622, 442] on div "% Views in Uploaded Rooms 76.1% +205.7% vs. prior period" at bounding box center [789, 468] width 351 height 142
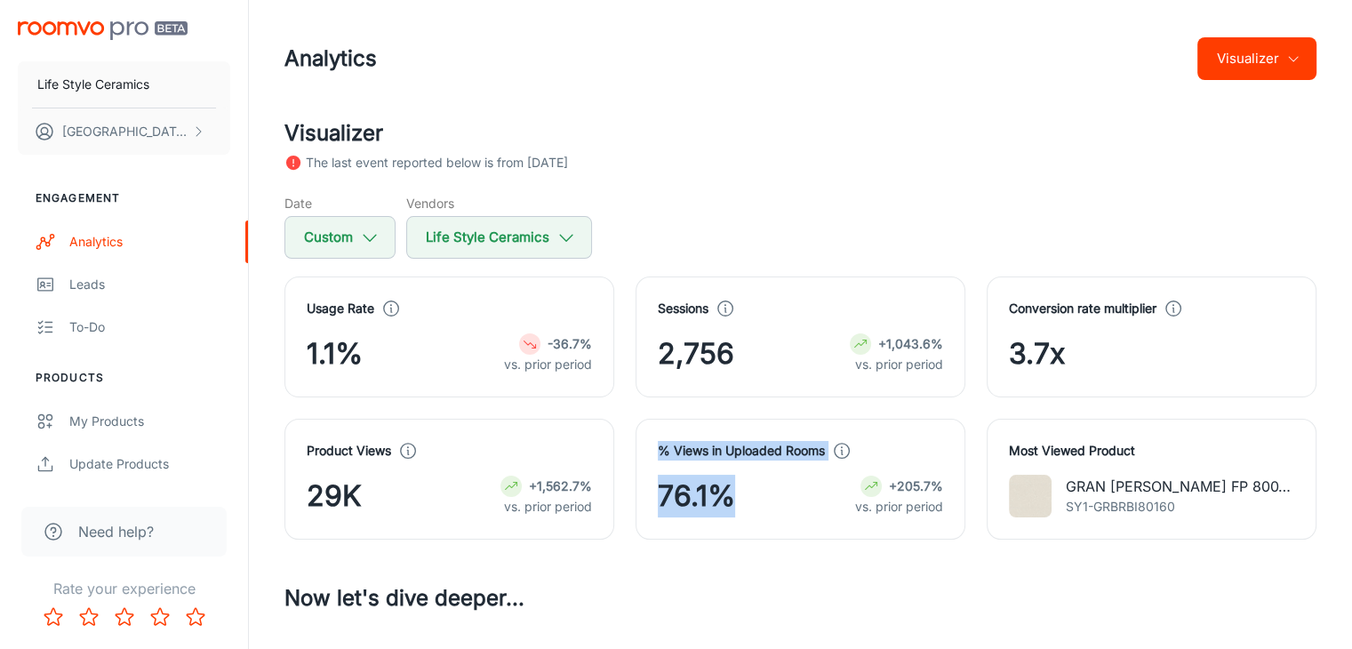
click at [686, 488] on span "76.1%" at bounding box center [696, 496] width 77 height 43
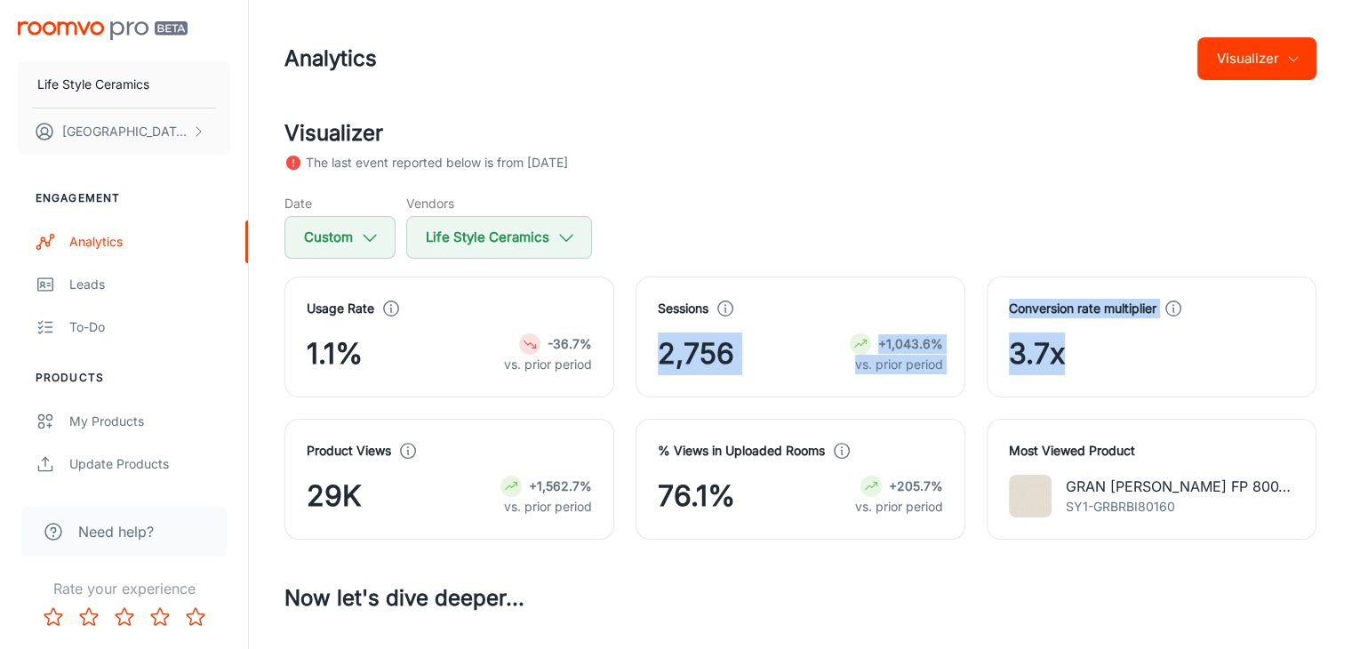
drag, startPoint x: 1115, startPoint y: 355, endPoint x: 906, endPoint y: 296, distance: 217.2
click at [910, 296] on div "Usage Rate 1.1% -36.7% vs. prior period Sessions 2,756 +1,043.6% vs. prior peri…" at bounding box center [789, 397] width 1053 height 284
click at [754, 369] on div "2,756 +1,043.6% vs. prior period" at bounding box center [800, 353] width 285 height 43
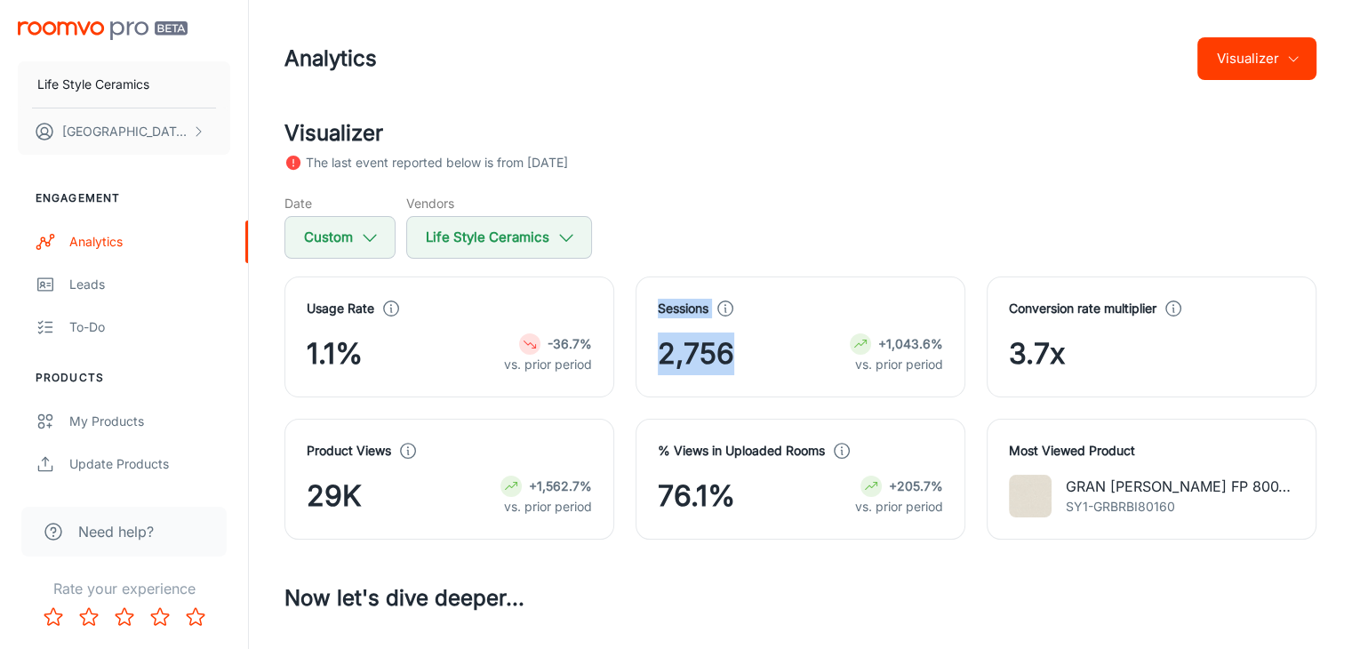
drag, startPoint x: 745, startPoint y: 365, endPoint x: 643, endPoint y: 310, distance: 116.1
click at [643, 310] on div "Sessions 2,756 +1,043.6% vs. prior period" at bounding box center [800, 336] width 330 height 121
click at [649, 306] on div "Sessions 2,756 +1,043.6% vs. prior period" at bounding box center [800, 336] width 330 height 121
drag, startPoint x: 649, startPoint y: 306, endPoint x: 761, endPoint y: 356, distance: 122.9
click at [761, 356] on div "Sessions 2,756 +1,043.6% vs. prior period" at bounding box center [800, 336] width 330 height 121
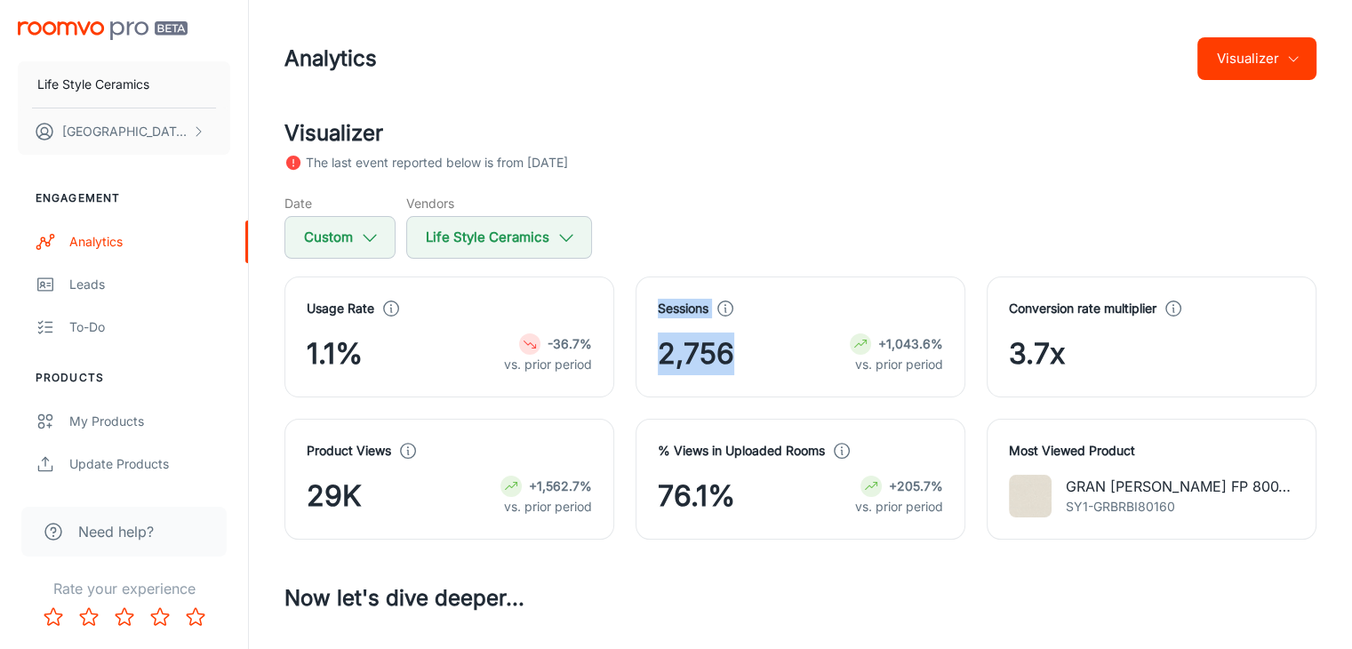
click at [761, 356] on div "2,756 +1,043.6% vs. prior period" at bounding box center [800, 353] width 285 height 43
drag, startPoint x: 761, startPoint y: 356, endPoint x: 672, endPoint y: 315, distance: 97.8
click at [672, 315] on div "Sessions 2,756 +1,043.6% vs. prior period" at bounding box center [800, 337] width 285 height 76
click at [807, 364] on div "2,756 +1,043.6% vs. prior period" at bounding box center [800, 353] width 285 height 43
drag, startPoint x: 784, startPoint y: 368, endPoint x: 744, endPoint y: 324, distance: 59.1
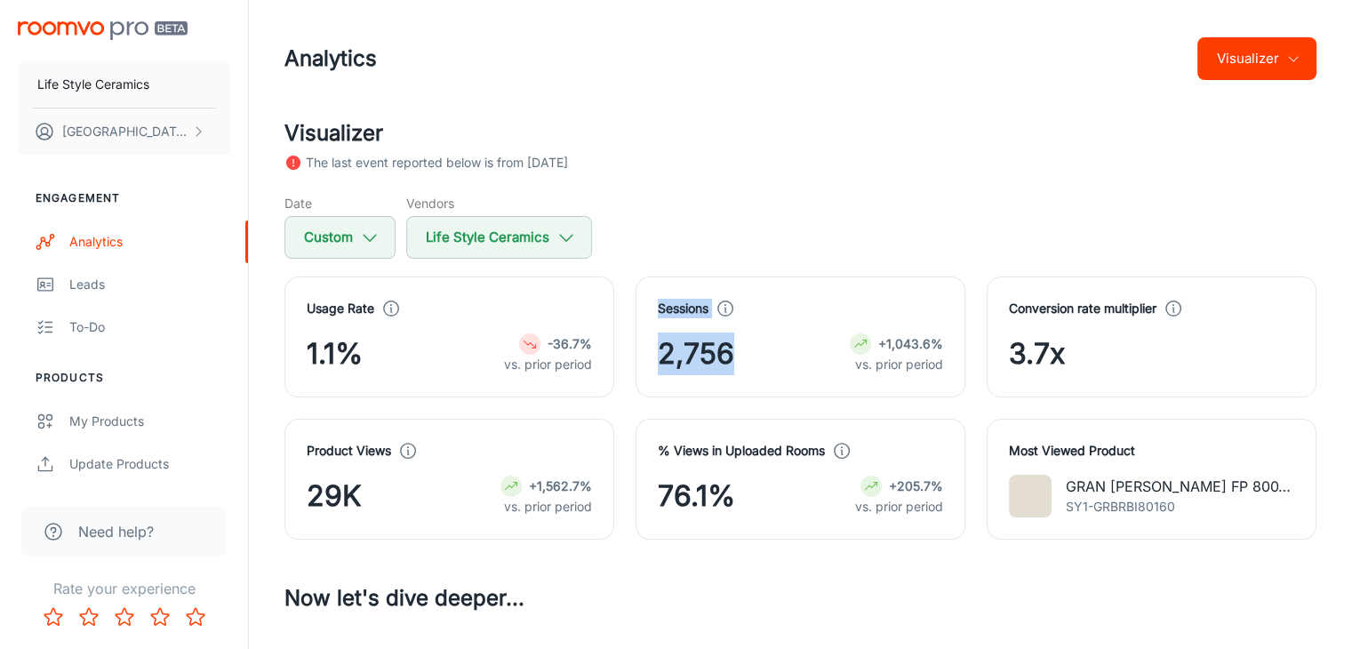
click at [643, 305] on div "Sessions 2,756 +1,043.6% vs. prior period" at bounding box center [800, 336] width 330 height 121
click at [770, 326] on div "Sessions 2,756 +1,043.6% vs. prior period" at bounding box center [800, 337] width 285 height 76
click at [718, 307] on icon at bounding box center [725, 309] width 20 height 20
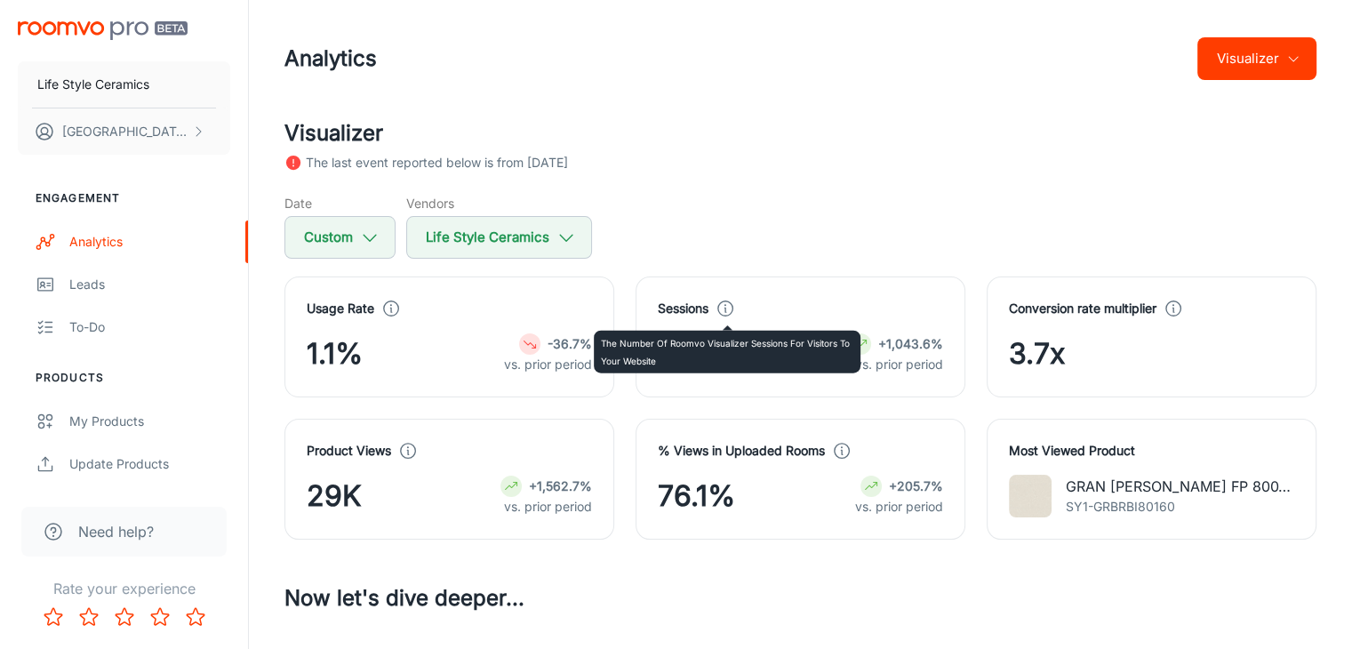
click at [730, 305] on icon at bounding box center [725, 309] width 20 height 20
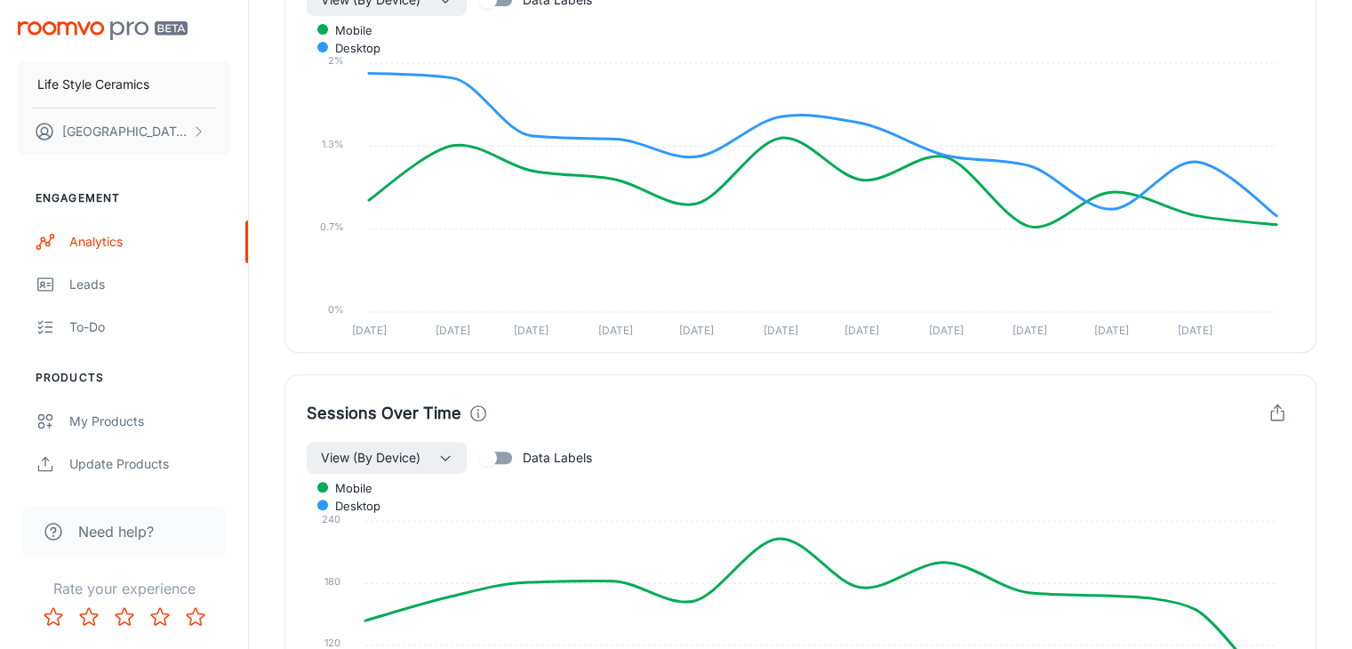
scroll to position [439, 0]
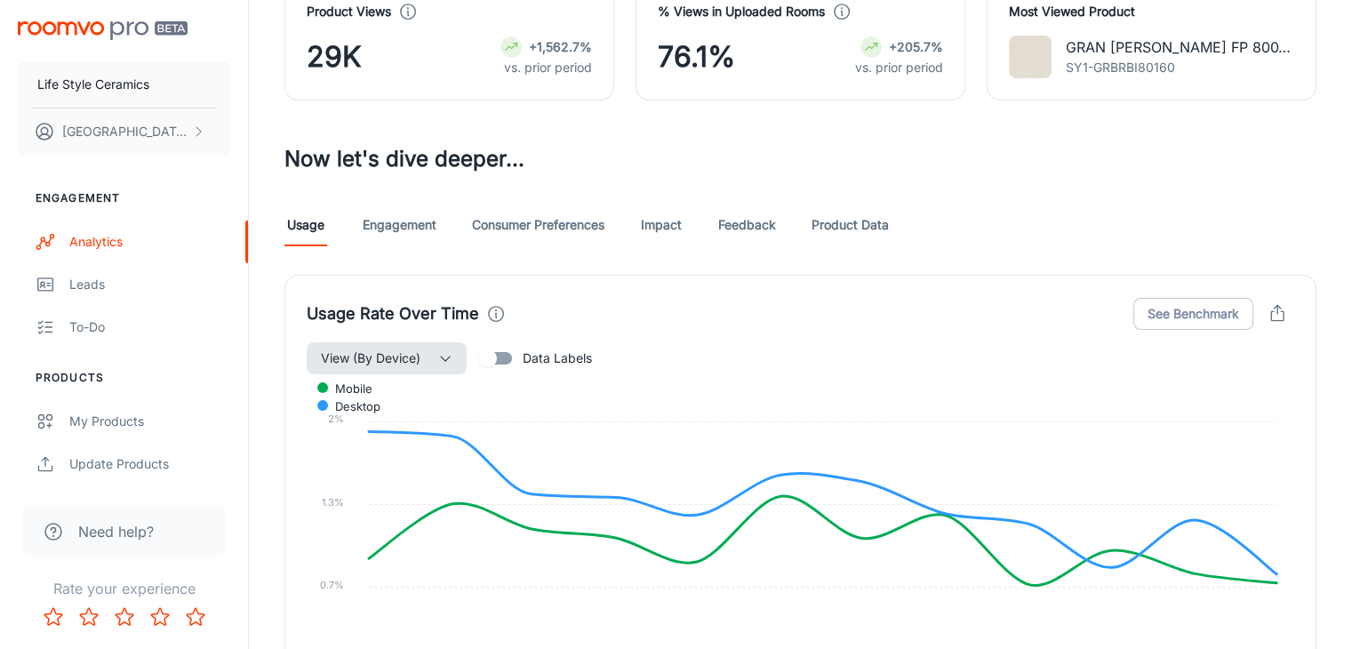
click at [398, 359] on span "View (By Device)" at bounding box center [371, 357] width 100 height 21
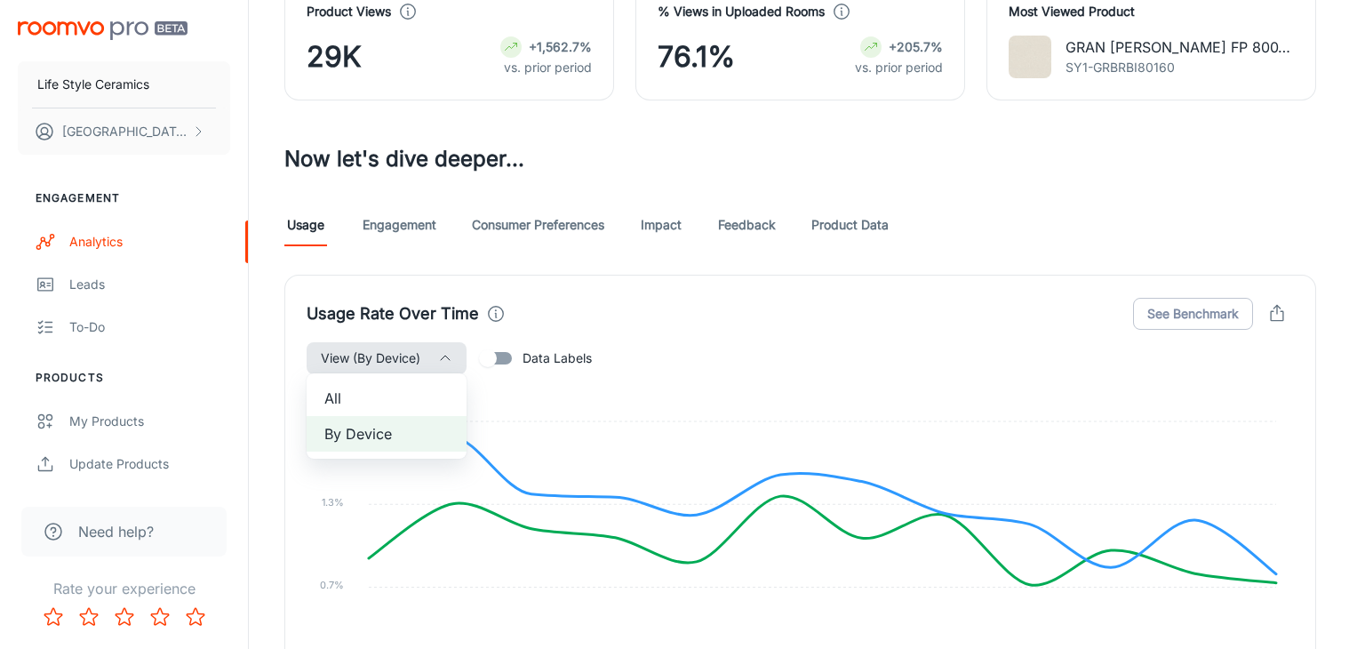
click at [398, 359] on div at bounding box center [682, 324] width 1365 height 649
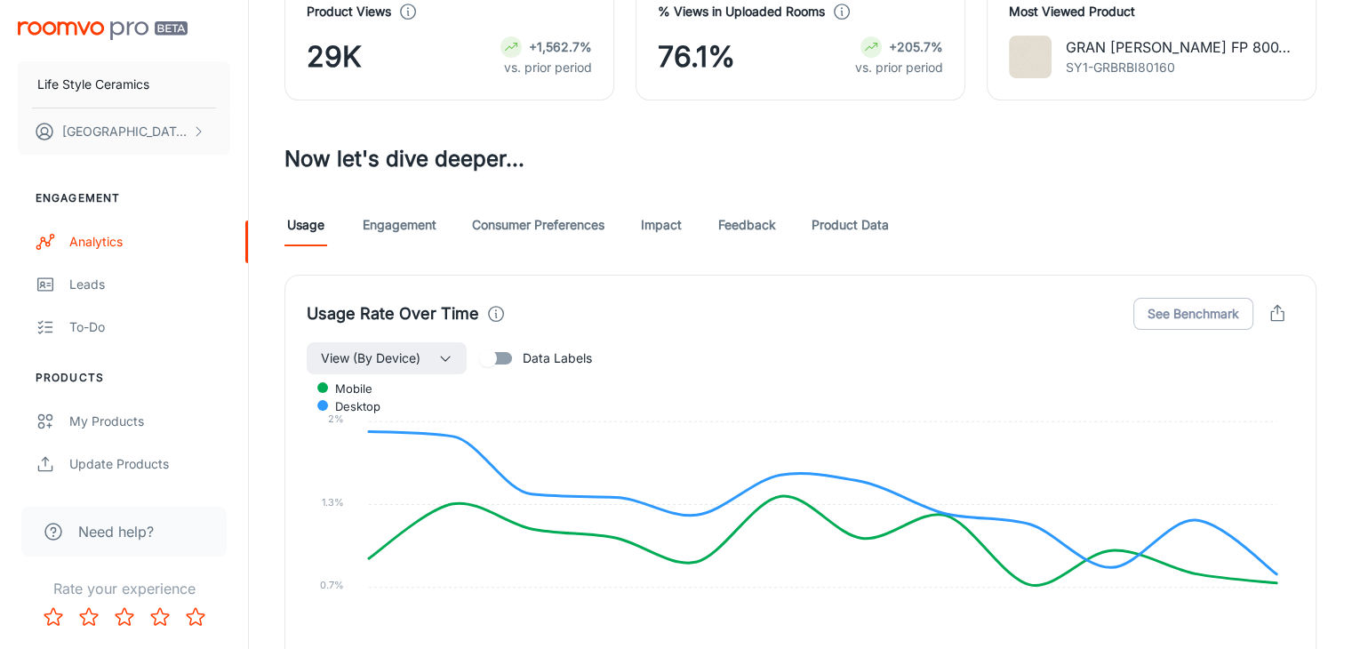
click at [952, 229] on div "Usage Engagement Consumer Preferences Impact Feedback Product Data" at bounding box center [800, 225] width 1032 height 43
click at [405, 223] on link "Engagement" at bounding box center [400, 225] width 74 height 43
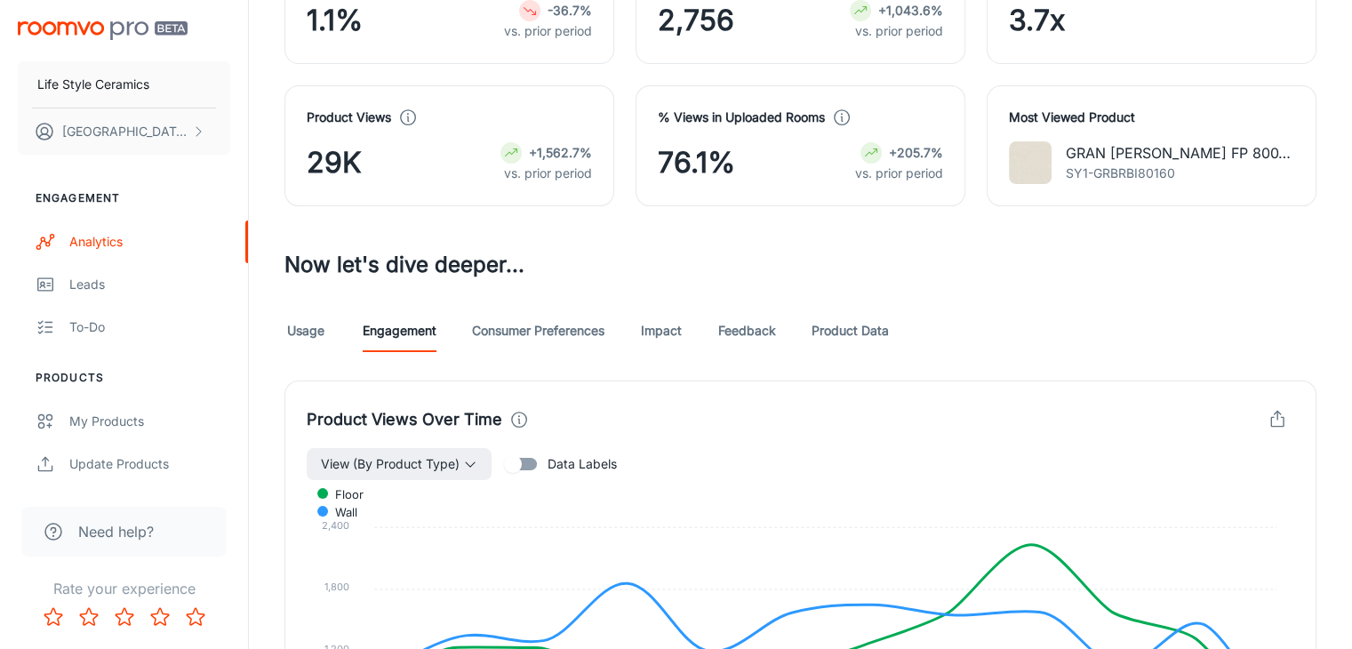
scroll to position [622, 0]
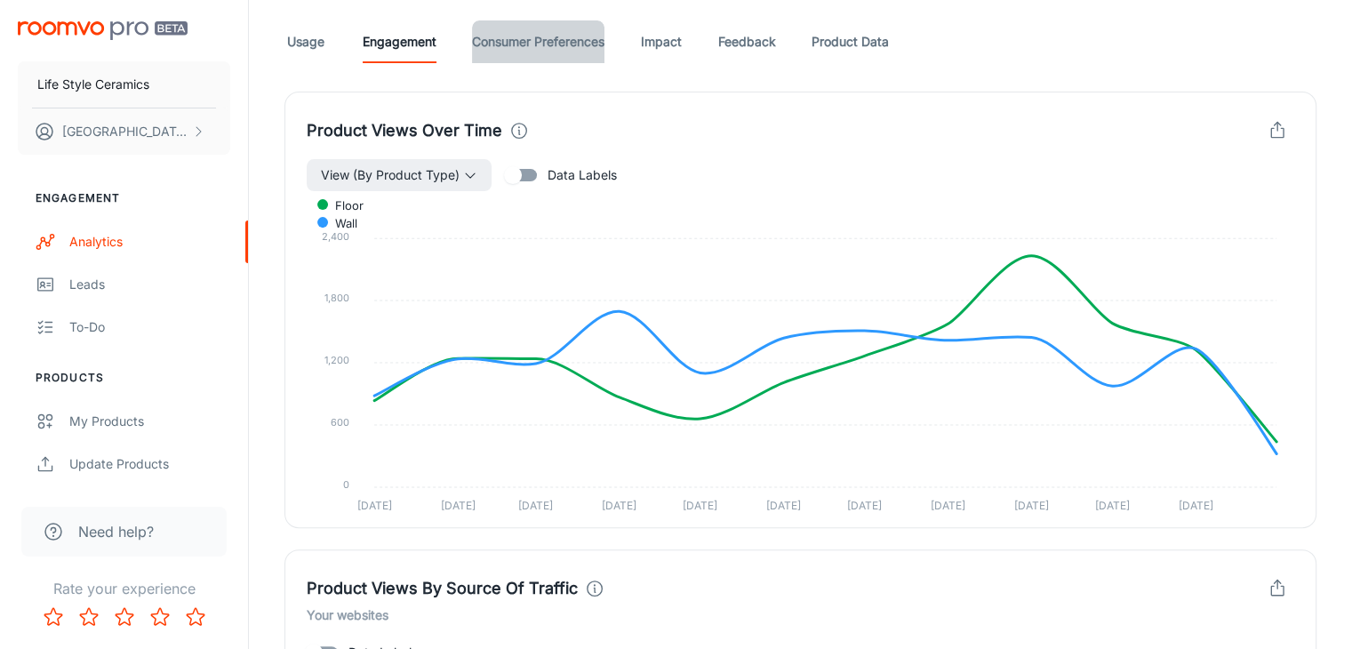
click at [537, 37] on link "Consumer Preferences" at bounding box center [538, 41] width 132 height 43
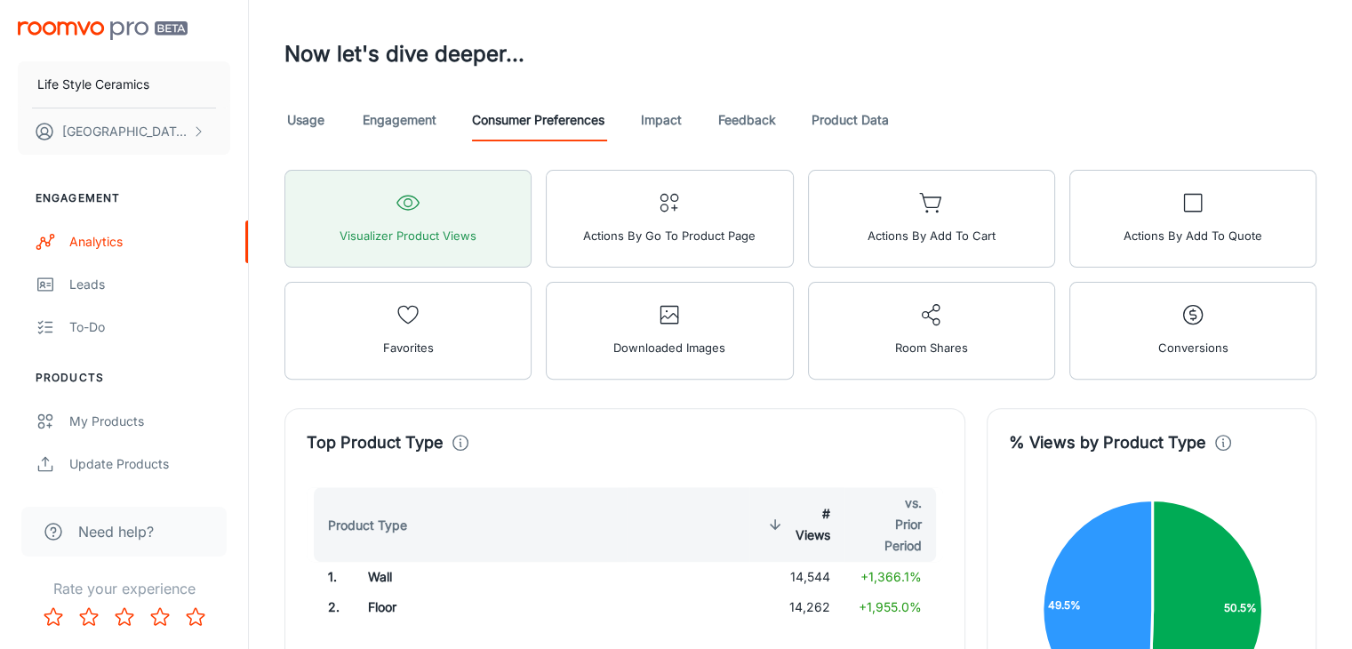
scroll to position [533, 0]
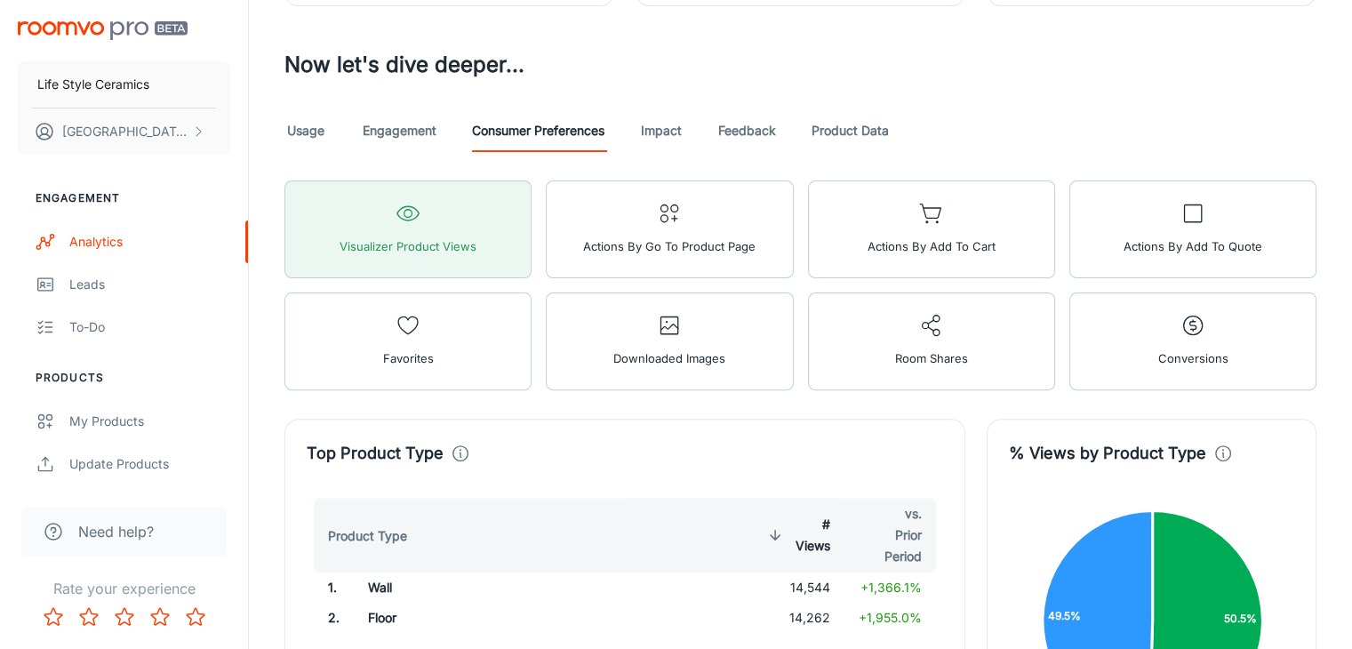
click at [661, 129] on link "Impact" at bounding box center [661, 130] width 43 height 43
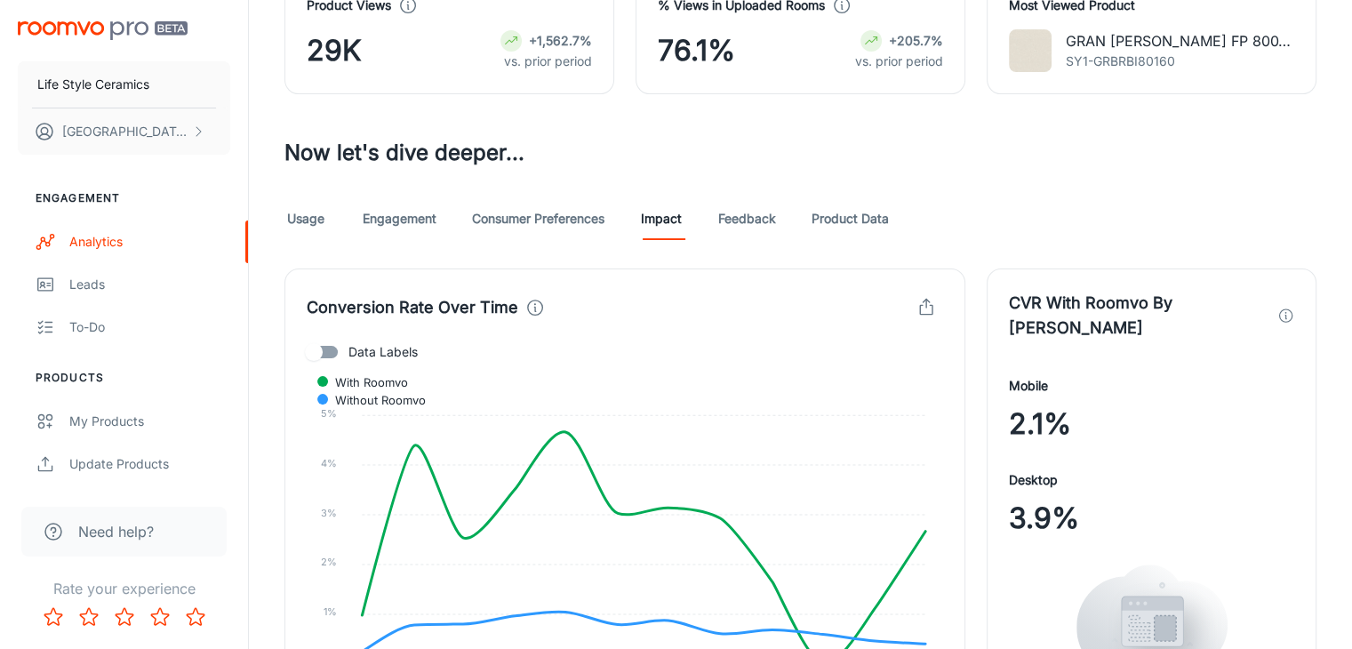
scroll to position [444, 0]
click at [761, 221] on link "Feedback" at bounding box center [747, 219] width 58 height 43
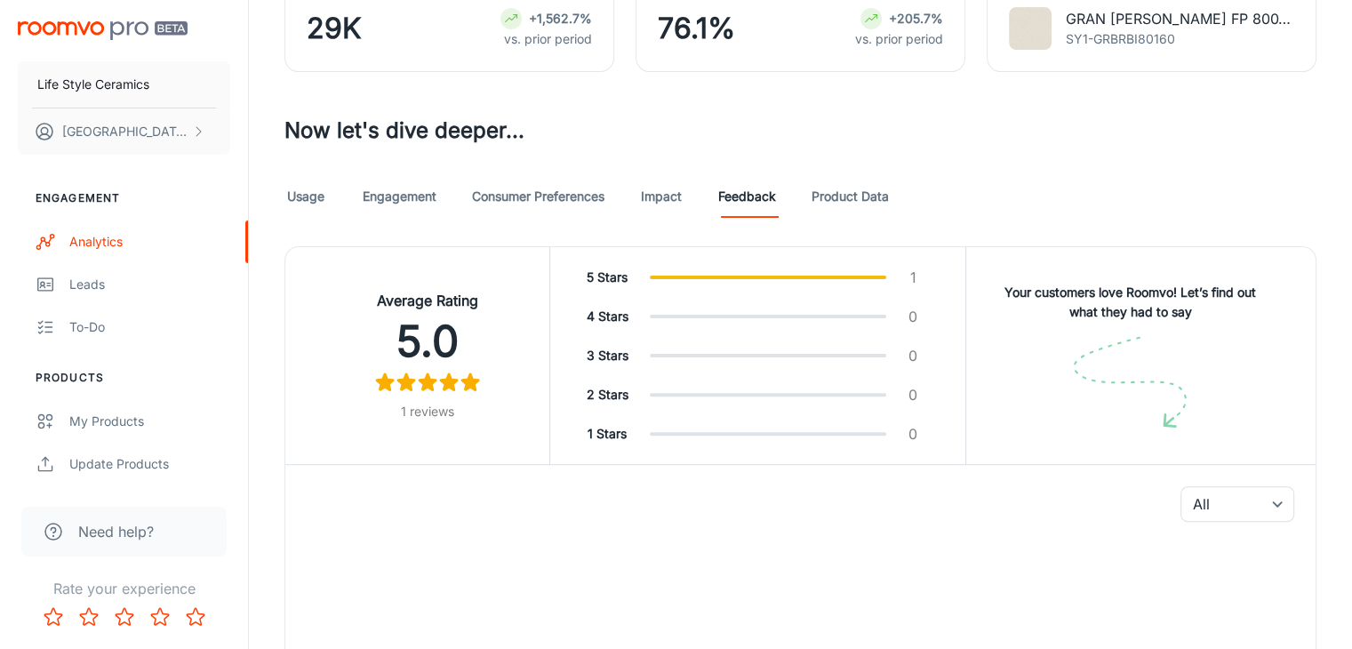
scroll to position [177, 0]
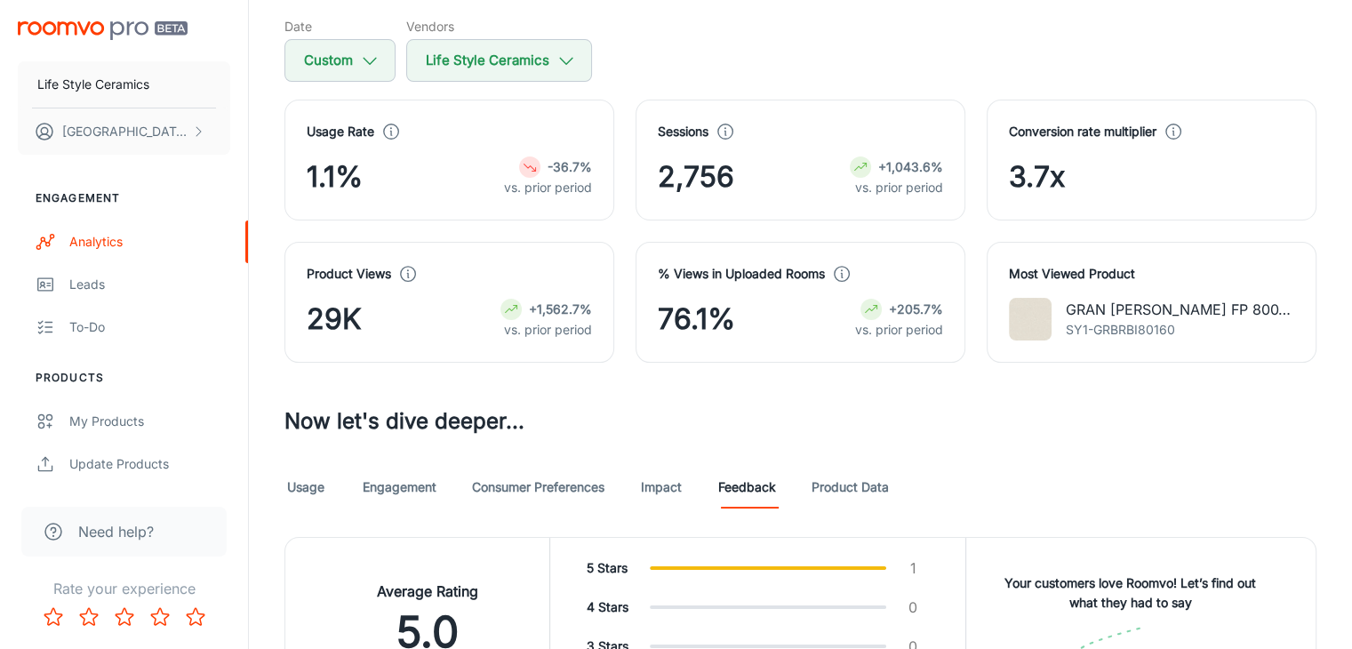
click at [308, 490] on link "Usage" at bounding box center [305, 487] width 43 height 43
